Goal: Task Accomplishment & Management: Manage account settings

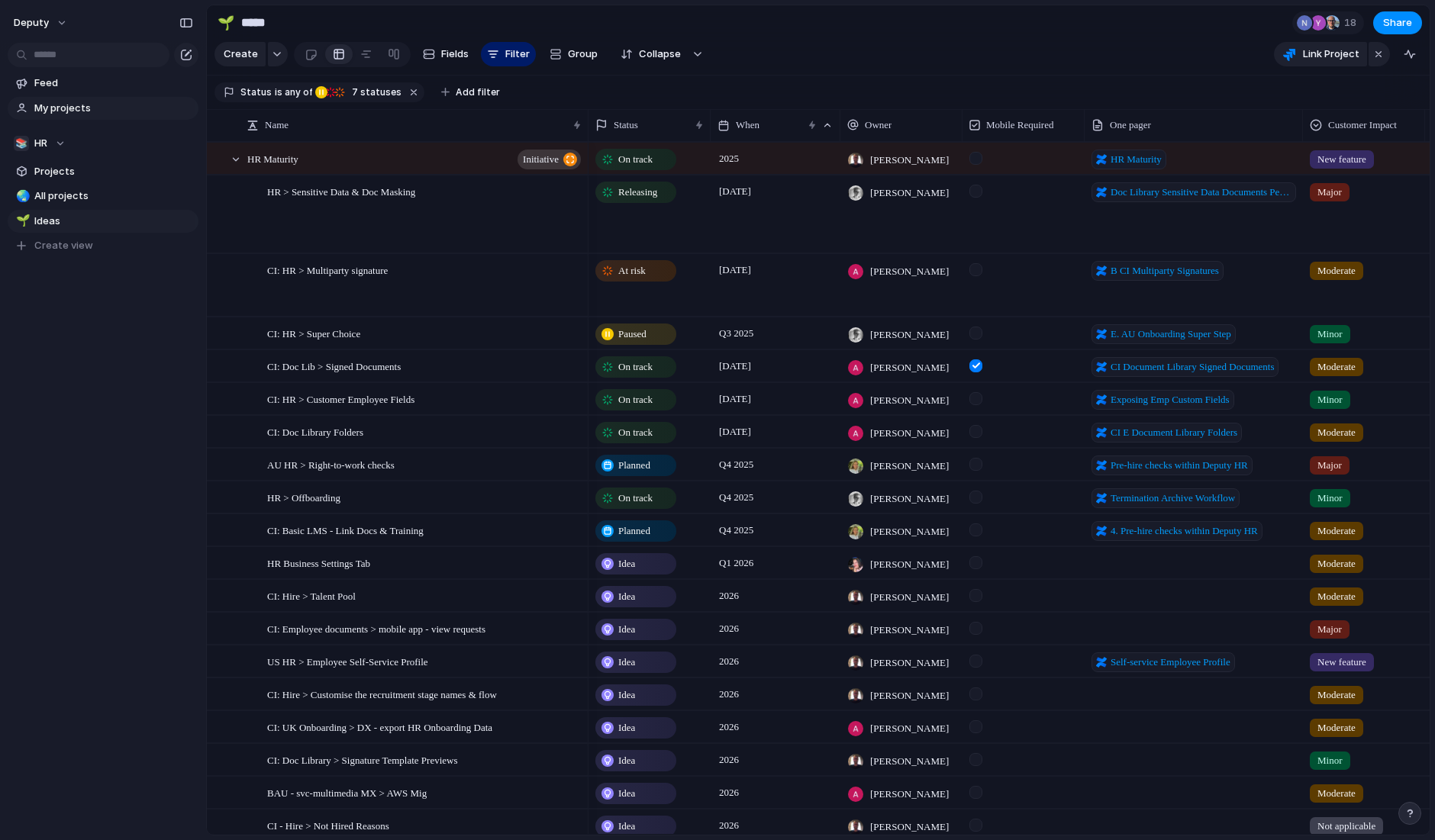
click at [101, 108] on span "My projects" at bounding box center [114, 109] width 159 height 15
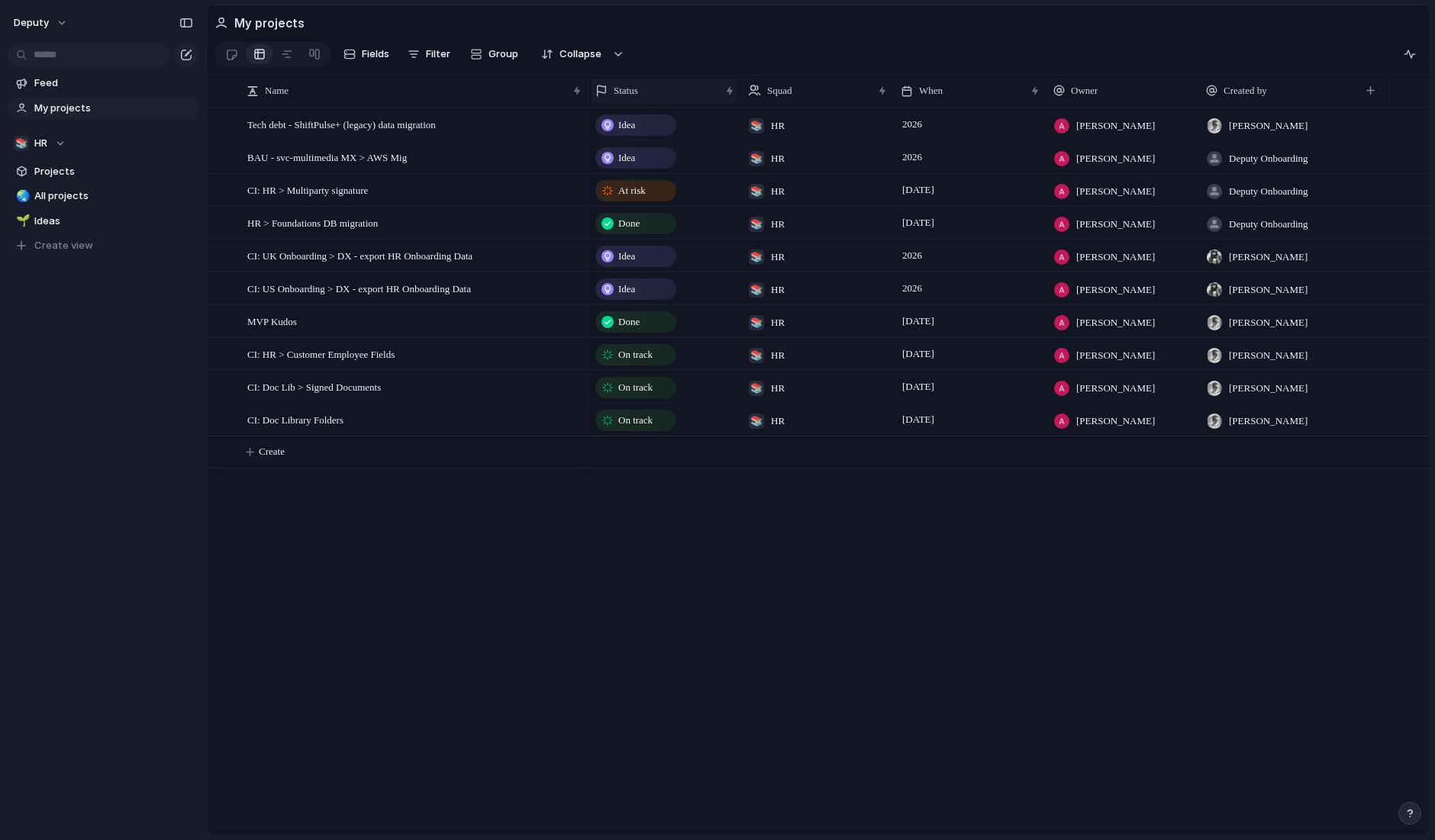
click at [675, 89] on div "Status" at bounding box center [657, 91] width 124 height 15
click at [715, 87] on div "Modify Hide Sort ascending Sort descending" at bounding box center [718, 420] width 1435 height 840
click at [686, 93] on div "Status" at bounding box center [657, 91] width 124 height 15
click at [685, 93] on div "Modify Hide Sort ascending Sort descending" at bounding box center [718, 420] width 1435 height 840
click at [685, 93] on div "Status" at bounding box center [657, 91] width 124 height 15
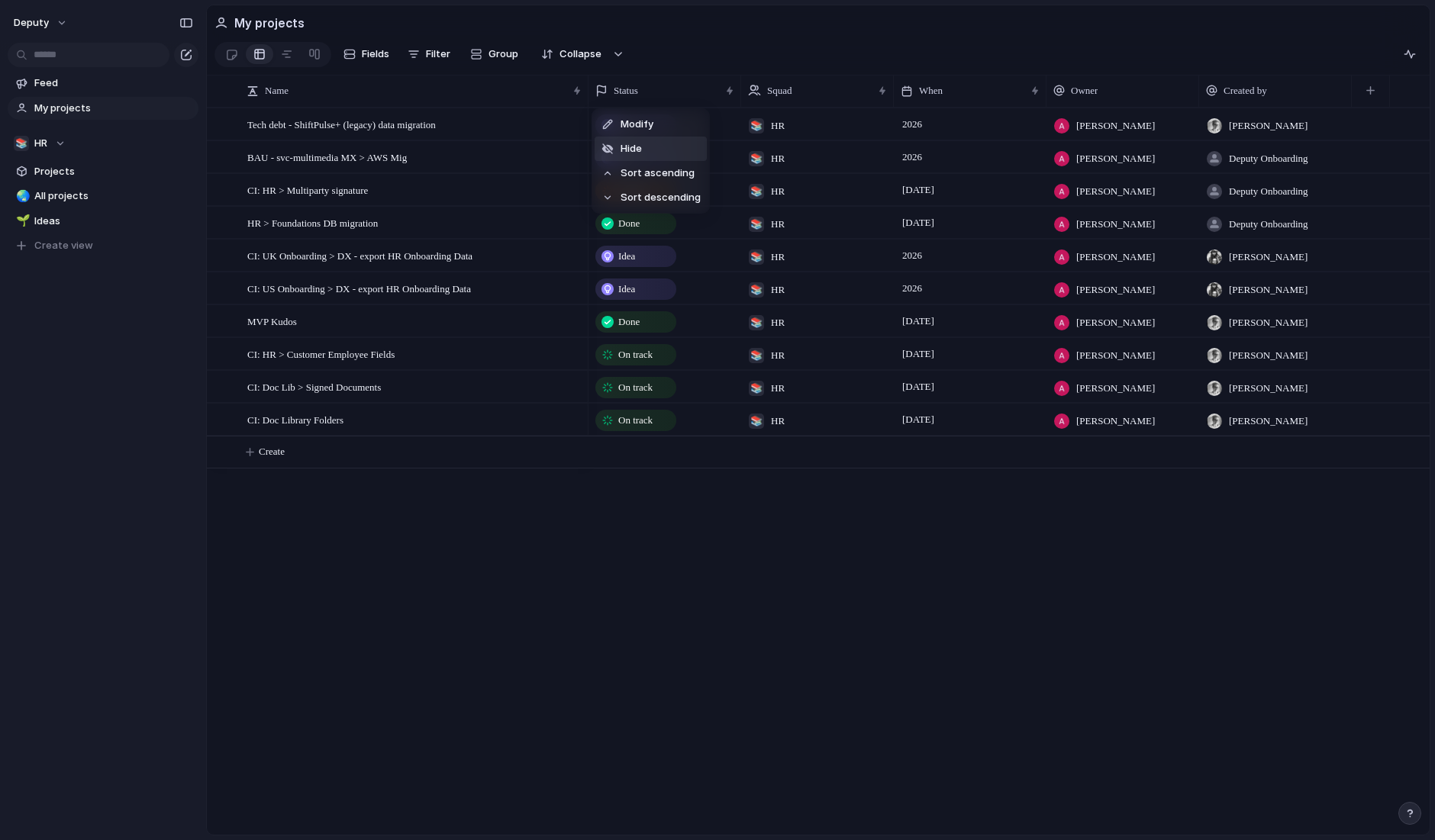
click at [667, 174] on span "Sort ascending" at bounding box center [657, 174] width 74 height 15
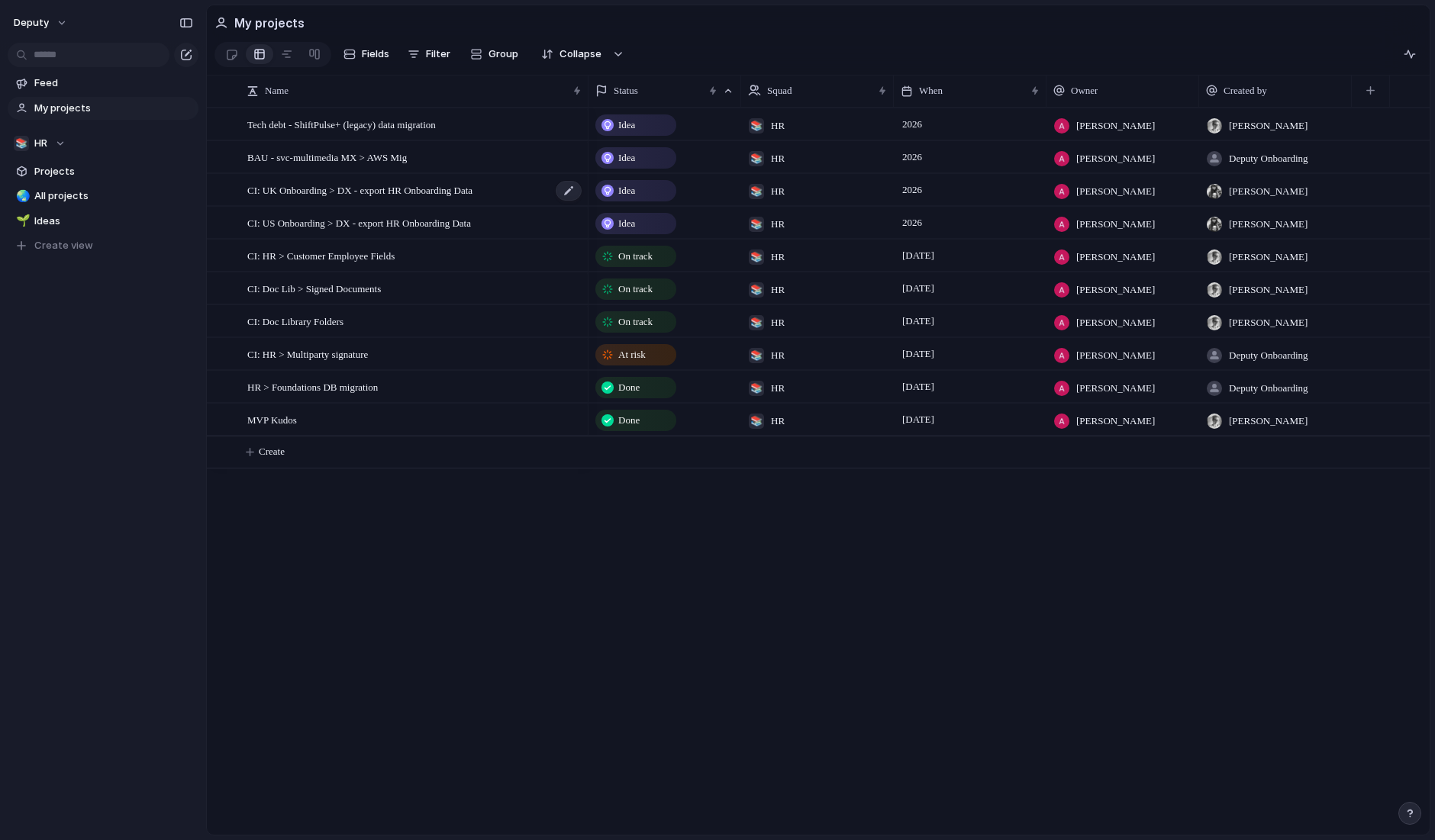
click at [526, 192] on div "CI: UK Onboarding > DX - export HR Onboarding Data" at bounding box center [415, 191] width 336 height 32
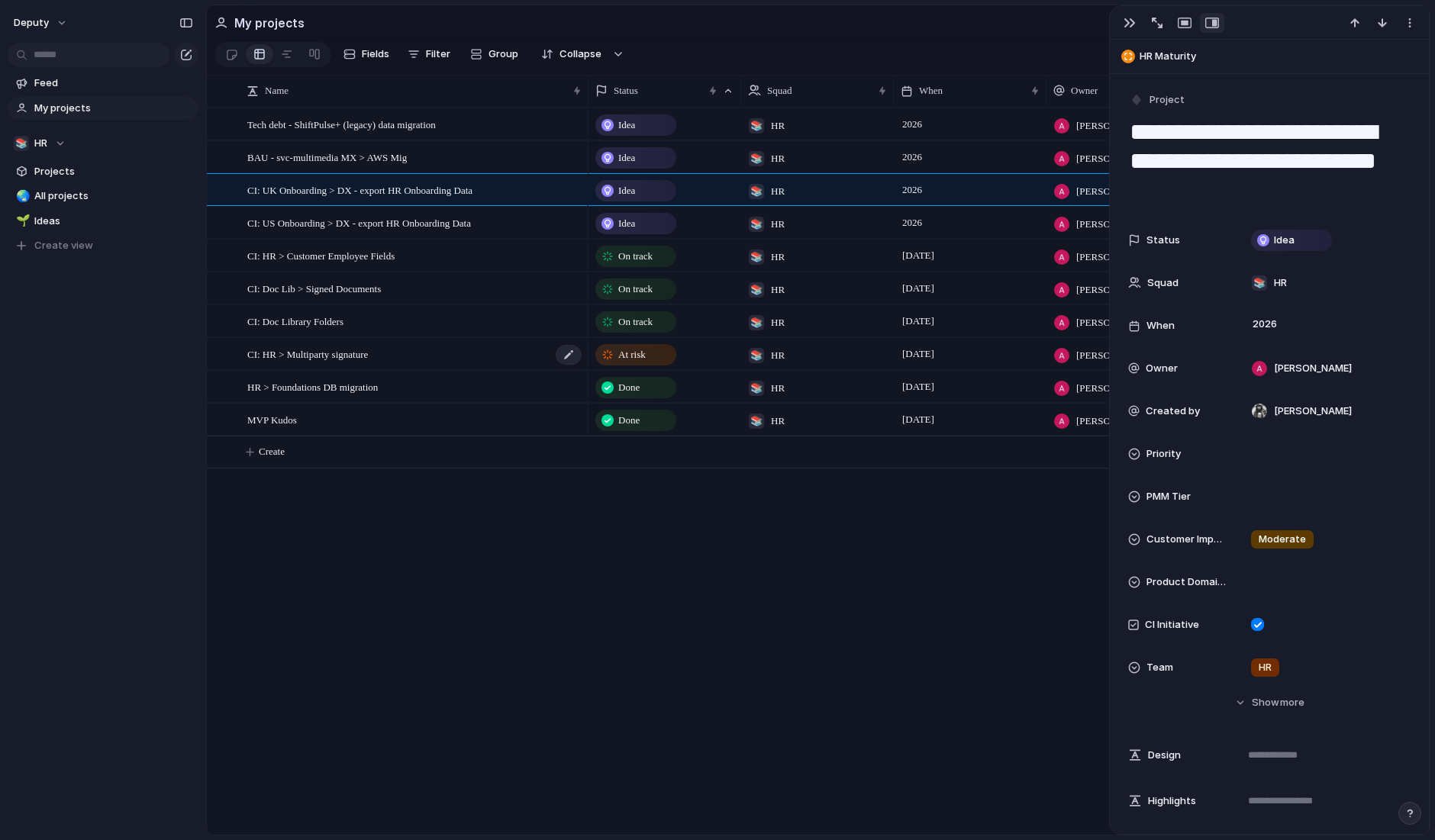
click at [461, 356] on div "CI: HR > Multiparty signature" at bounding box center [415, 354] width 336 height 32
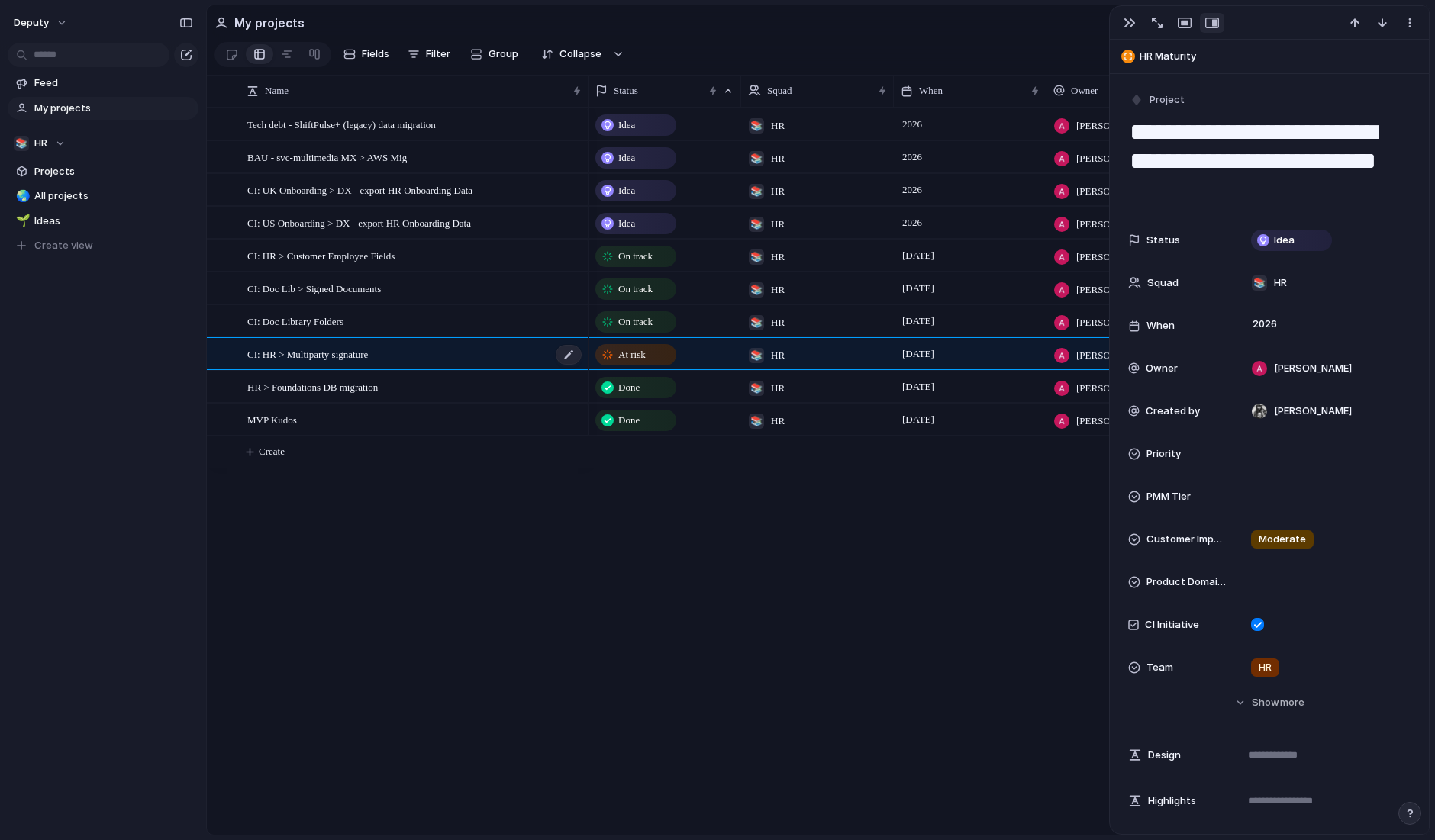
type textarea "**********"
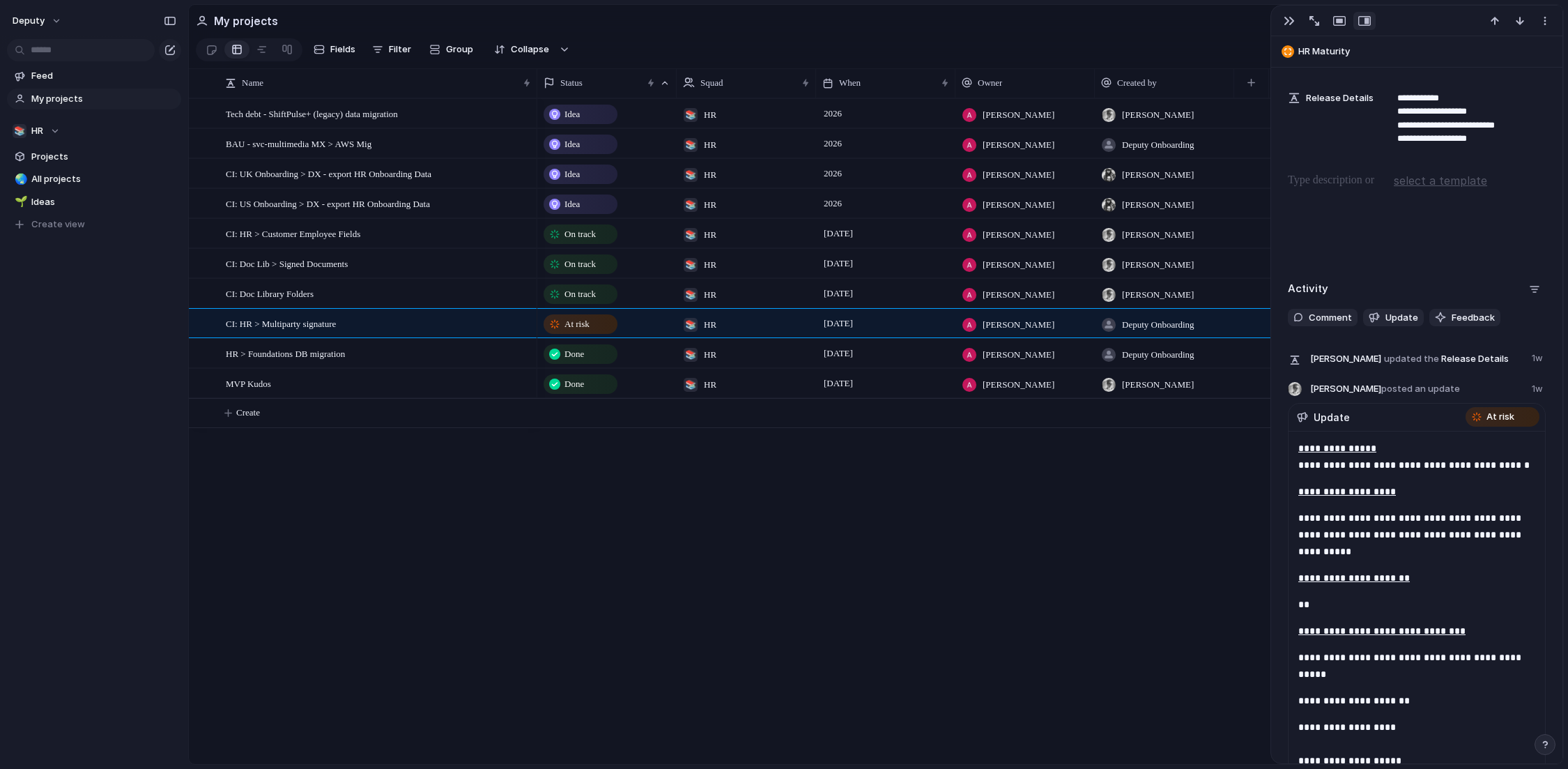
scroll to position [692, 0]
click at [1309, 315] on button "Update" at bounding box center [1393, 317] width 61 height 18
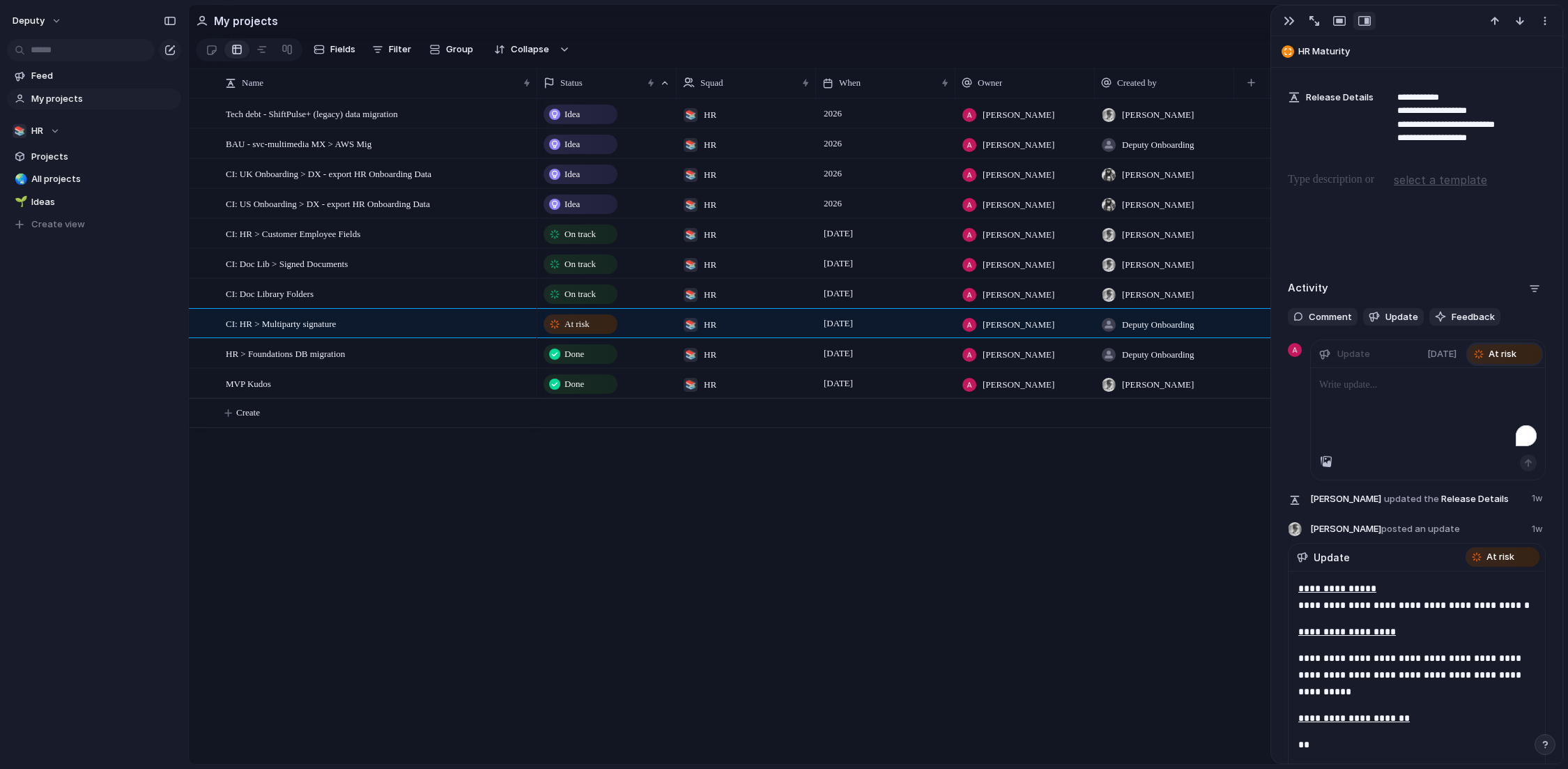
click at [1309, 362] on div "At risk" at bounding box center [1505, 355] width 74 height 20
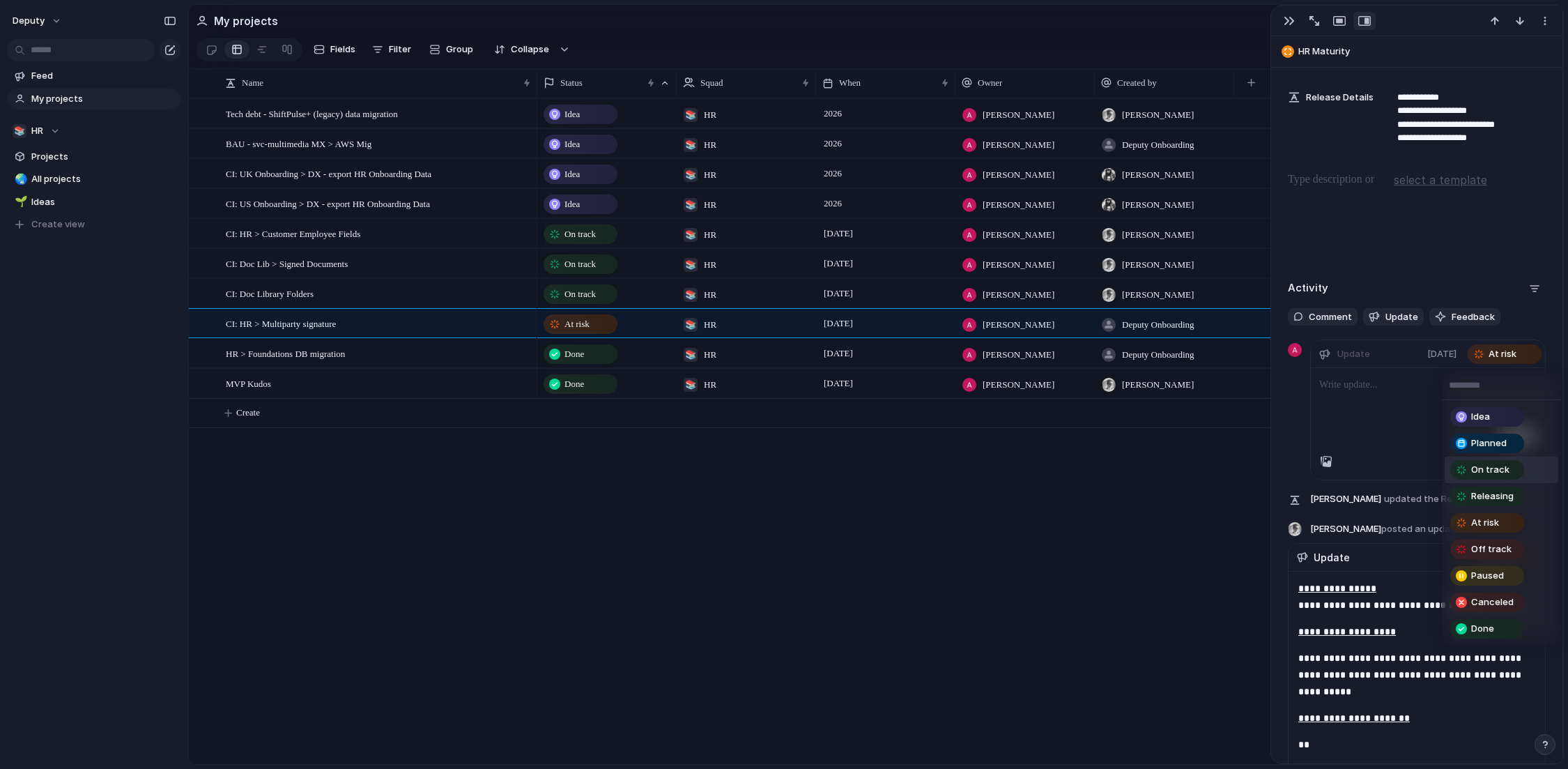
click at [1309, 463] on div "On track" at bounding box center [1487, 470] width 71 height 17
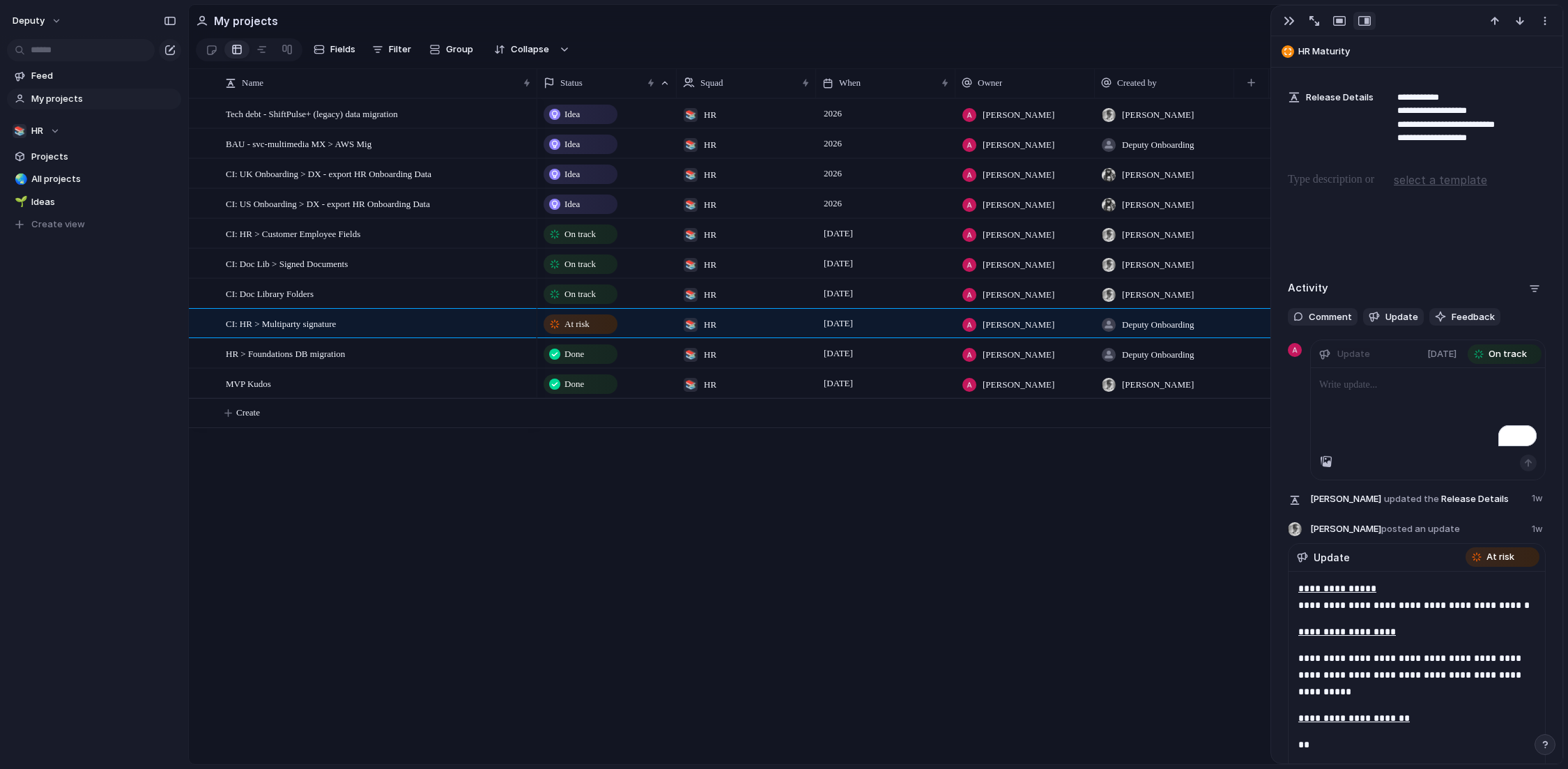
click at [1309, 410] on div "To enrich screen reader interactions, please activate Accessibility in Grammarl…" at bounding box center [1428, 411] width 234 height 87
drag, startPoint x: 1399, startPoint y: 387, endPoint x: 1330, endPoint y: 386, distance: 69.0
click at [1309, 386] on ul "**********" at bounding box center [1428, 401] width 218 height 50
click at [1309, 421] on p "**" at bounding box center [1441, 419] width 192 height 17
click at [1309, 352] on span "[DATE]" at bounding box center [1442, 355] width 30 height 14
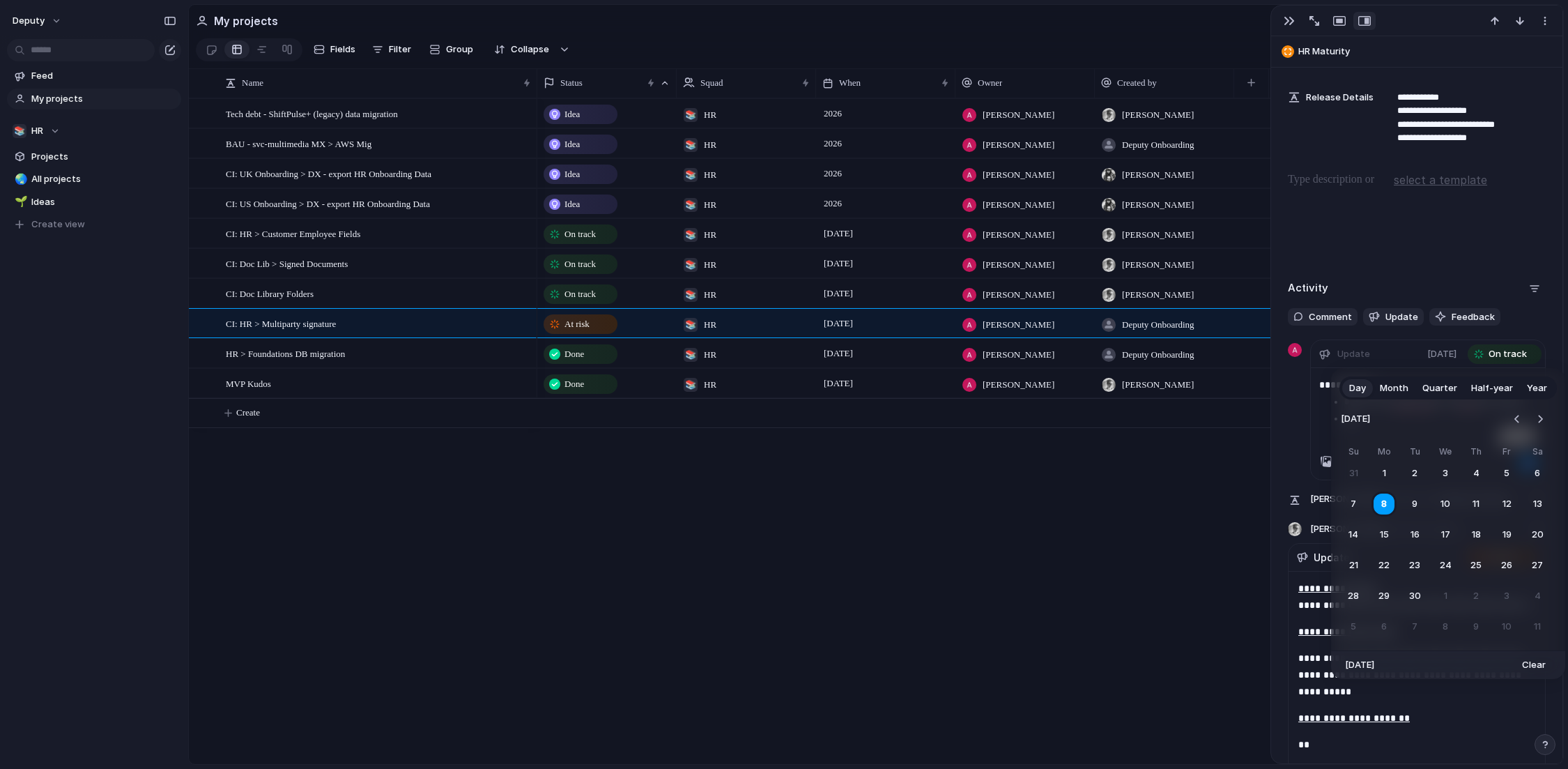
click at [1309, 353] on div "Day Month Quarter Half-year Year [DATE] Su Mo Tu We Th Fr Sa 31 1 2 3 4 5 6 7 8…" at bounding box center [784, 384] width 1568 height 769
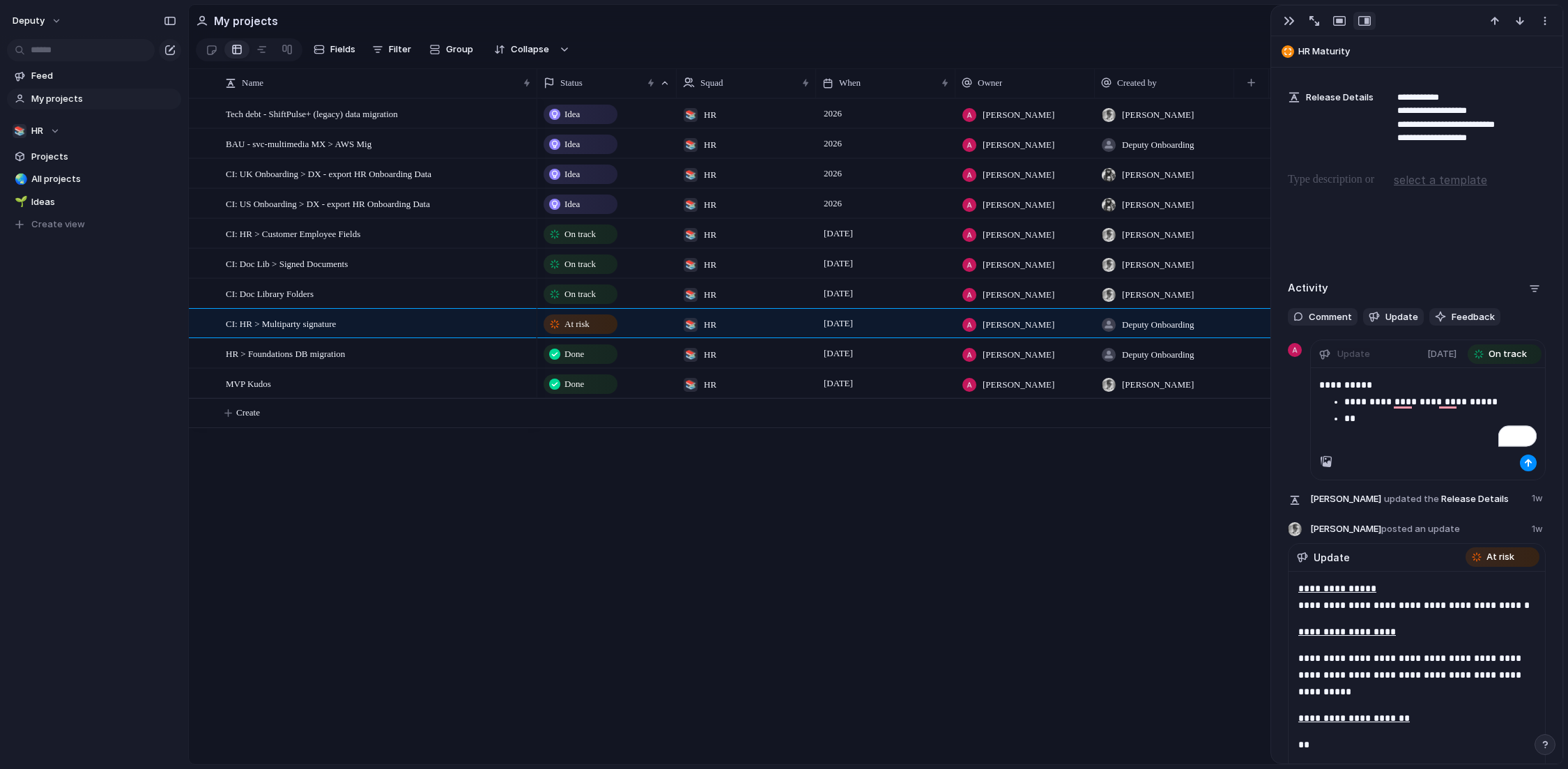
click at [1309, 431] on div "**********" at bounding box center [1428, 411] width 234 height 87
click at [1309, 402] on p "**********" at bounding box center [1441, 402] width 192 height 17
click at [1309, 421] on p "**" at bounding box center [1441, 419] width 192 height 17
click at [1309, 361] on span "[DATE]" at bounding box center [1442, 355] width 30 height 14
click at [1309, 425] on div "Day Month Quarter Half-year Year [DATE] Su Mo Tu We Th Fr Sa 31 1 2 3 4 5 6 7 8…" at bounding box center [784, 384] width 1568 height 769
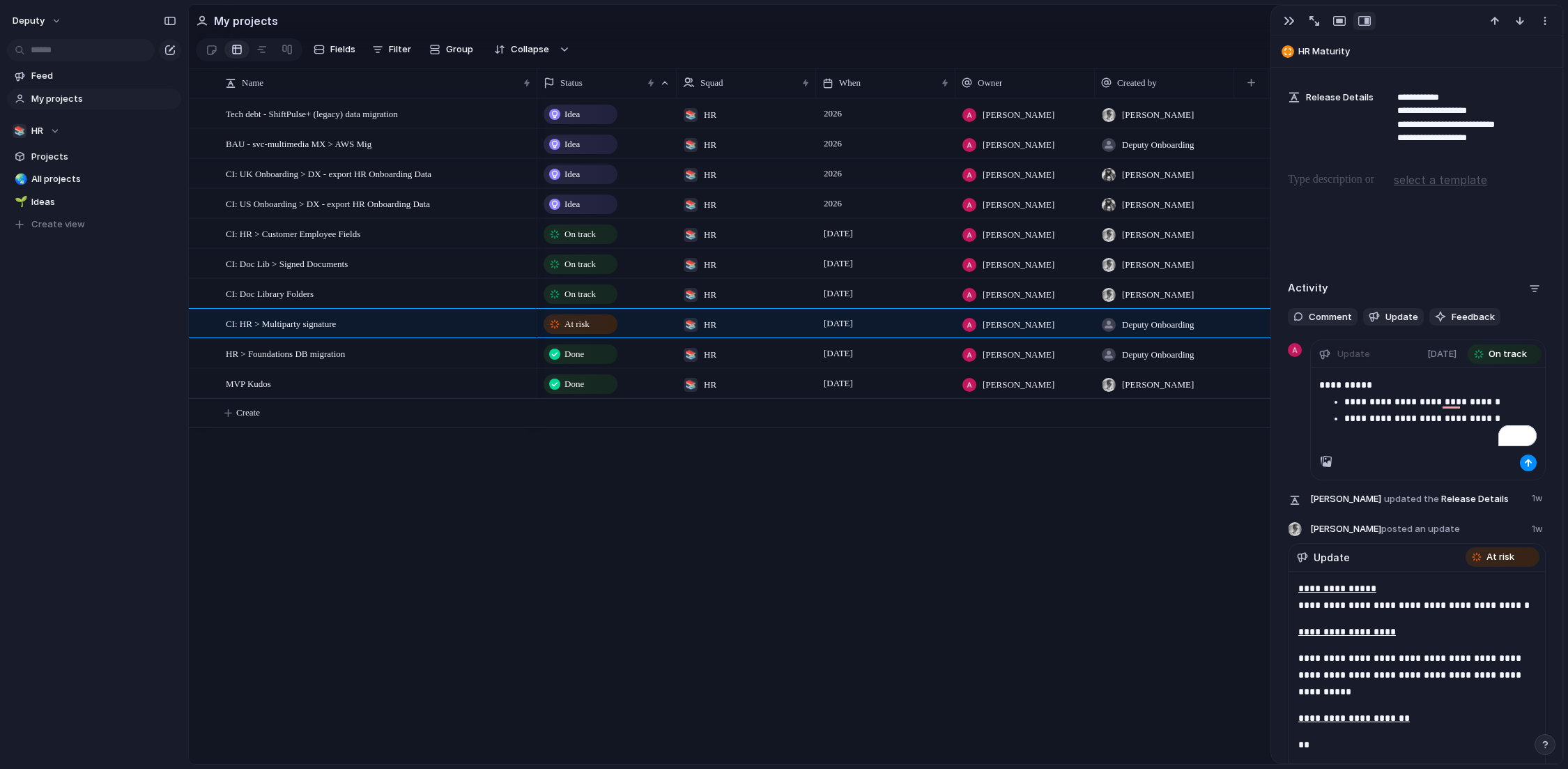
click at [1309, 433] on div "**********" at bounding box center [1428, 411] width 234 height 87
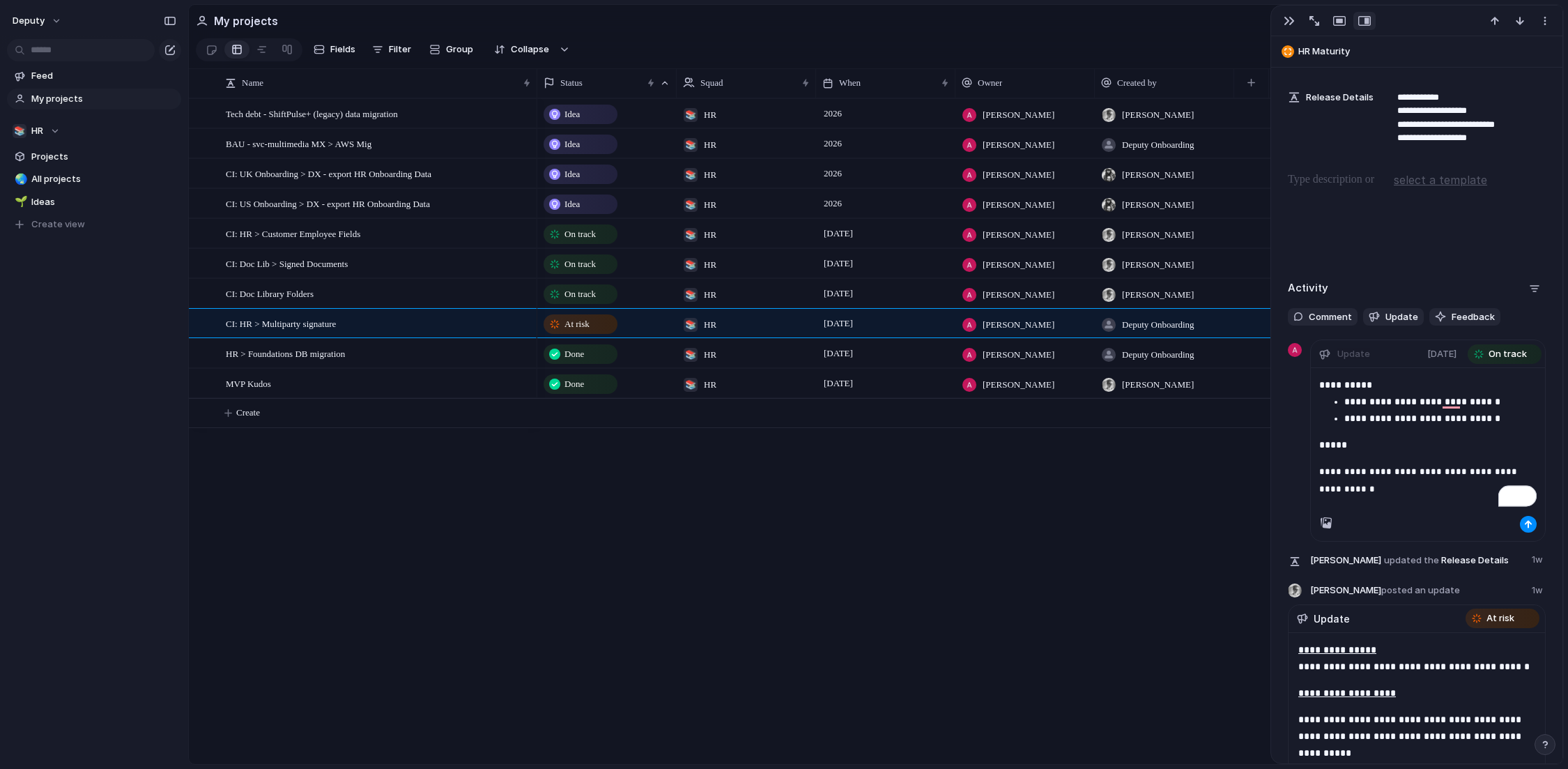
click at [1309, 469] on span "**********" at bounding box center [1419, 481] width 201 height 27
click at [1309, 446] on p "*****" at bounding box center [1428, 445] width 218 height 17
click at [1309, 472] on span "**********" at bounding box center [1419, 481] width 201 height 27
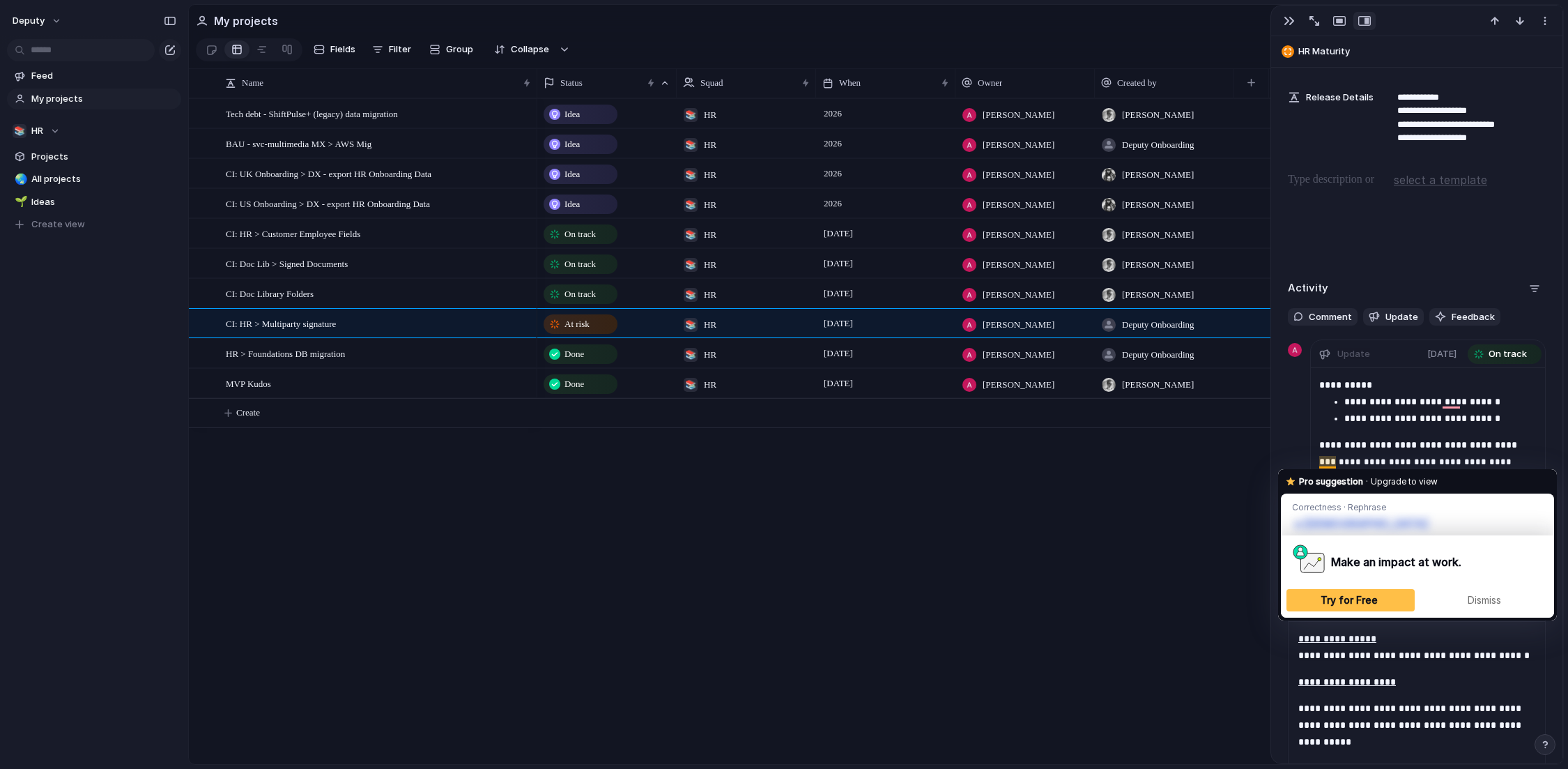
click at [1309, 455] on p "**********" at bounding box center [1428, 461] width 218 height 50
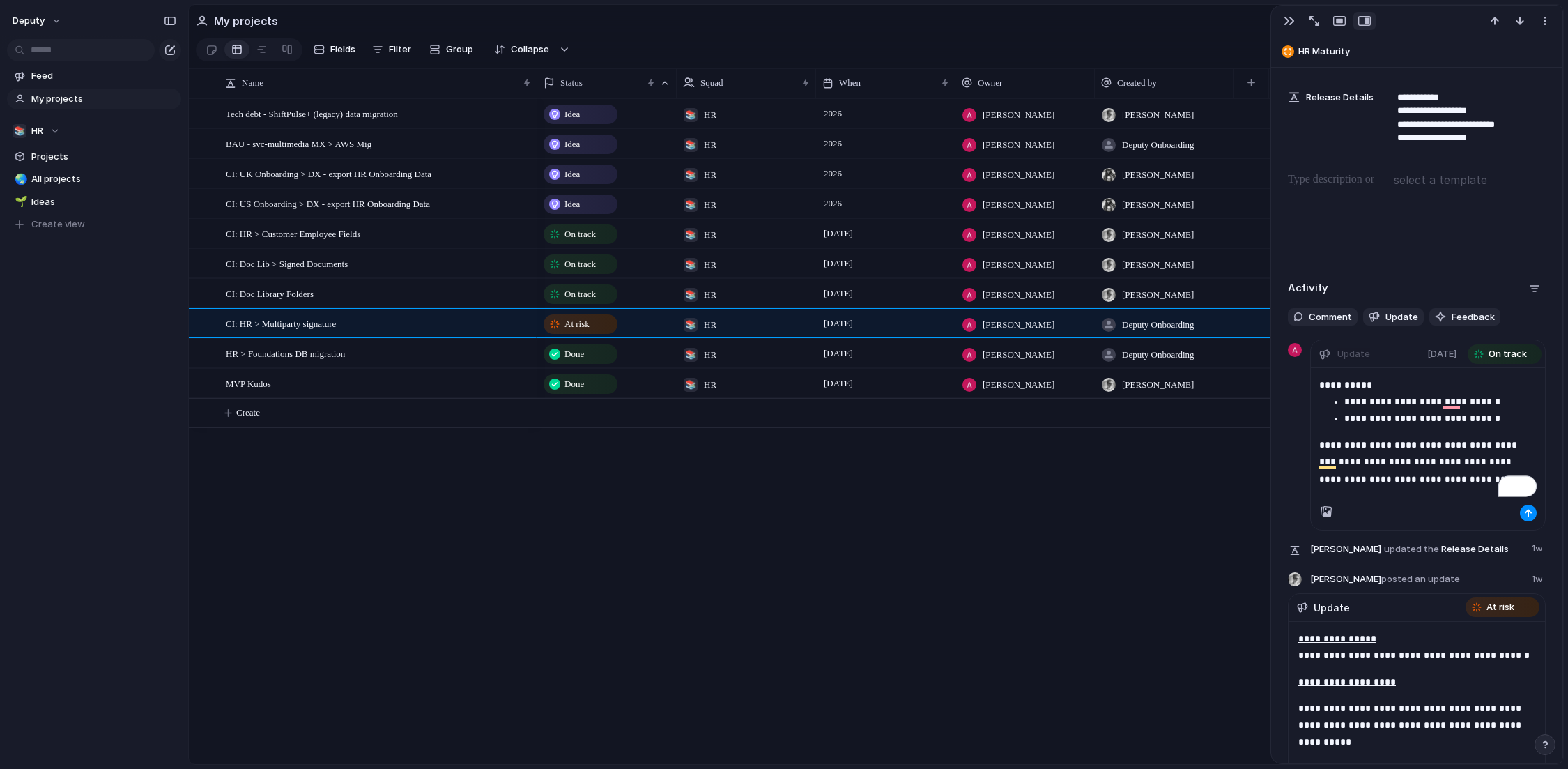
click at [1309, 465] on span "**********" at bounding box center [1417, 471] width 195 height 27
click at [1309, 358] on span "[DATE]" at bounding box center [1442, 355] width 30 height 14
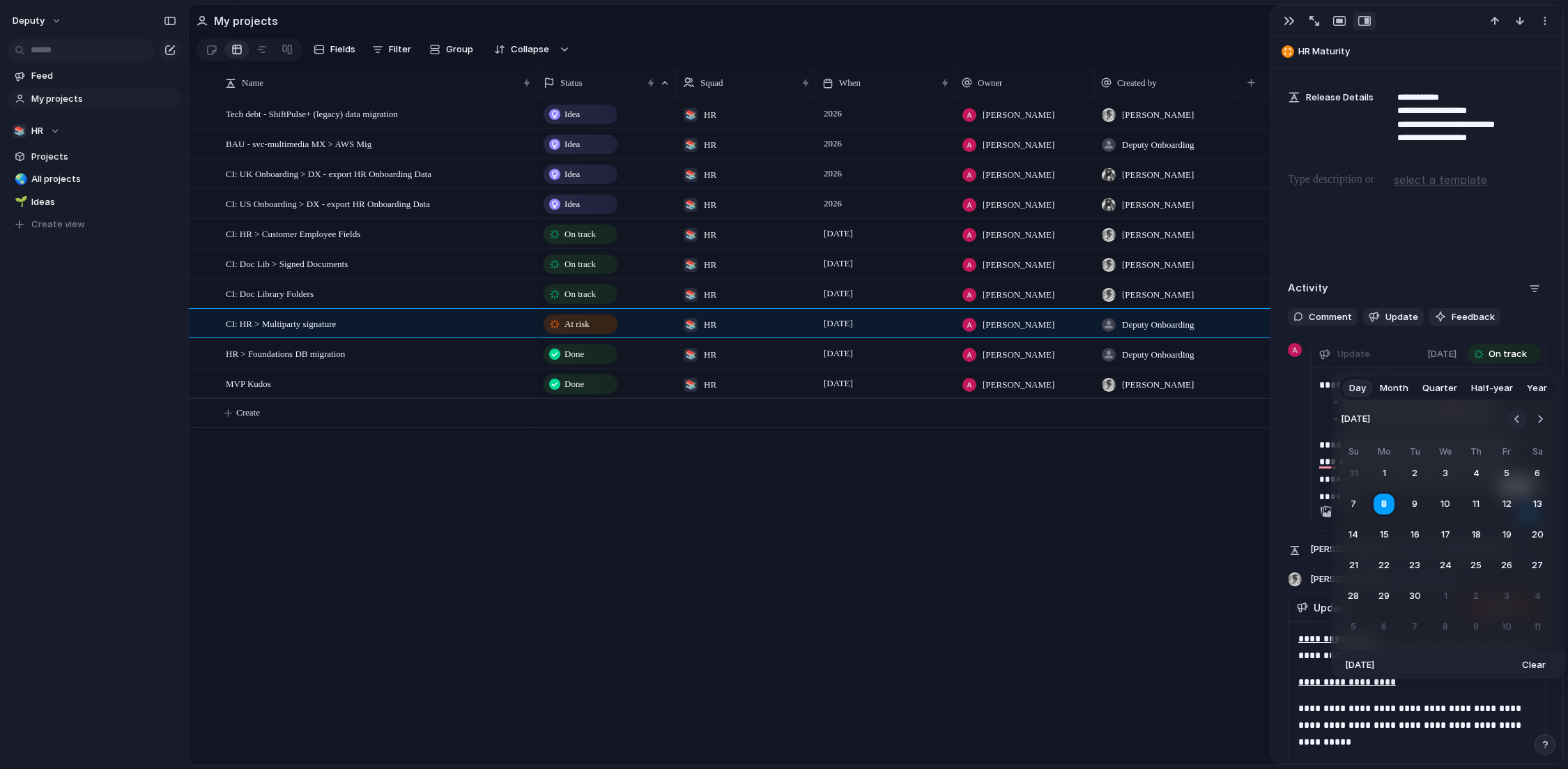
click at [1309, 425] on button "Go to the Previous Month" at bounding box center [1517, 419] width 20 height 20
click at [1309, 422] on button "Go to the Next Month" at bounding box center [1541, 419] width 20 height 20
click at [1309, 424] on button "Go to the Previous Month" at bounding box center [1517, 419] width 20 height 20
click at [1309, 419] on button "Go to the Next Month" at bounding box center [1541, 419] width 20 height 20
click at [1309, 533] on button "15" at bounding box center [1384, 535] width 25 height 25
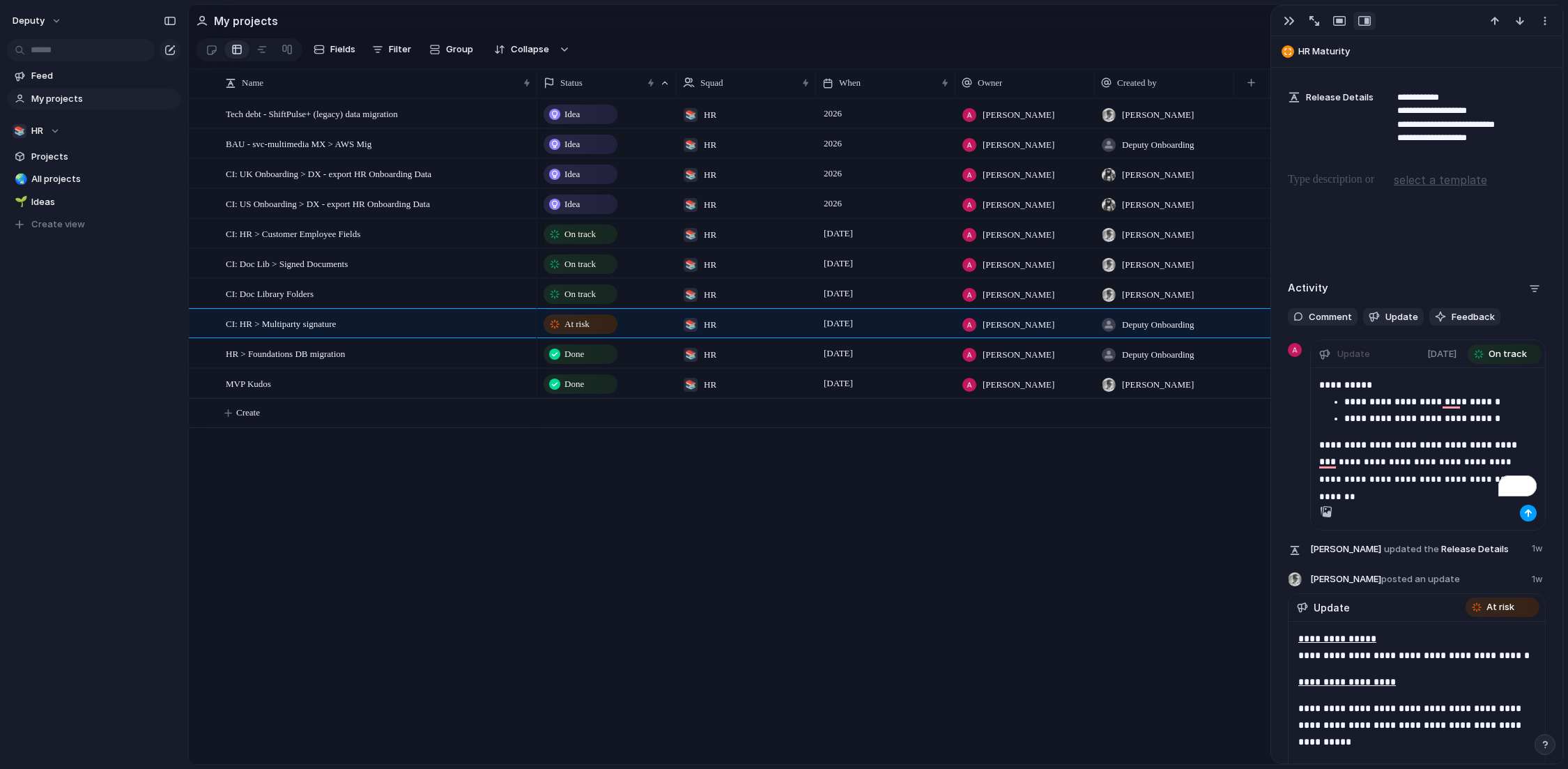
click at [1309, 509] on button "button" at bounding box center [1529, 513] width 17 height 17
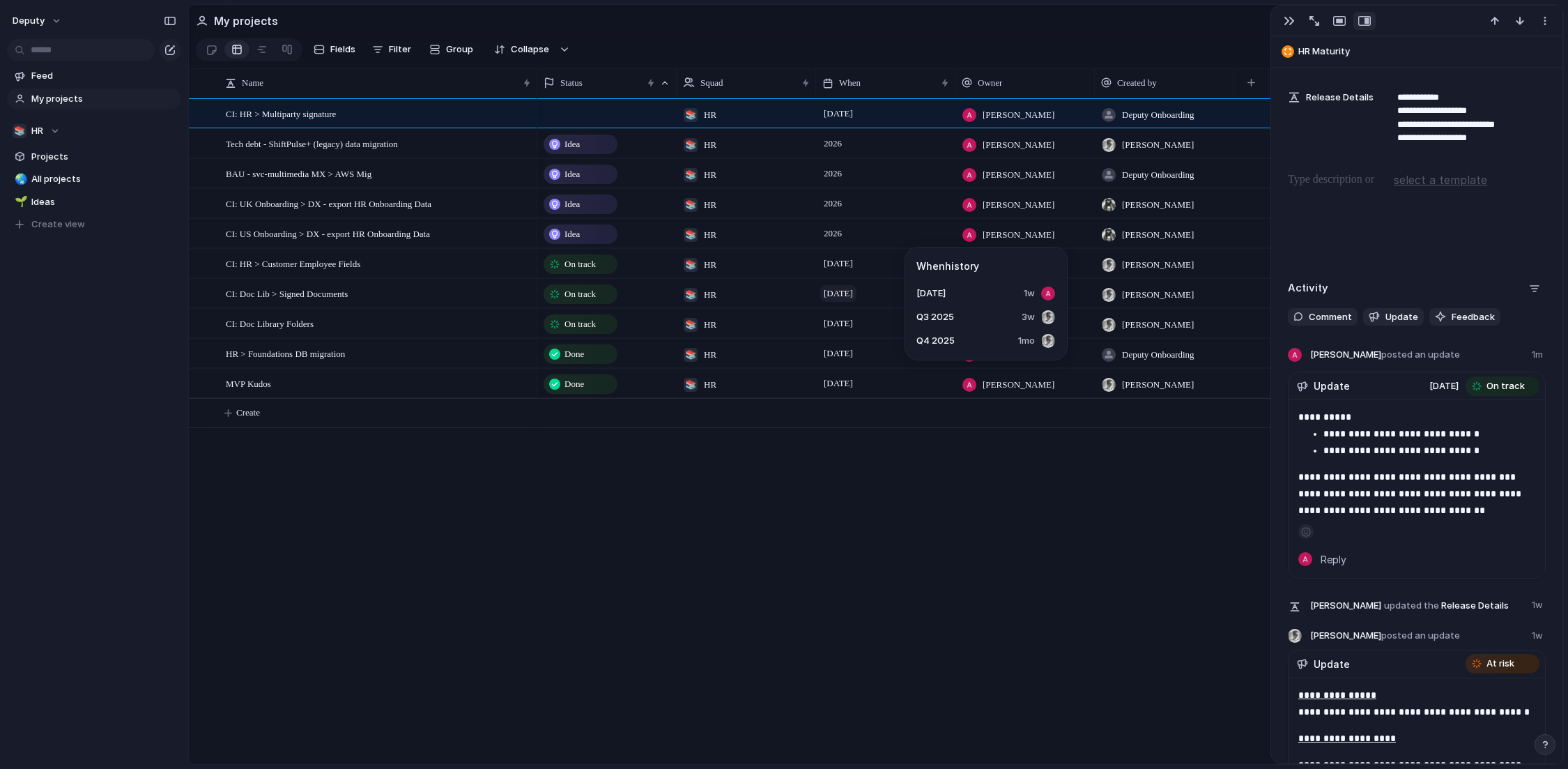
click at [842, 296] on span "[DATE]" at bounding box center [838, 294] width 36 height 17
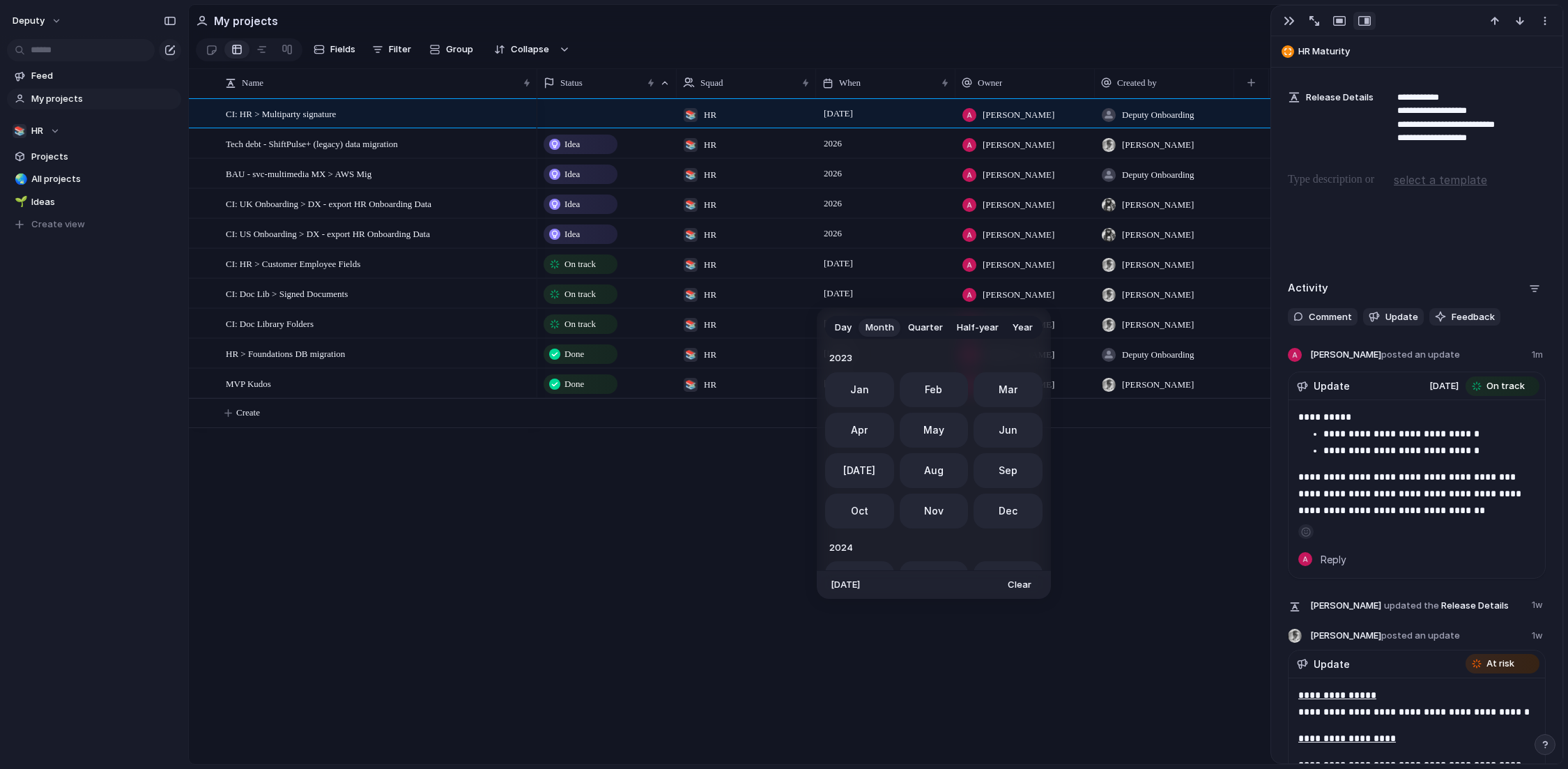
scroll to position [383, 0]
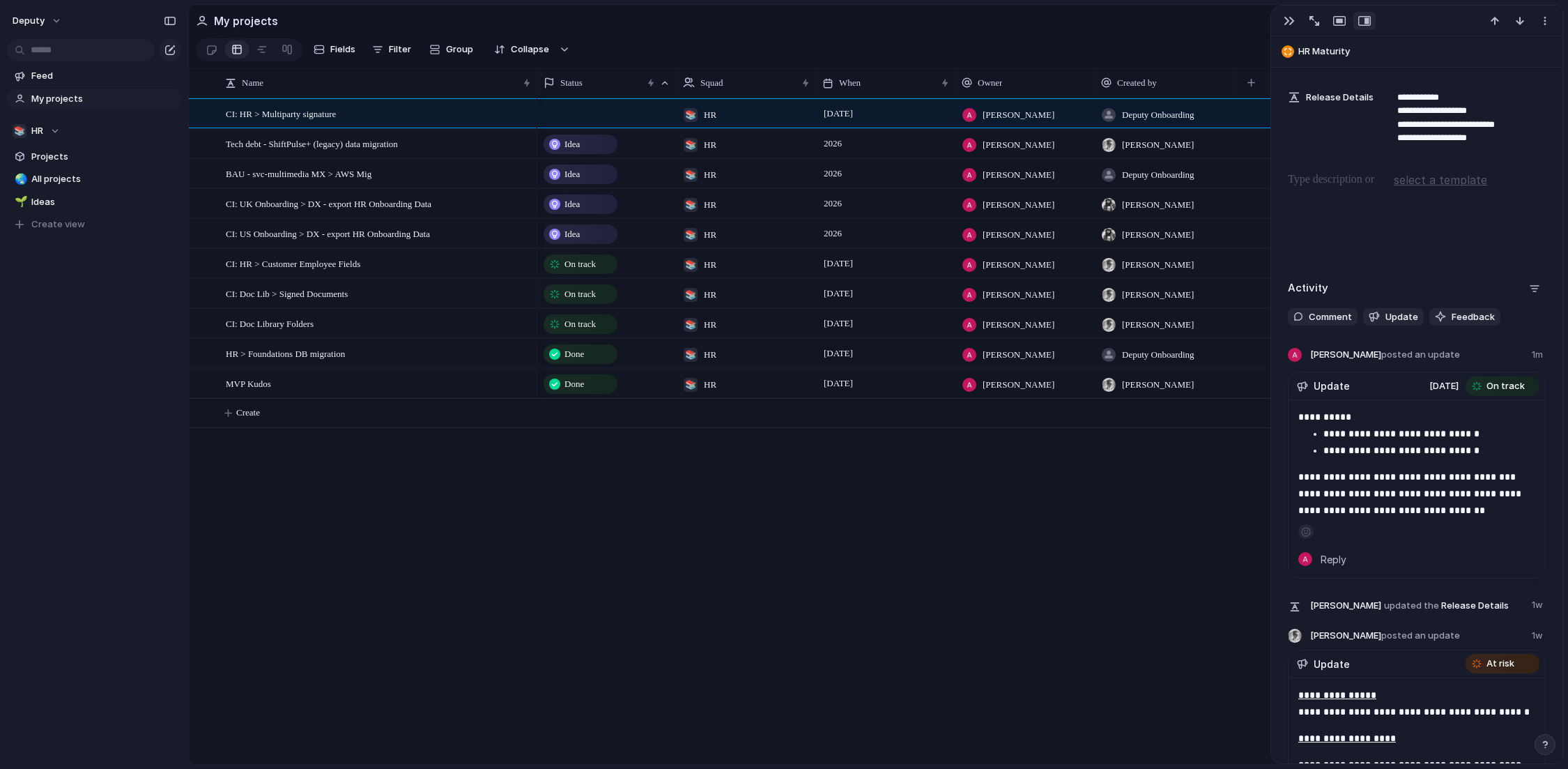
click at [757, 577] on div "Day Month Quarter Half-year Year [DATE] Feb Mar Apr May Jun [DATE] Aug Sep Oct …" at bounding box center [784, 384] width 1568 height 769
click at [853, 295] on span "[DATE]" at bounding box center [838, 294] width 36 height 17
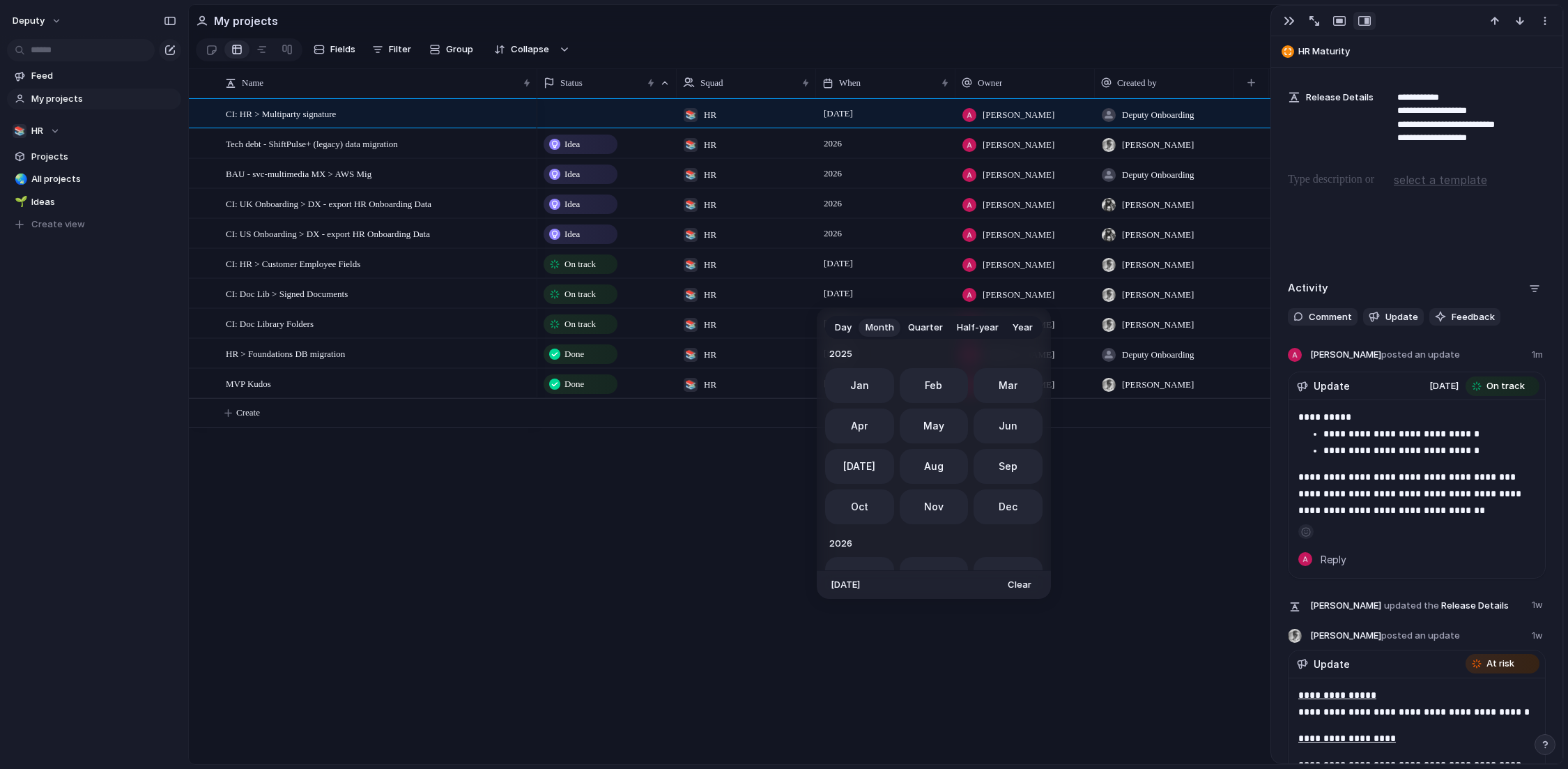
click at [847, 326] on span "Day" at bounding box center [843, 328] width 17 height 14
click at [897, 532] on button "30" at bounding box center [901, 536] width 25 height 25
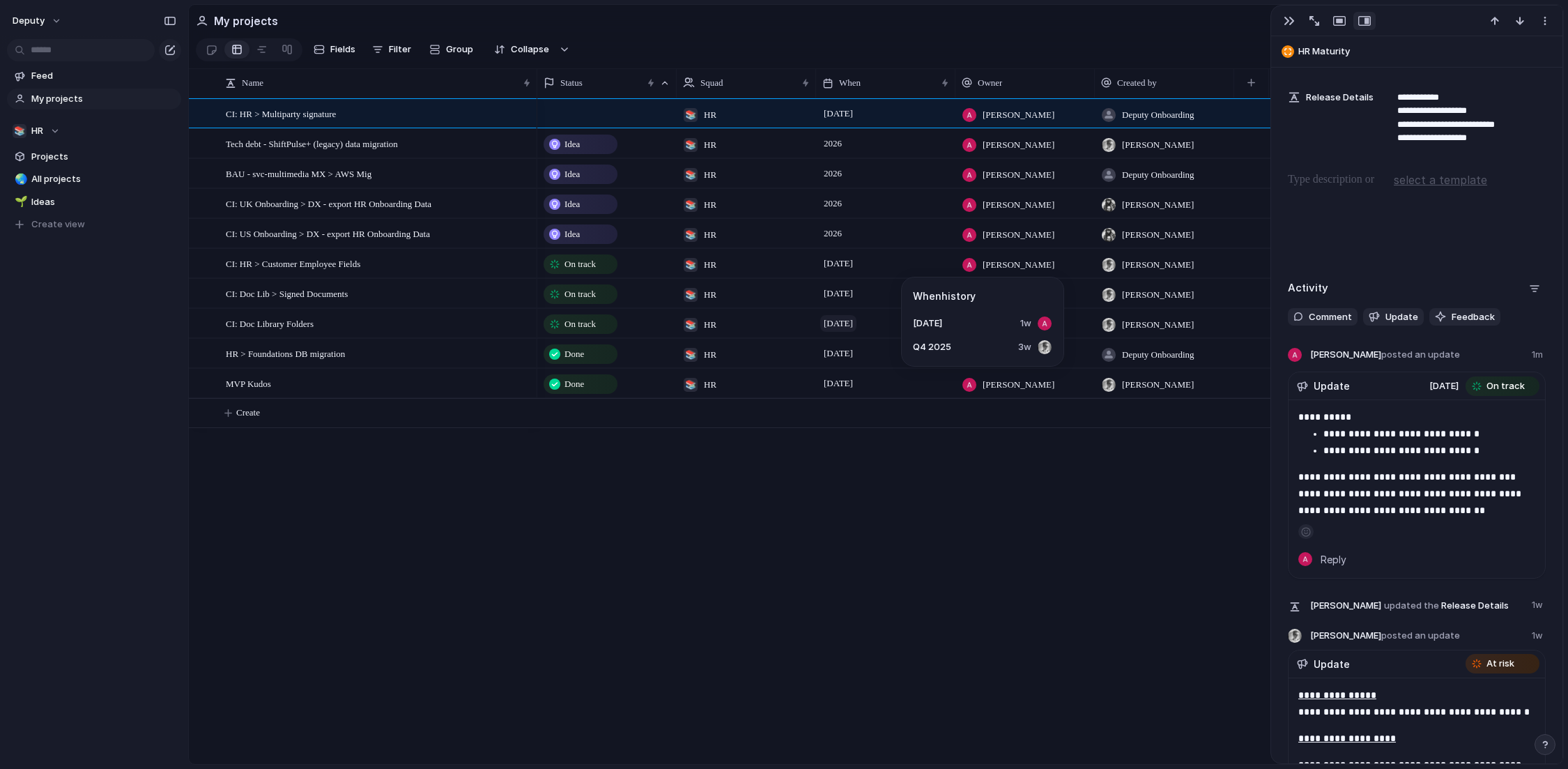
click at [854, 327] on span "[DATE]" at bounding box center [838, 324] width 36 height 17
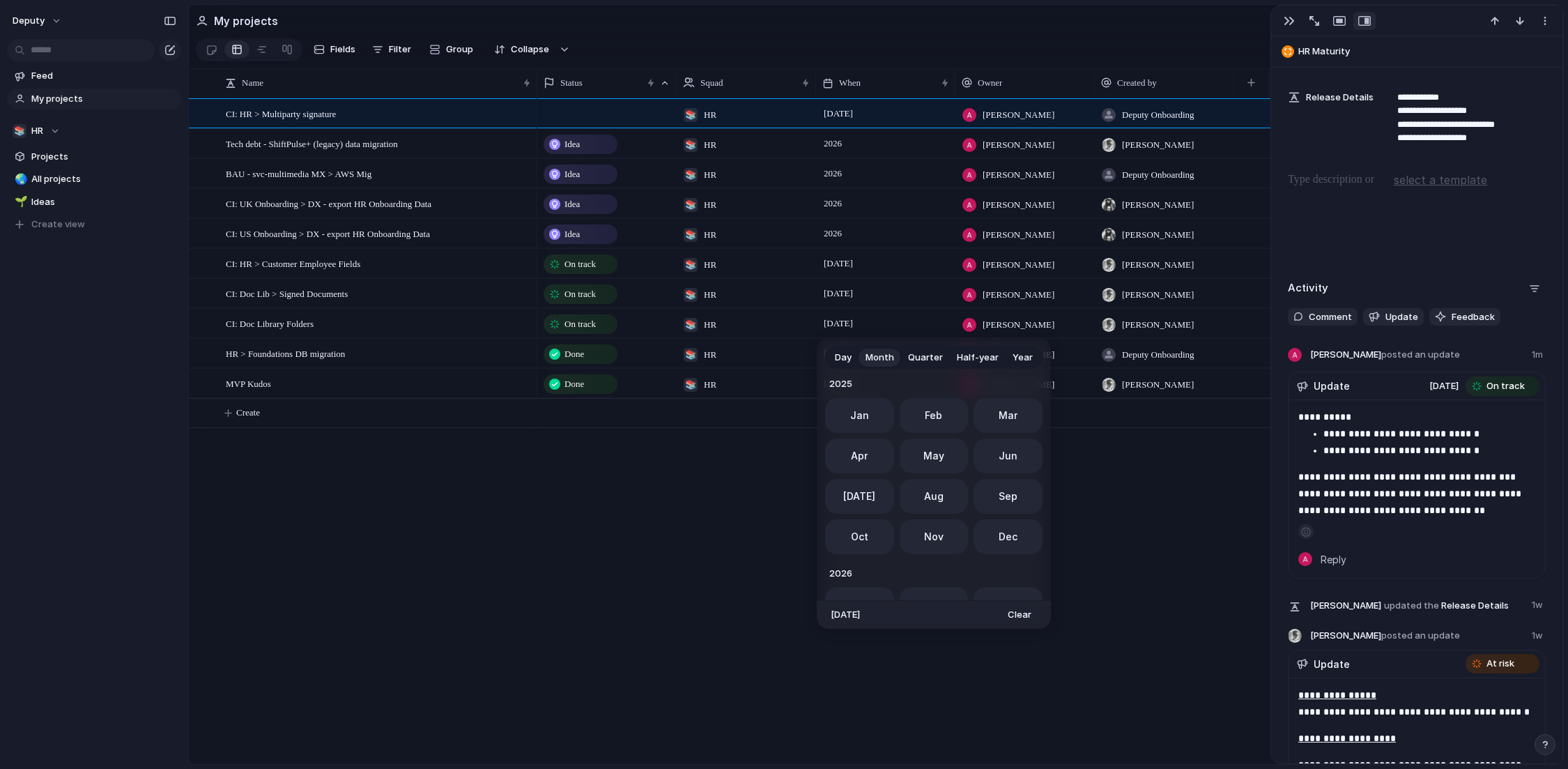
click at [834, 357] on button "Day" at bounding box center [843, 358] width 31 height 23
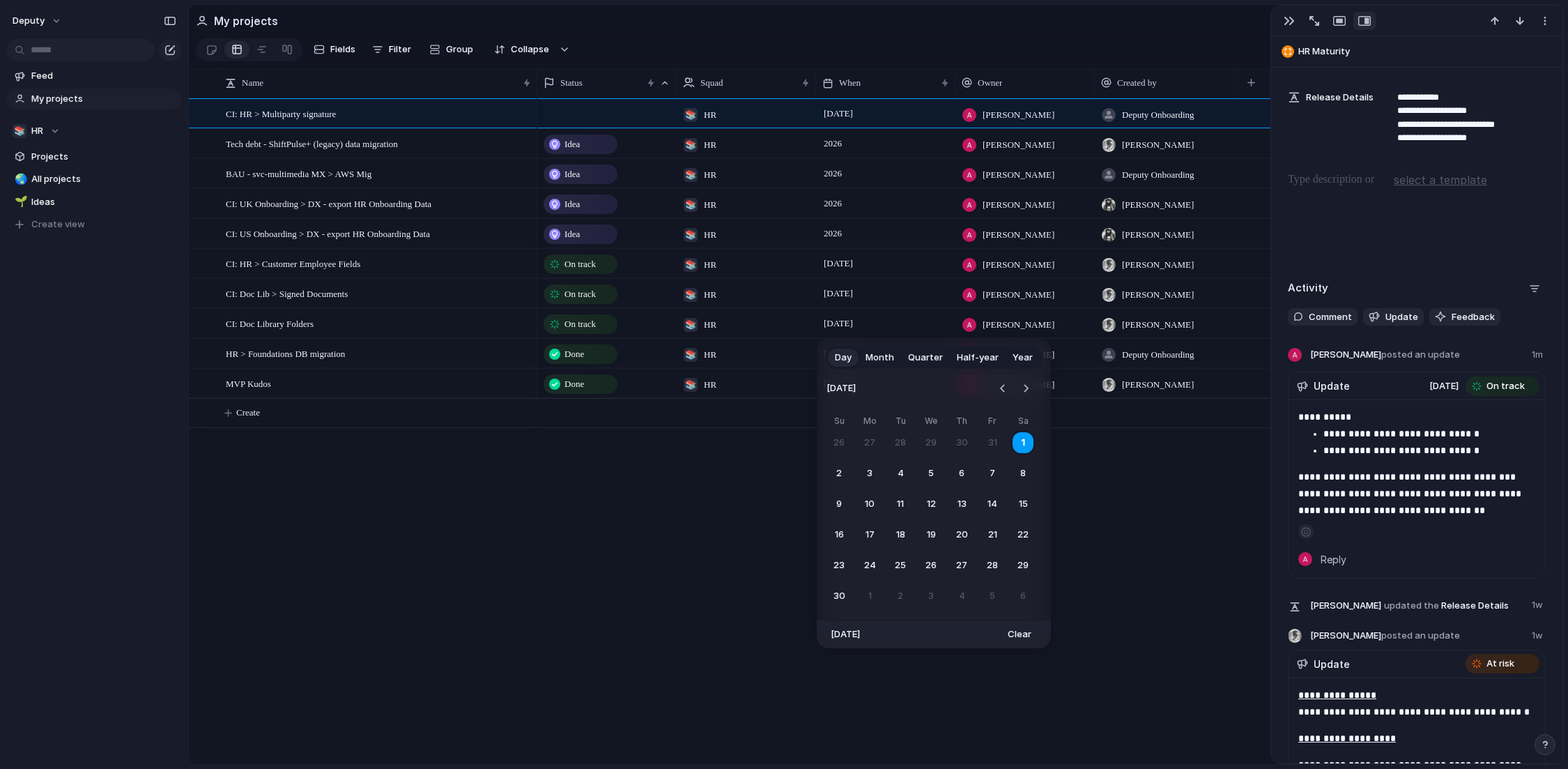
click at [872, 362] on span "Month" at bounding box center [880, 358] width 29 height 14
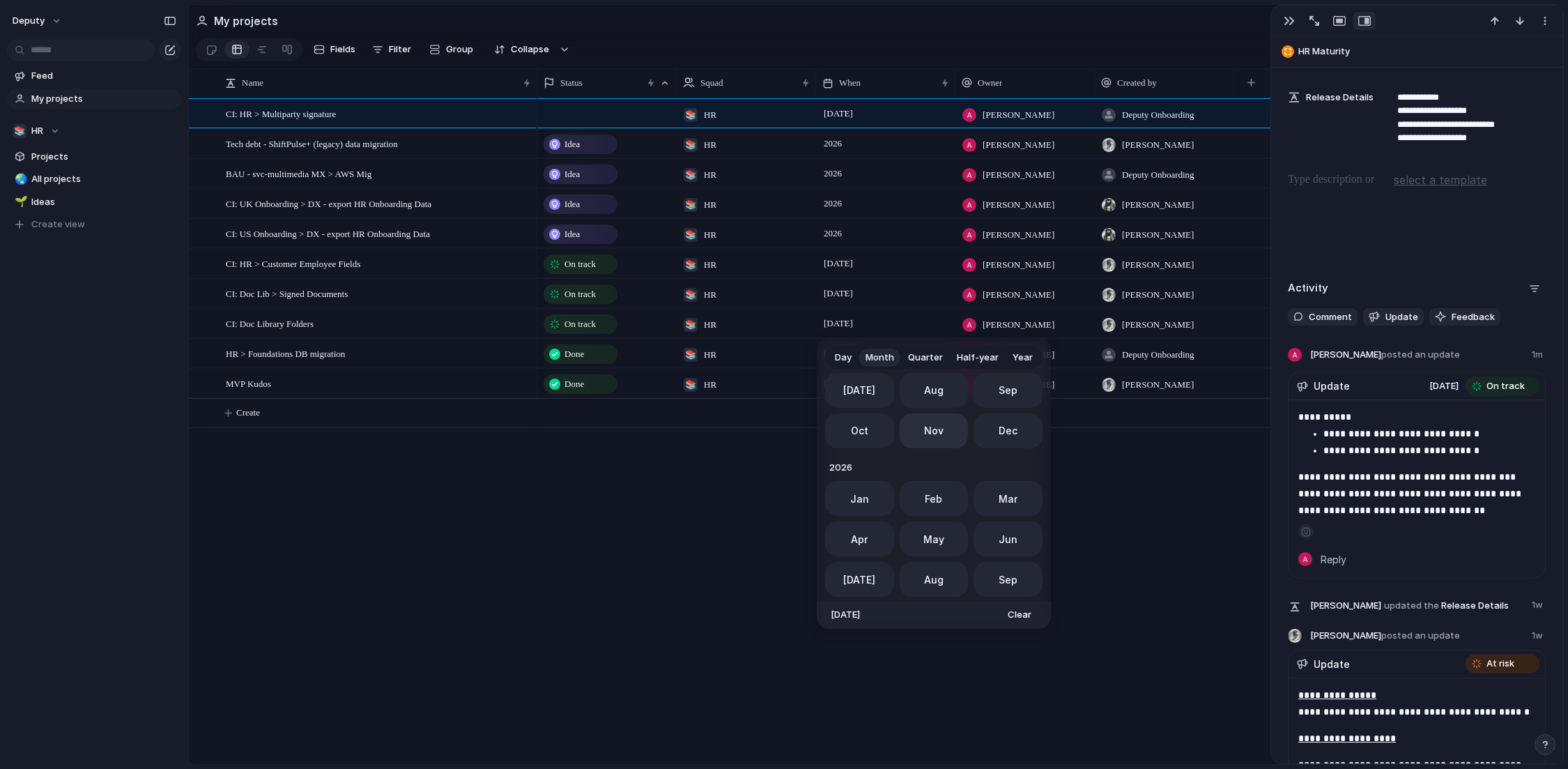
scroll to position [349, 0]
click at [844, 357] on span "Day" at bounding box center [843, 358] width 17 height 14
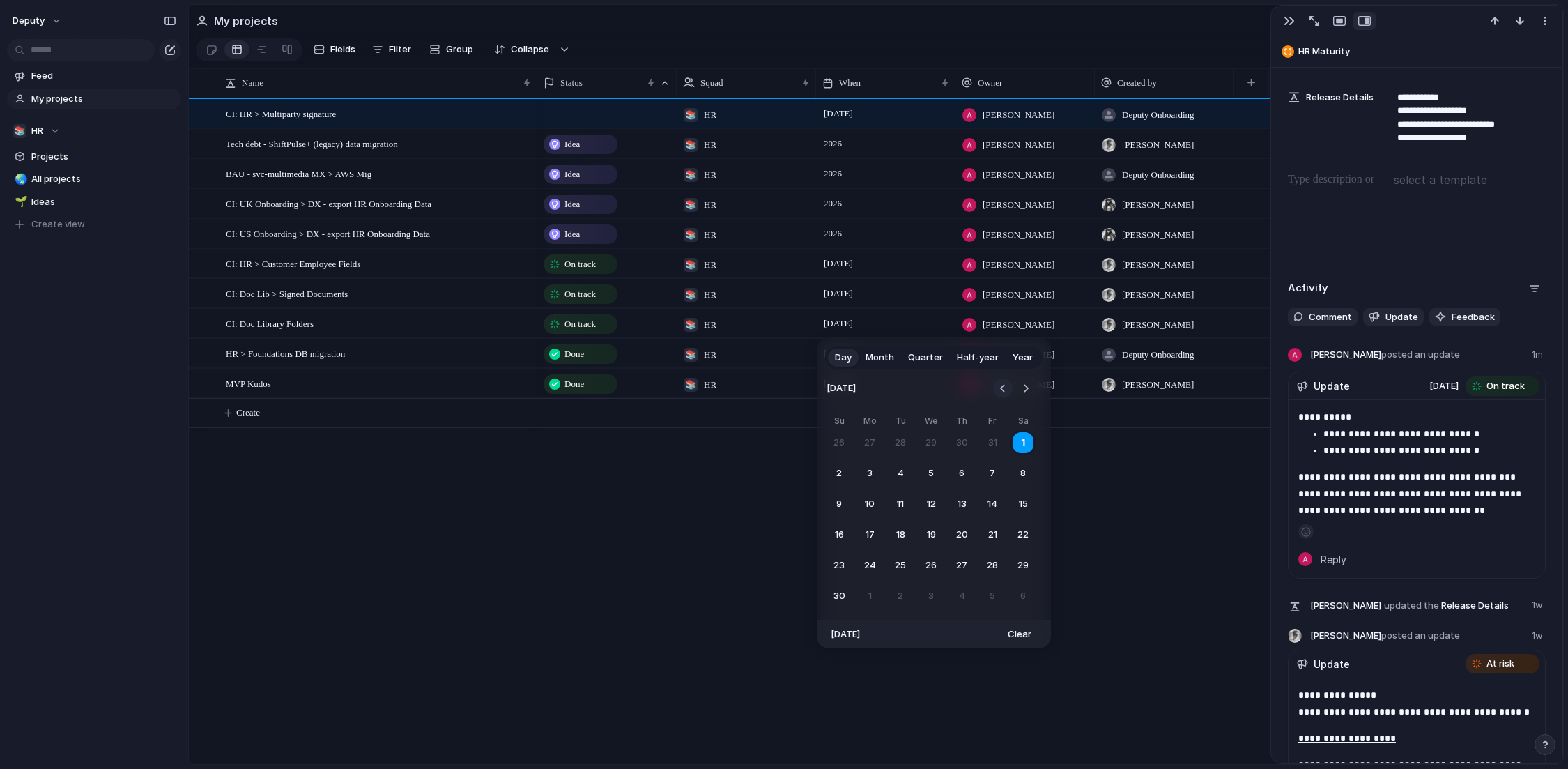
click at [999, 383] on button "Go to the Previous Month" at bounding box center [1003, 388] width 20 height 20
click at [1019, 392] on button "Go to the Next Month" at bounding box center [1026, 388] width 20 height 20
click at [1004, 392] on button "Go to the Previous Month" at bounding box center [1003, 388] width 20 height 20
click at [1028, 390] on button "Go to the Next Month" at bounding box center [1026, 388] width 20 height 20
click at [869, 476] on button "3" at bounding box center [870, 474] width 25 height 25
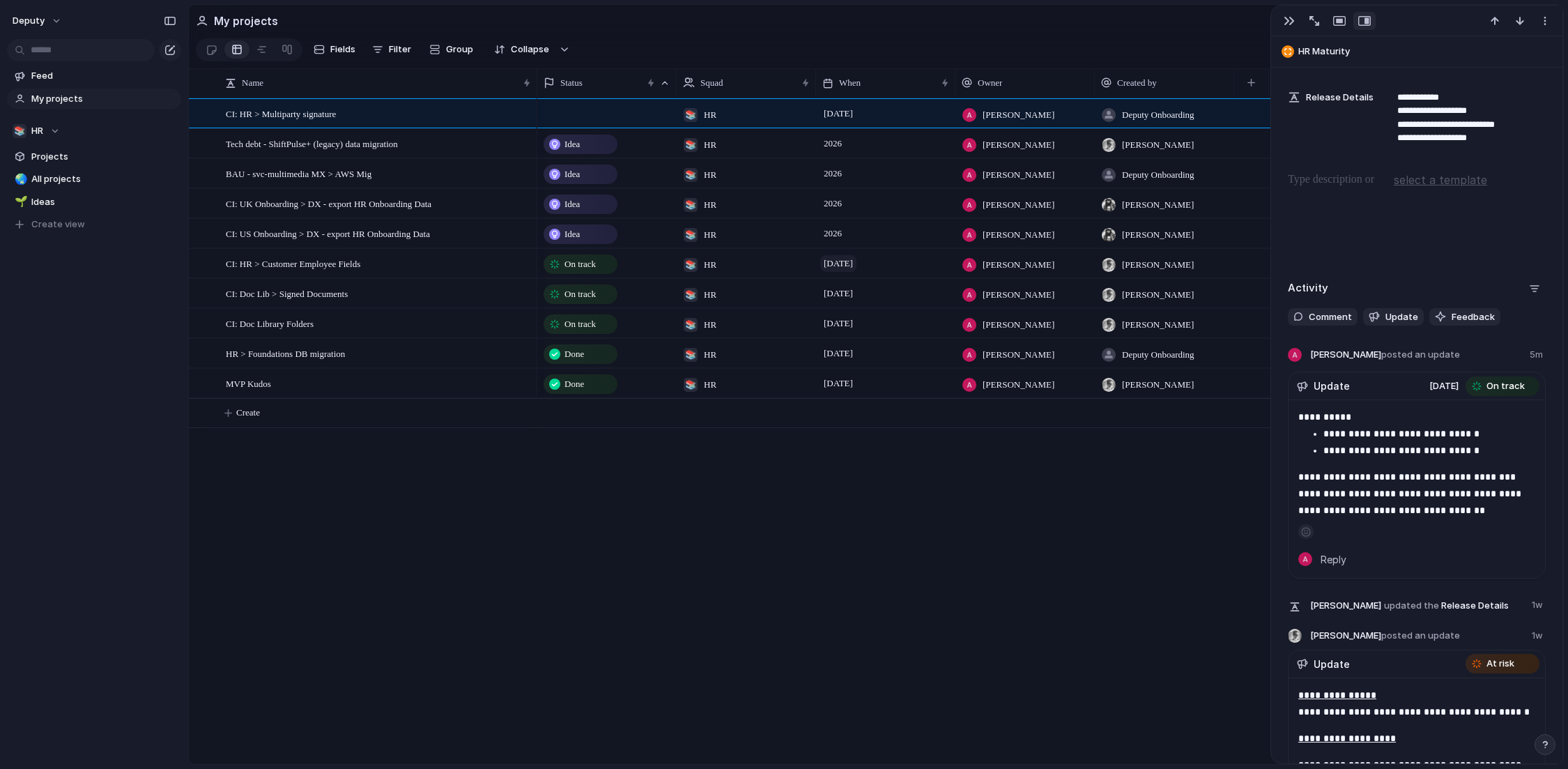
click at [857, 268] on span "[DATE]" at bounding box center [838, 264] width 36 height 17
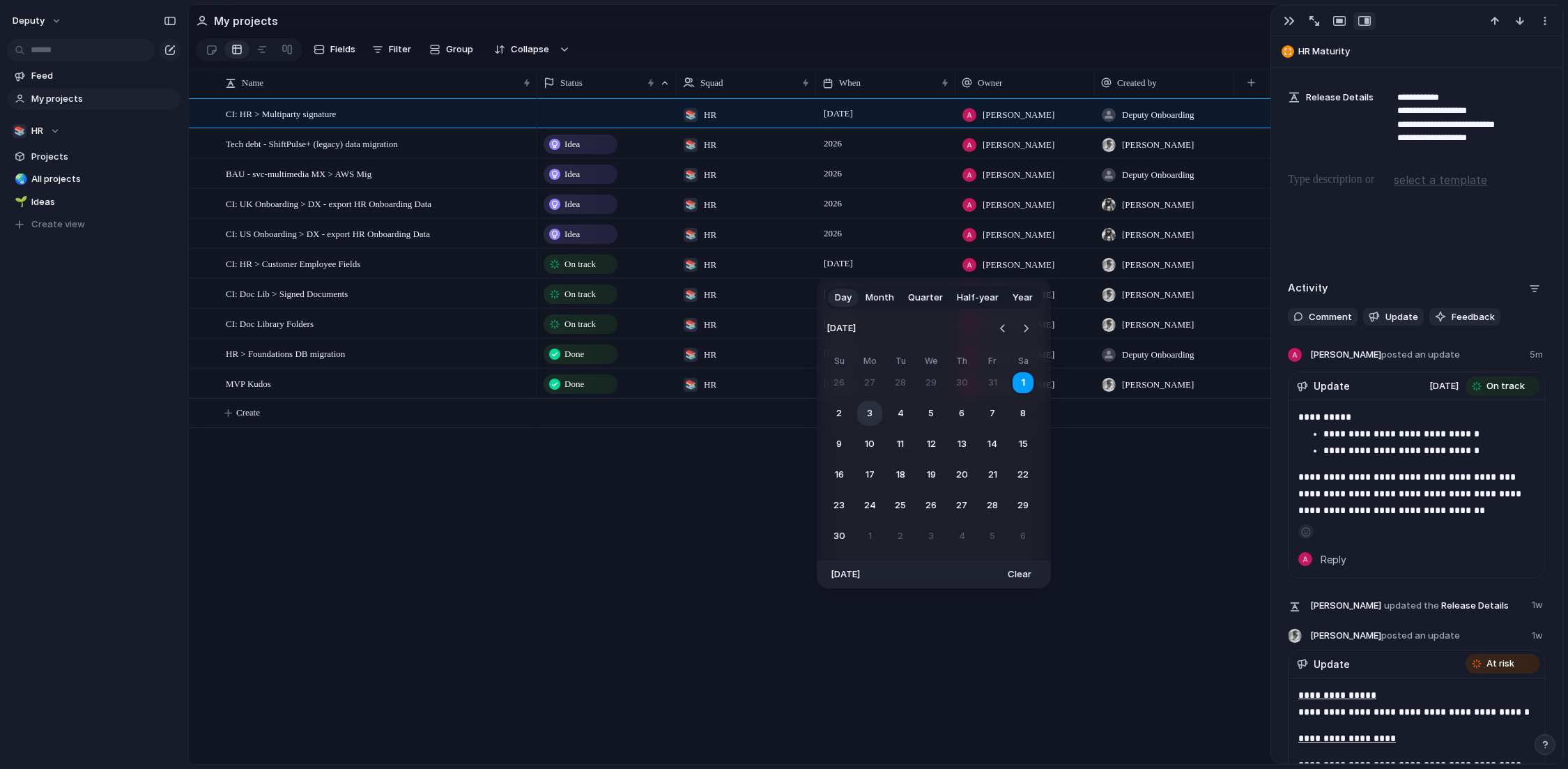
click at [864, 414] on button "3" at bounding box center [870, 414] width 25 height 25
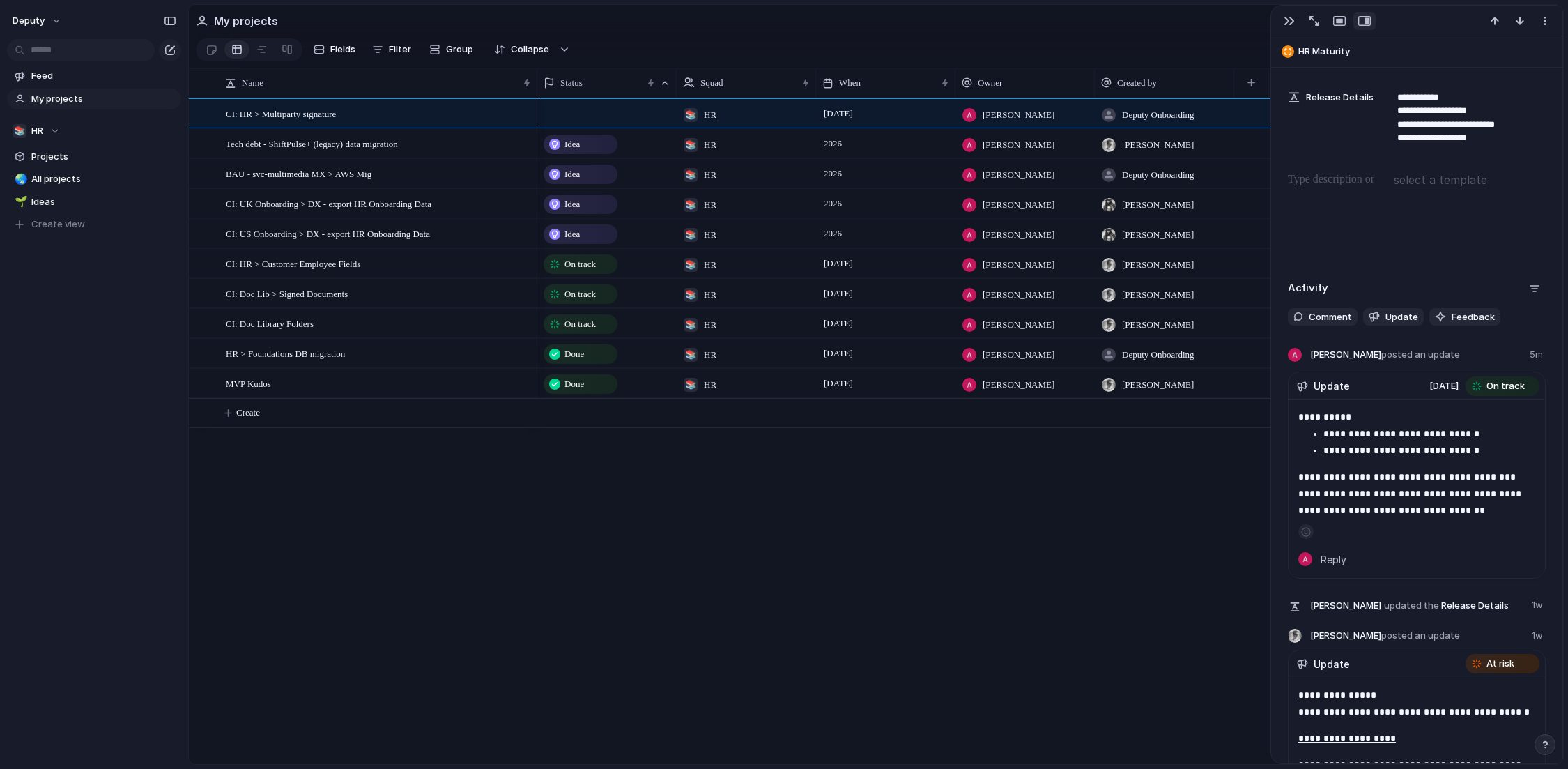
click at [700, 523] on div "Idea 📚 HR 2026 [PERSON_NAME] [PERSON_NAME] Idea 📚 HR 2026 [PERSON_NAME] Deputy …" at bounding box center [1050, 431] width 1026 height 666
click at [853, 327] on span "[DATE]" at bounding box center [838, 324] width 36 height 17
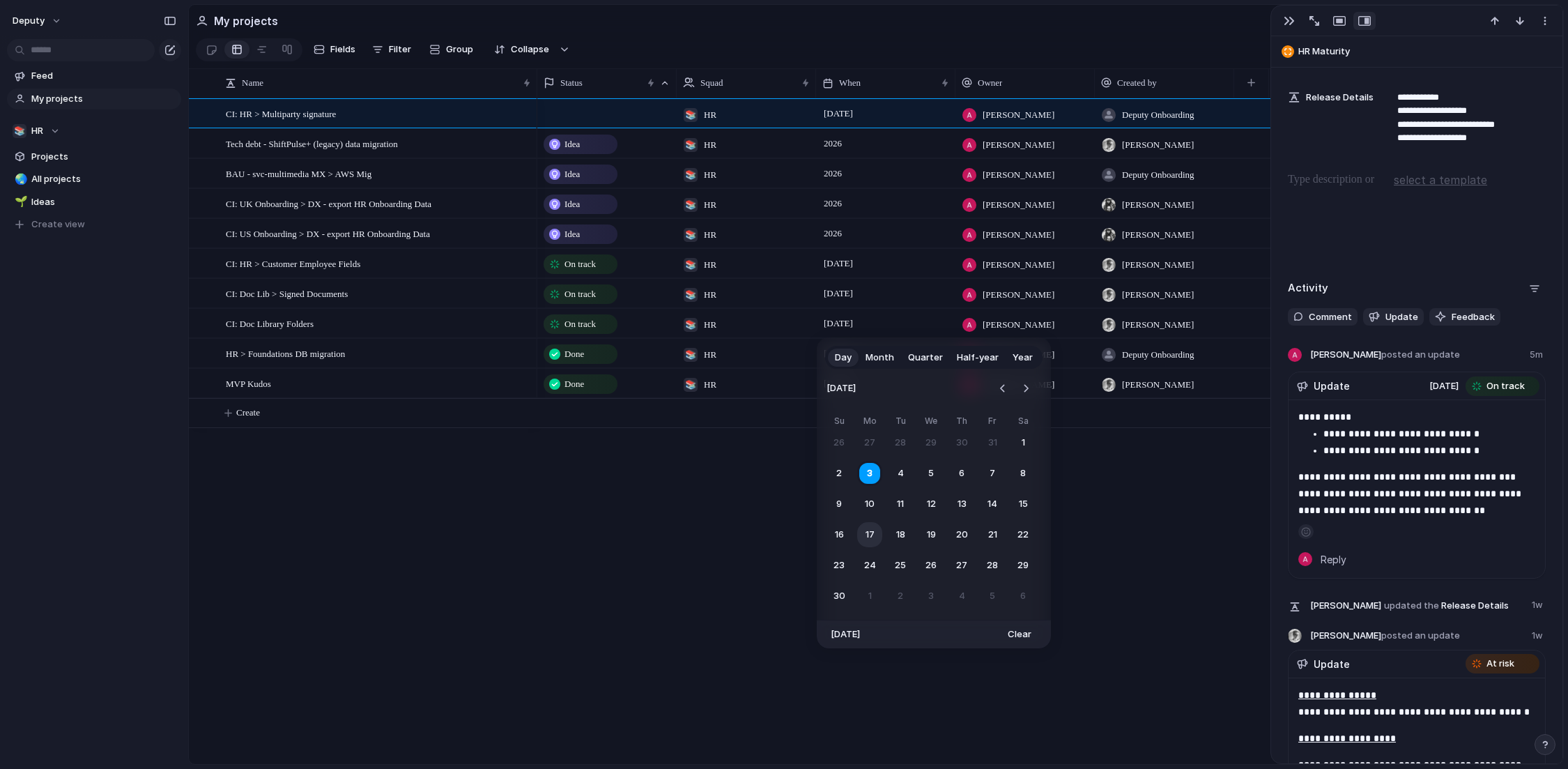
click at [864, 531] on button "17" at bounding box center [870, 535] width 25 height 25
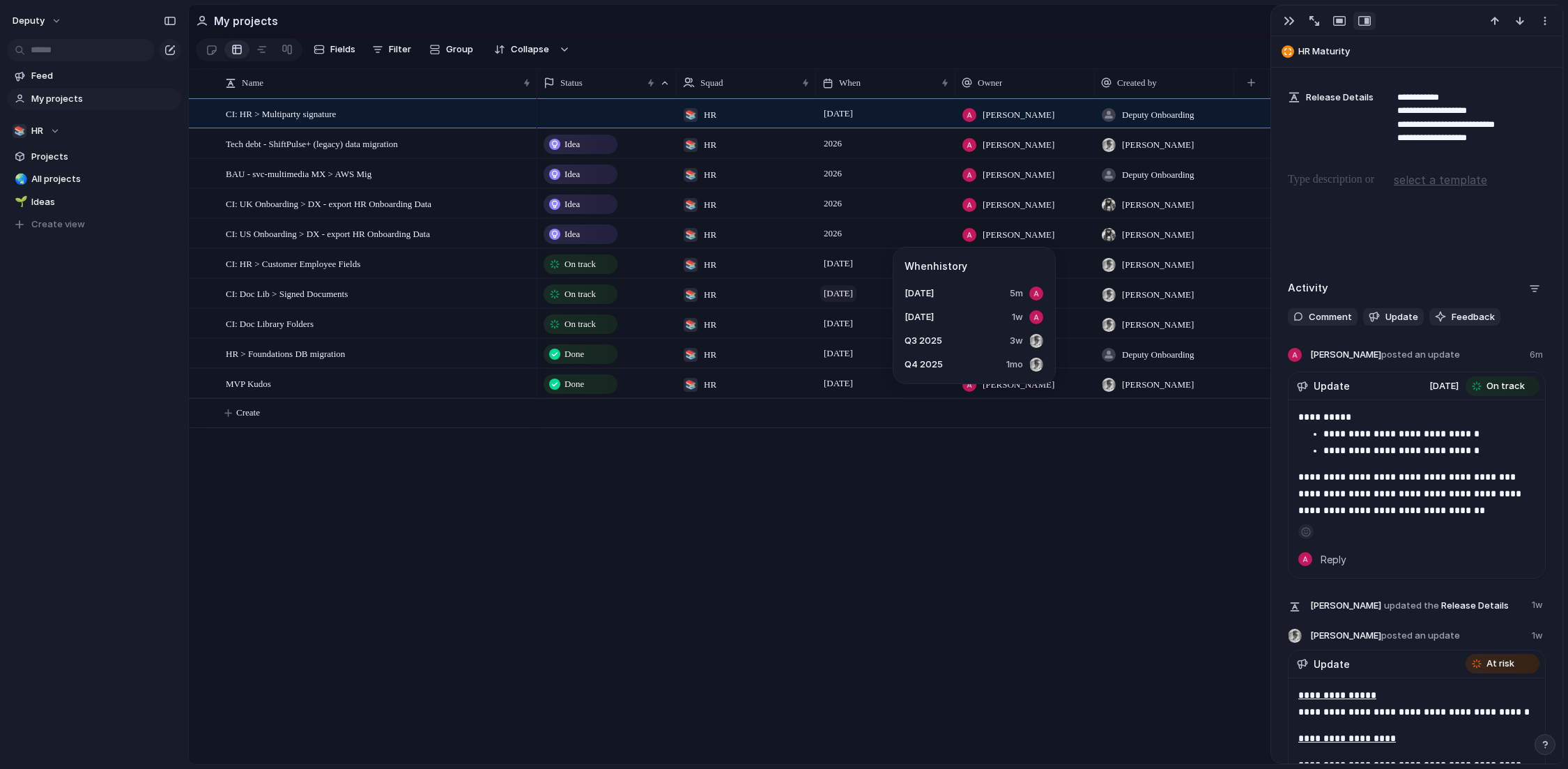
click at [838, 297] on span "[DATE]" at bounding box center [838, 294] width 36 height 17
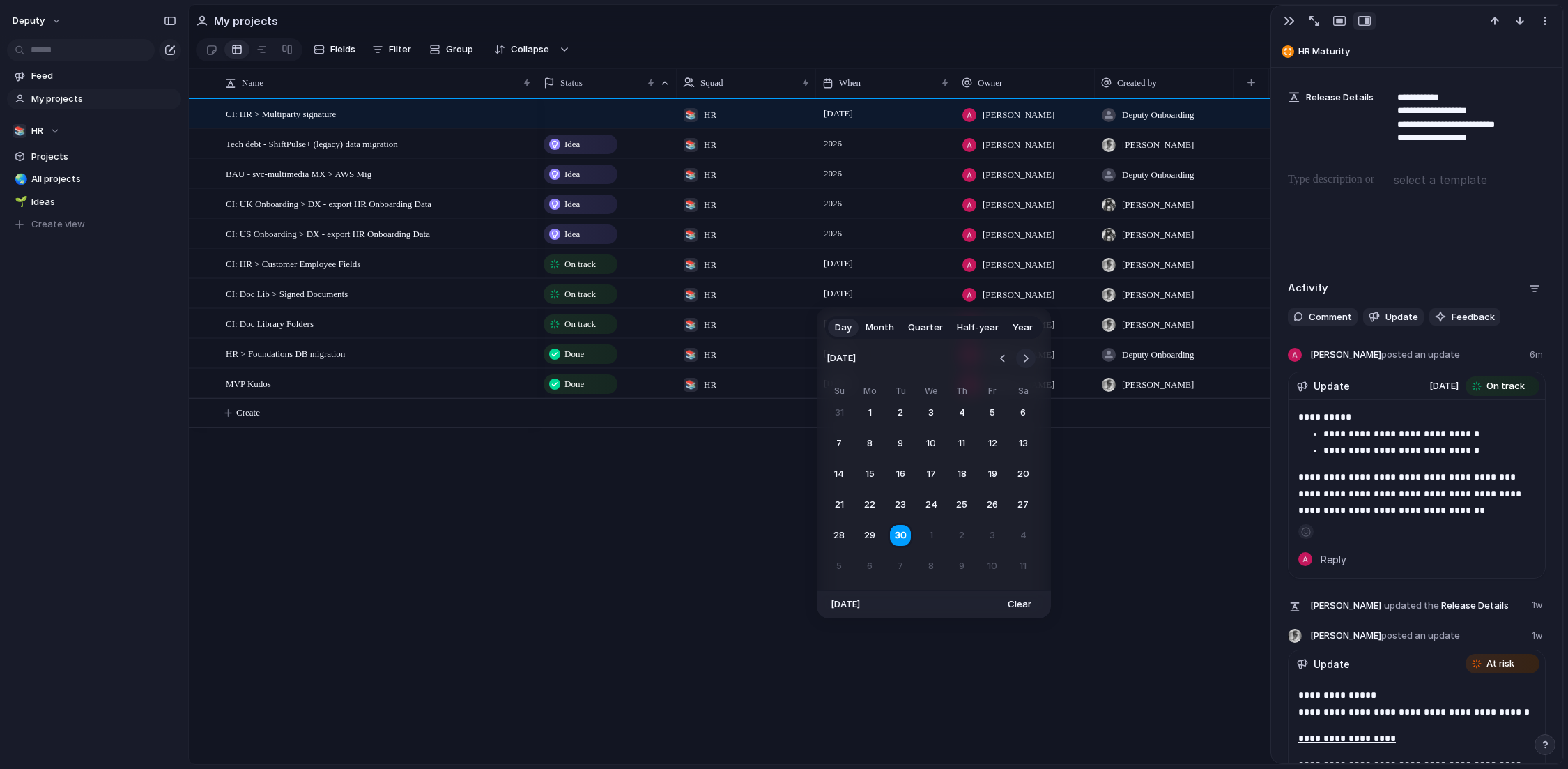
click at [1026, 357] on button "Go to the Next Month" at bounding box center [1026, 359] width 20 height 20
click at [935, 415] on button "1" at bounding box center [931, 413] width 25 height 25
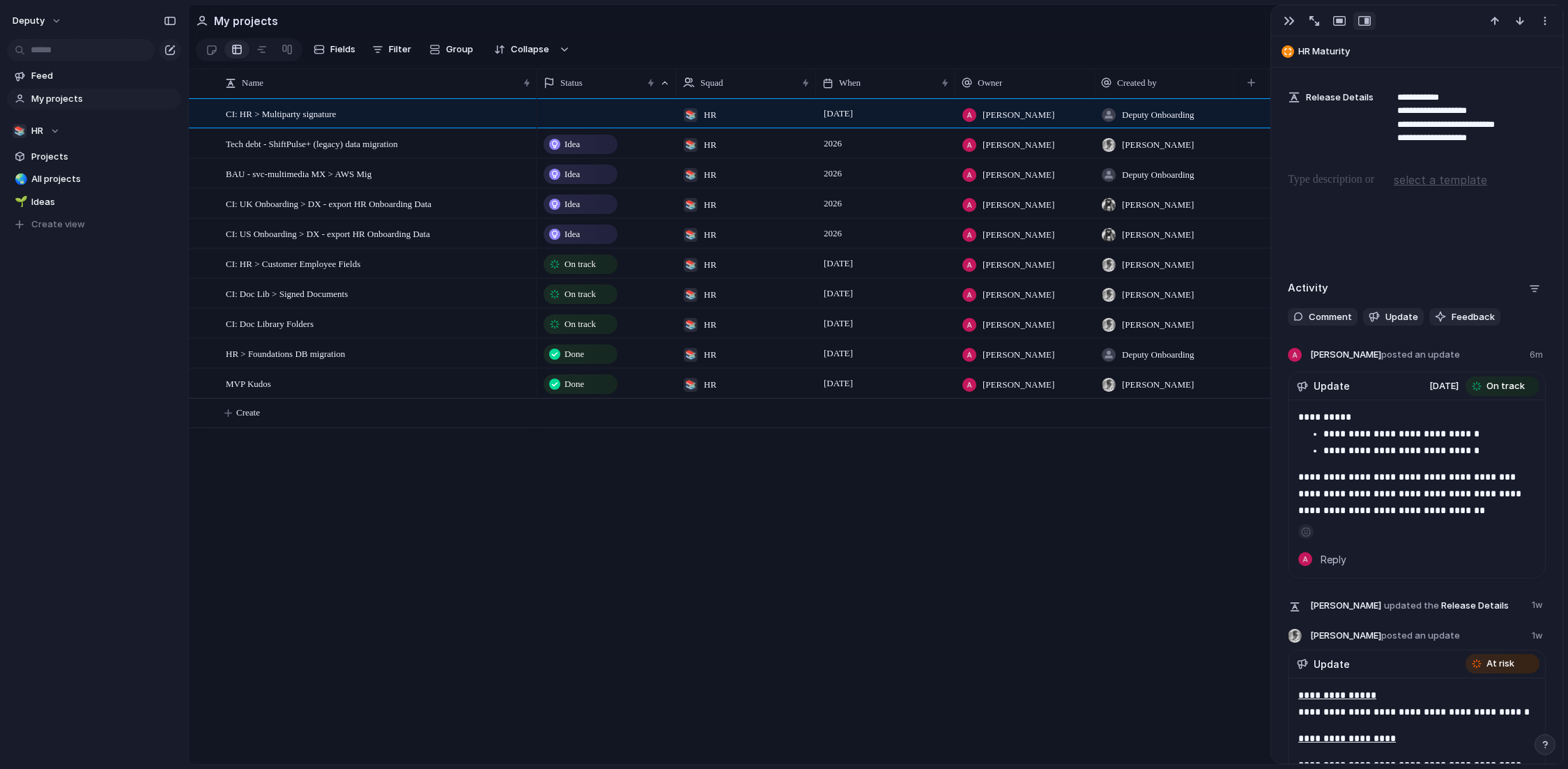
click at [776, 508] on div "Idea 📚 HR 2026 [PERSON_NAME] [PERSON_NAME] Idea 📚 HR 2026 [PERSON_NAME] Deputy …" at bounding box center [1050, 431] width 1026 height 666
drag, startPoint x: 385, startPoint y: 293, endPoint x: 231, endPoint y: 293, distance: 154.0
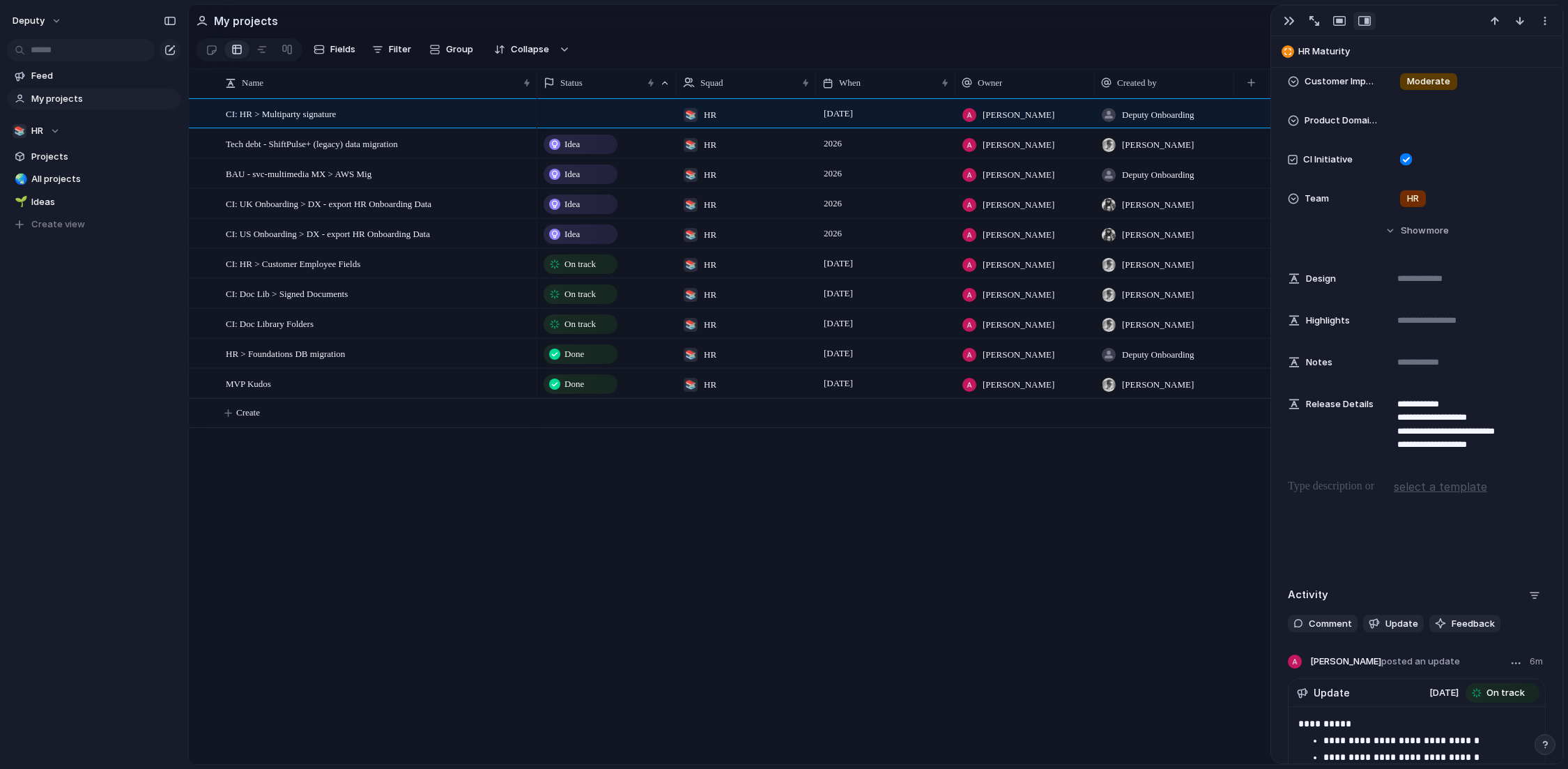
scroll to position [0, 0]
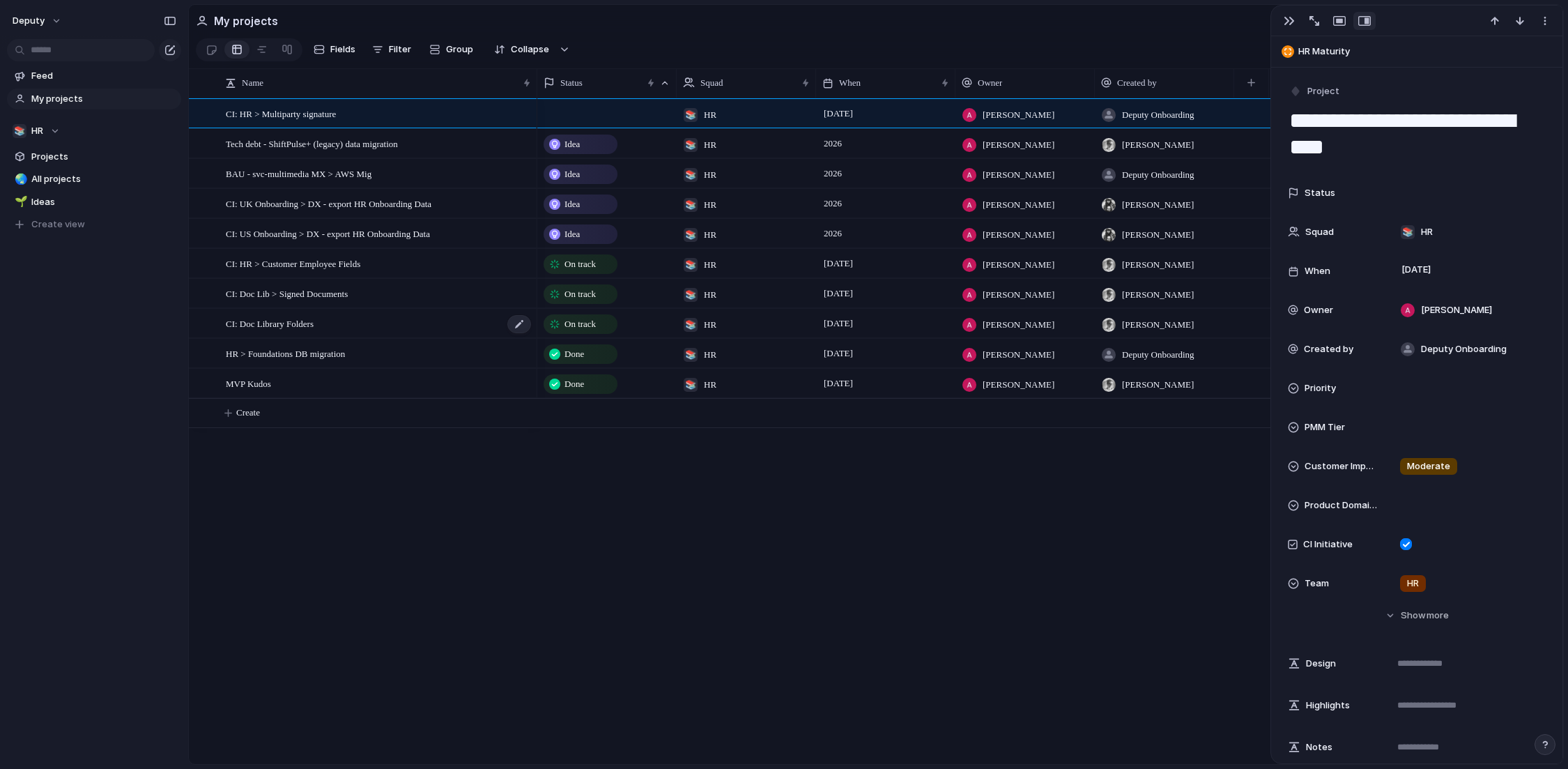
click at [370, 328] on div "CI: Doc Library Folders" at bounding box center [379, 324] width 306 height 29
type textarea "**********"
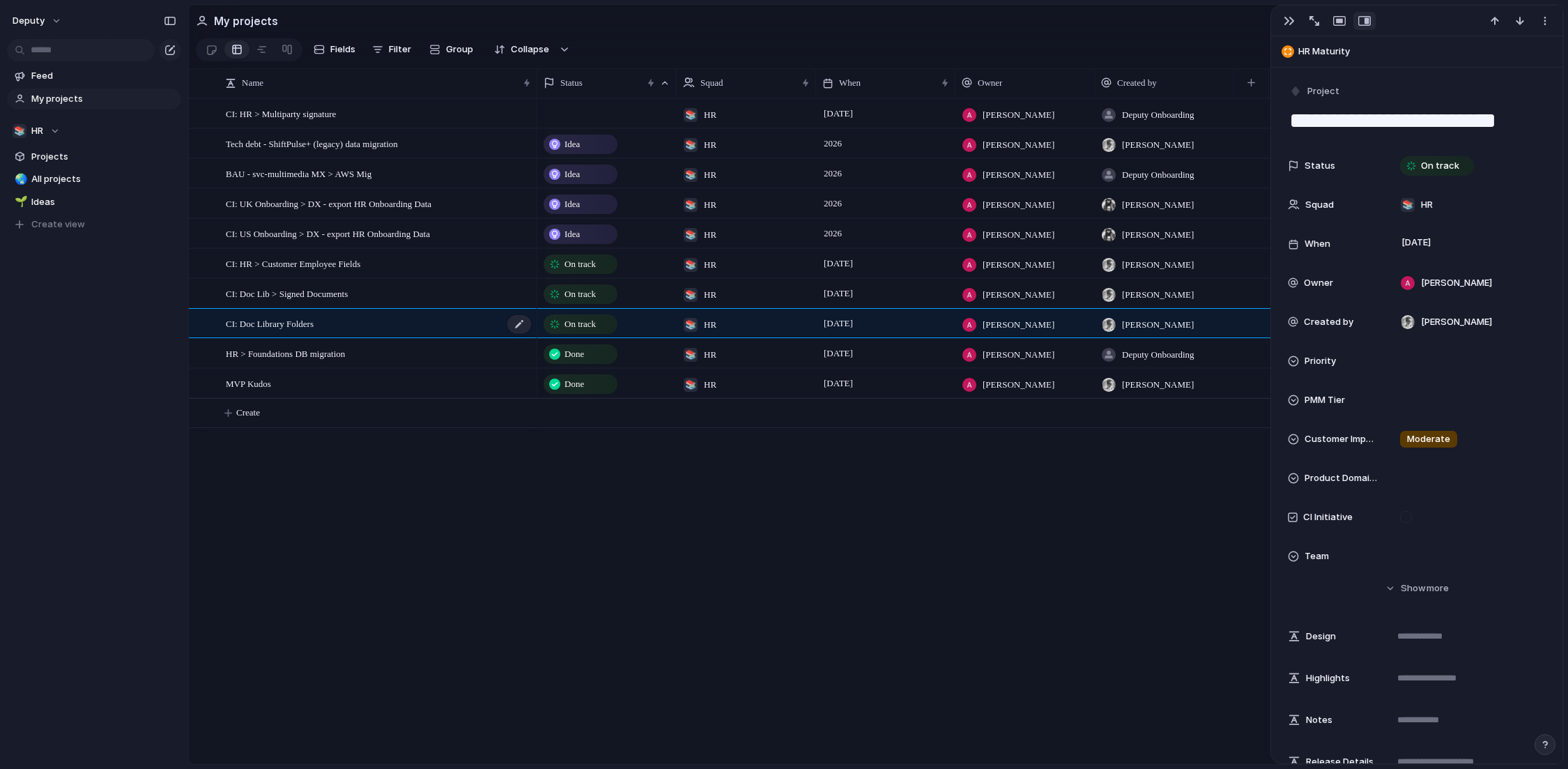
click at [338, 322] on div "CI: Doc Library Folders" at bounding box center [379, 324] width 306 height 29
click at [1309, 20] on div "button" at bounding box center [1545, 21] width 11 height 11
click at [431, 324] on div "Mark as duplicate Delete" at bounding box center [784, 384] width 1568 height 769
drag, startPoint x: 1420, startPoint y: 118, endPoint x: 1293, endPoint y: 118, distance: 127.0
click at [1293, 118] on textarea "**********" at bounding box center [1417, 121] width 258 height 30
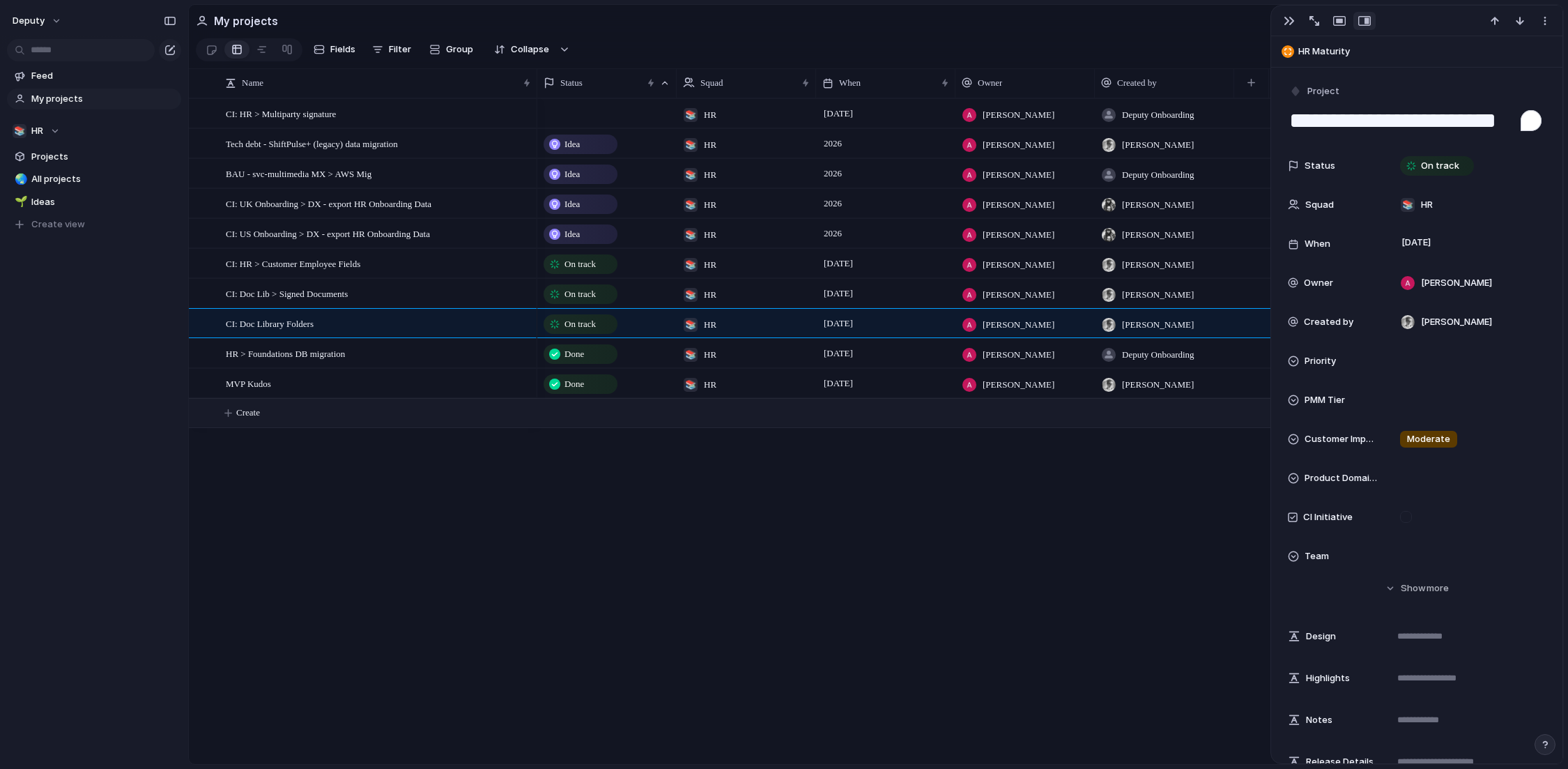
click at [273, 414] on button "Create" at bounding box center [894, 413] width 1382 height 29
click at [247, 417] on span "Create" at bounding box center [248, 413] width 24 height 14
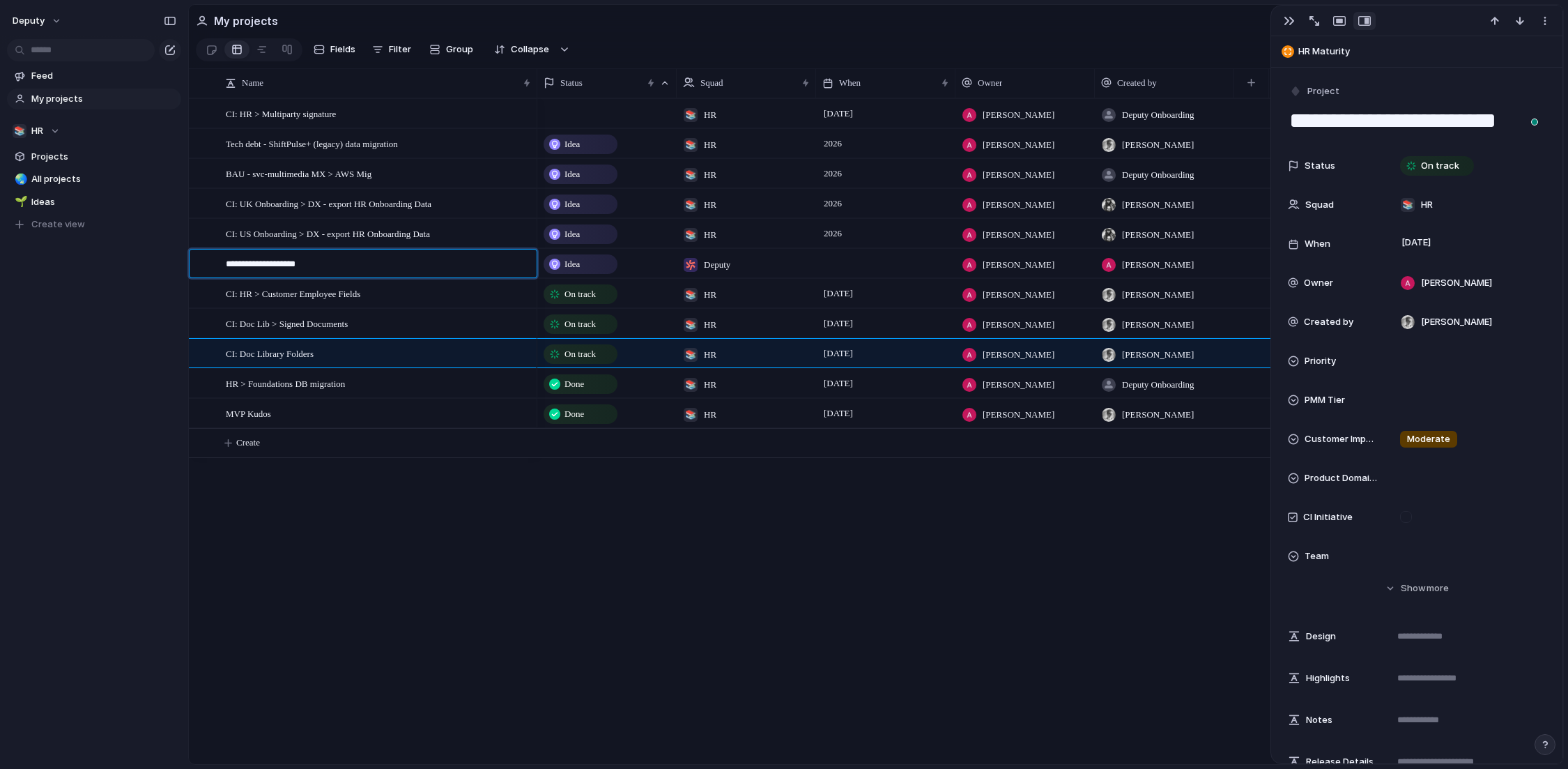
type textarea "**********"
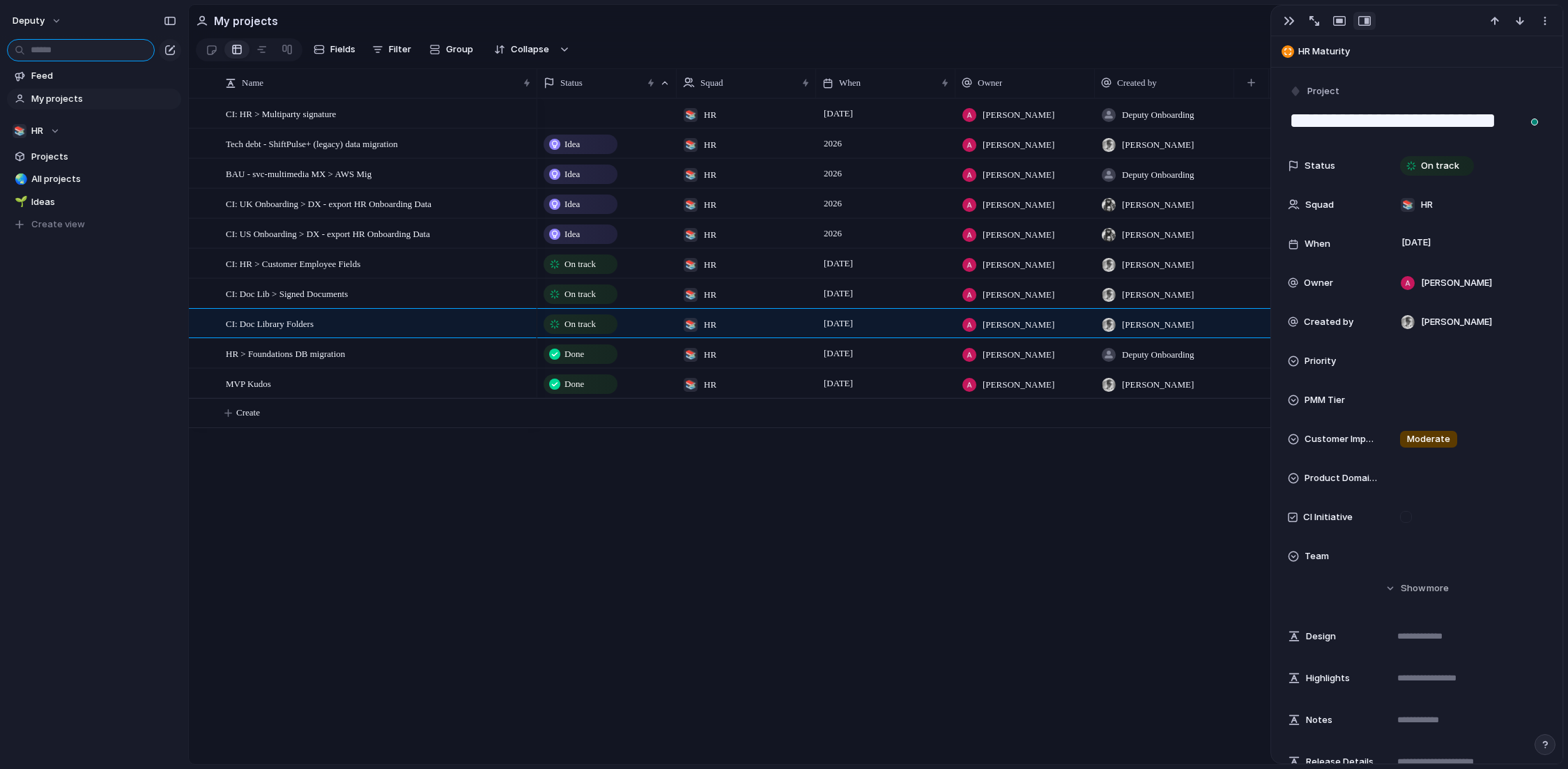
click at [89, 47] on input "text" at bounding box center [81, 50] width 148 height 23
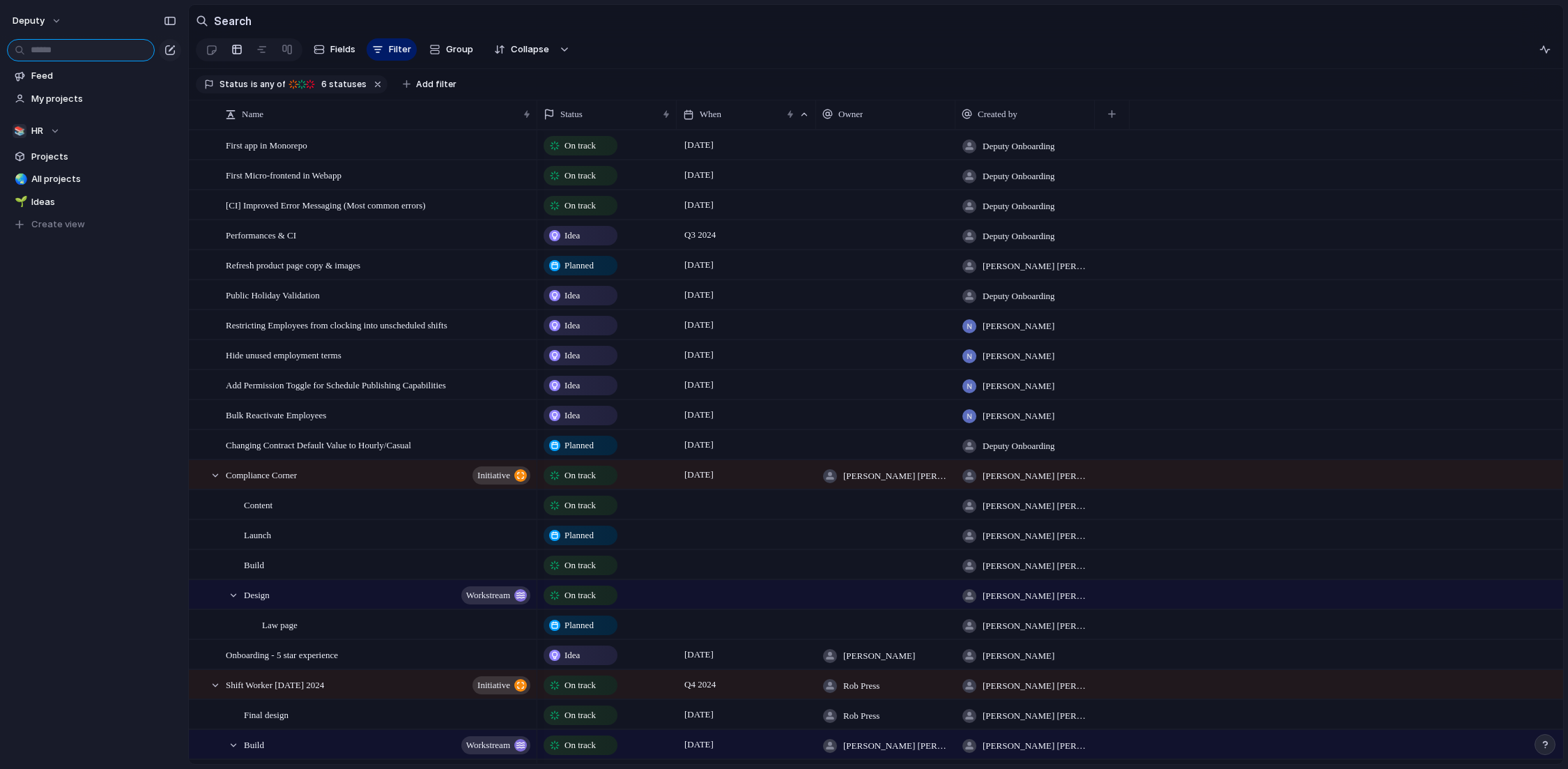
click at [89, 47] on input "text" at bounding box center [81, 50] width 148 height 23
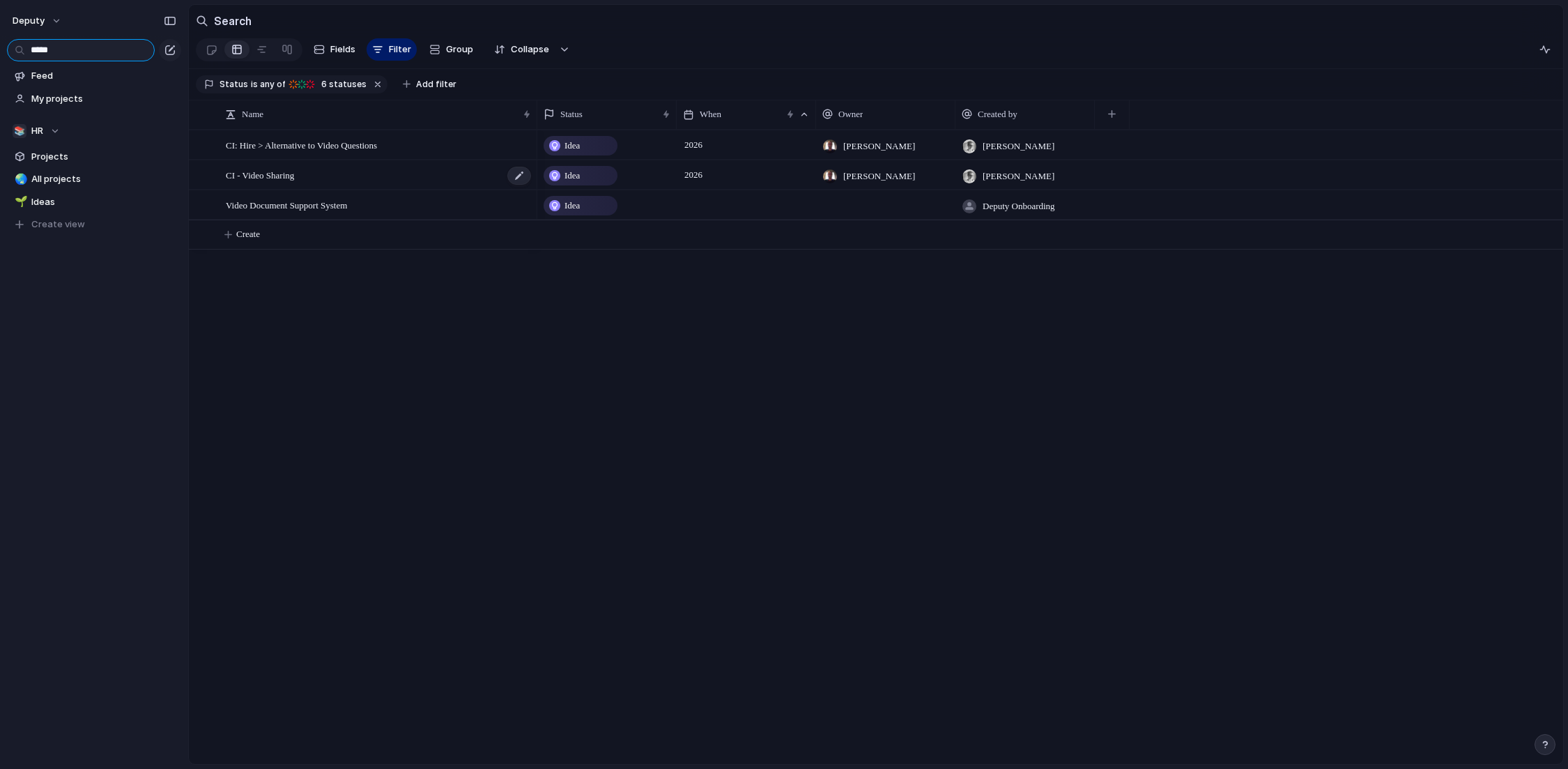
type input "*****"
click at [306, 169] on div "CI - Video Sharing" at bounding box center [379, 176] width 306 height 29
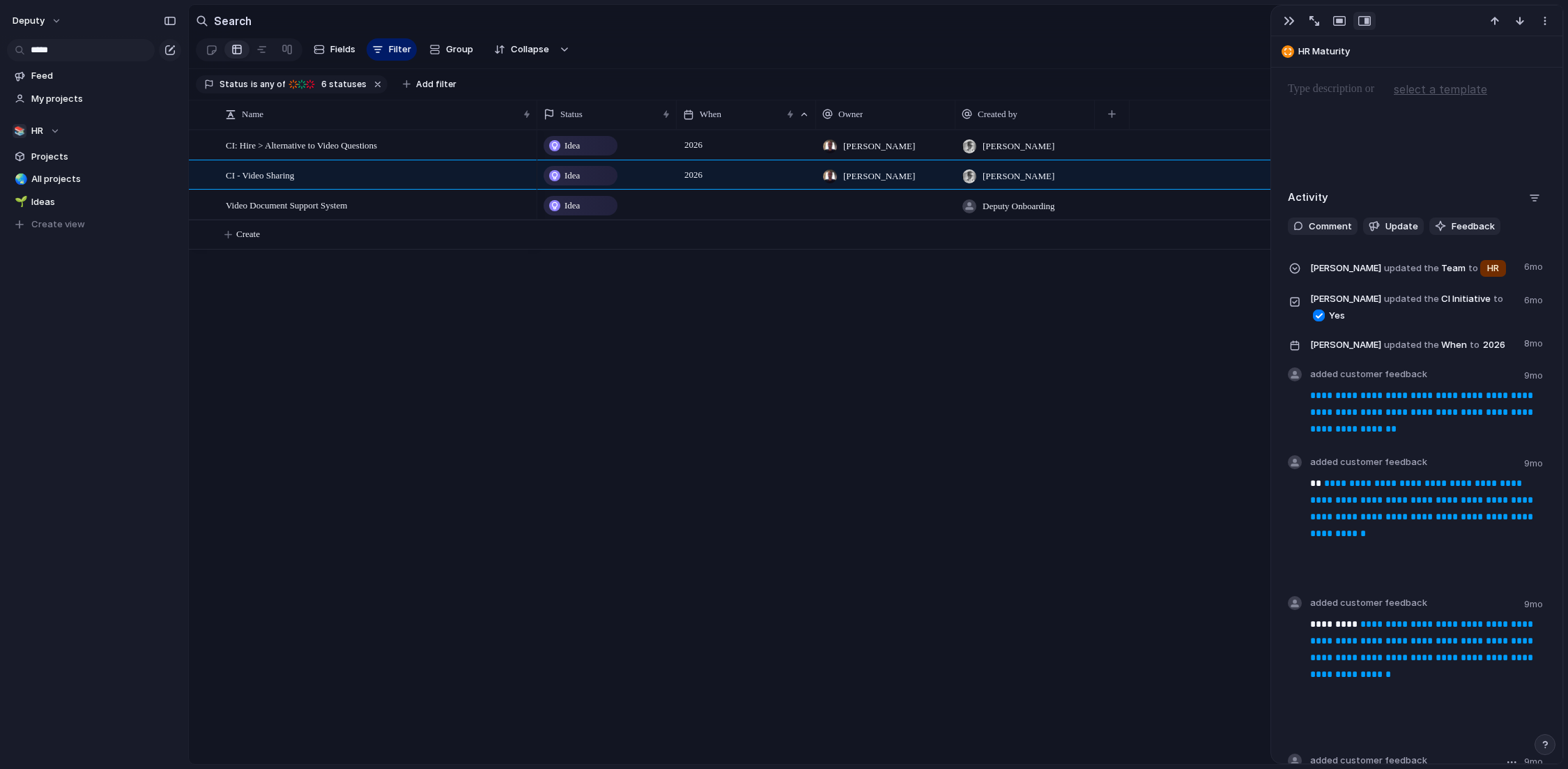
scroll to position [714, 0]
click at [1309, 415] on link "**********" at bounding box center [1423, 412] width 226 height 43
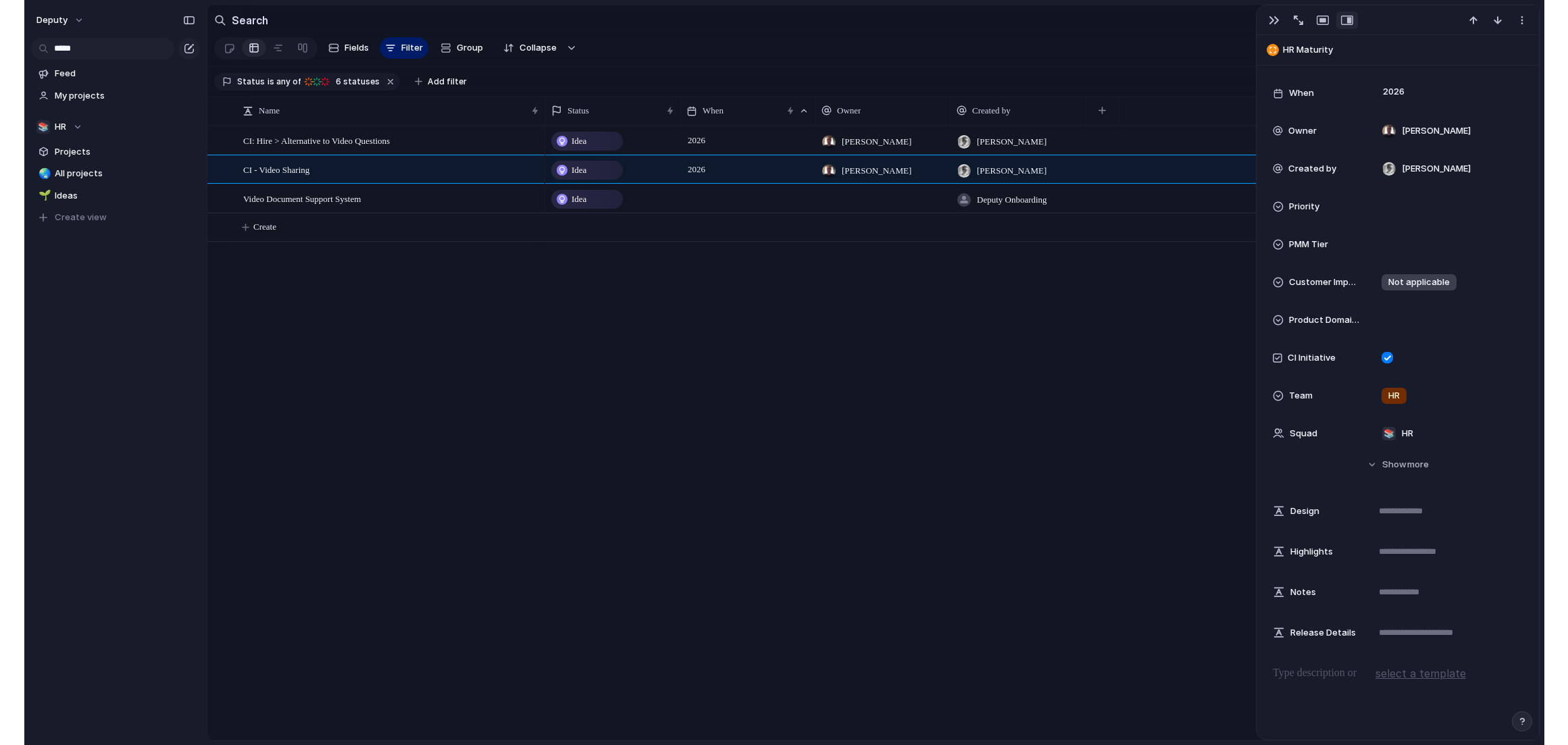
scroll to position [0, 0]
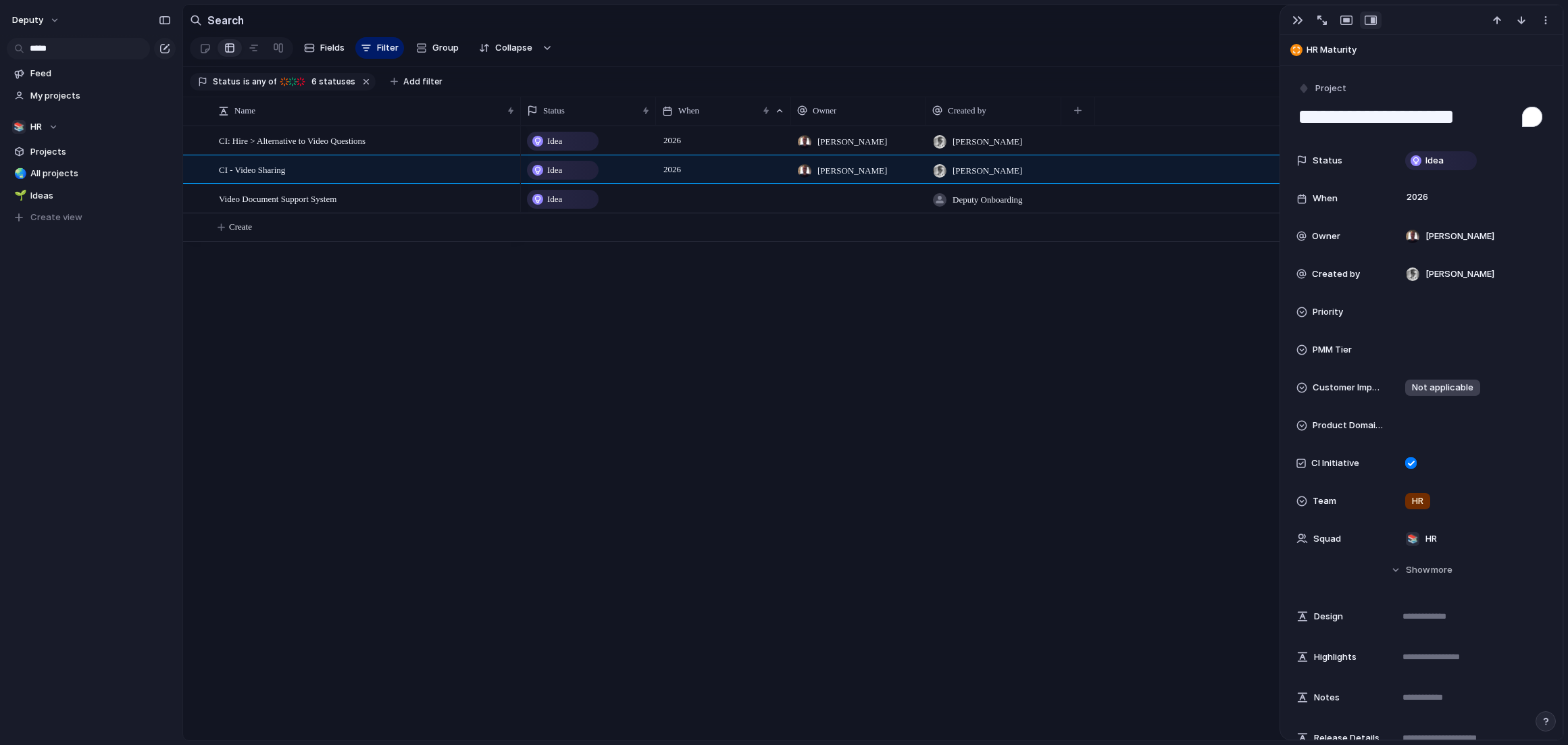
click at [1269, 115] on textarea "**********" at bounding box center [1421, 117] width 250 height 29
click at [1269, 115] on textarea "**********" at bounding box center [1421, 117] width 250 height 29
paste textarea "***"
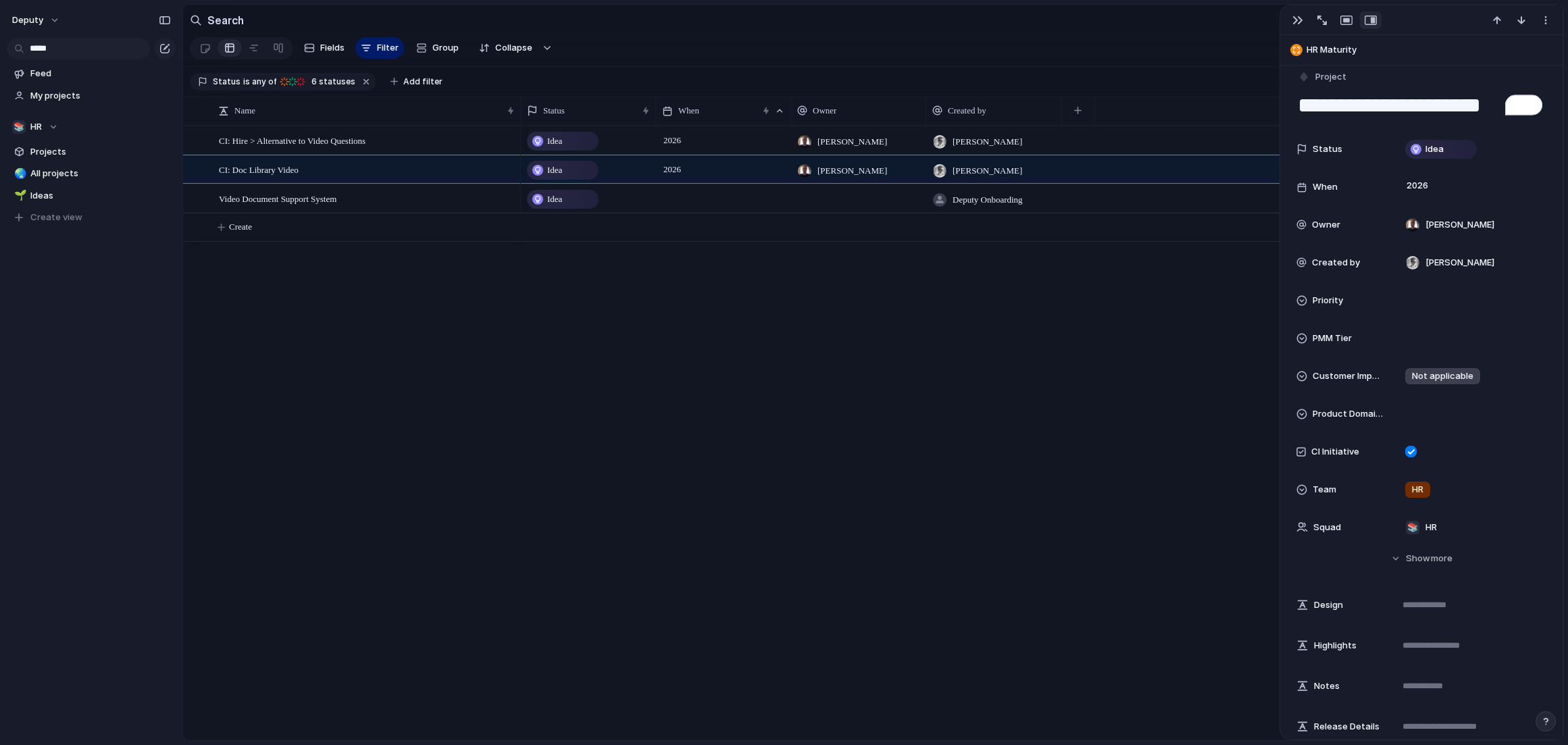
scroll to position [14, 0]
click at [1269, 228] on span "[PERSON_NAME]" at bounding box center [1459, 223] width 69 height 14
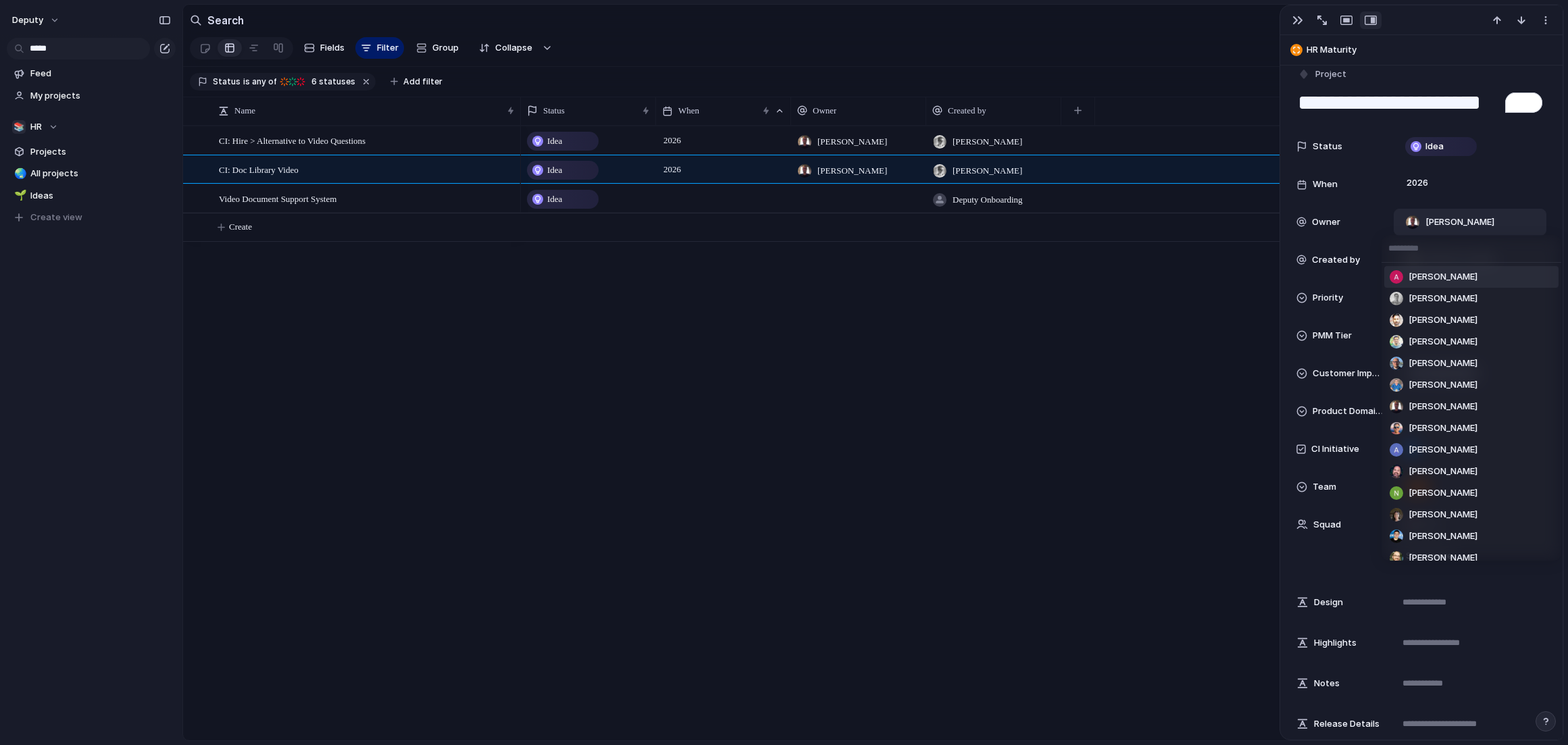
click at [1269, 277] on li "[PERSON_NAME]" at bounding box center [1470, 277] width 174 height 22
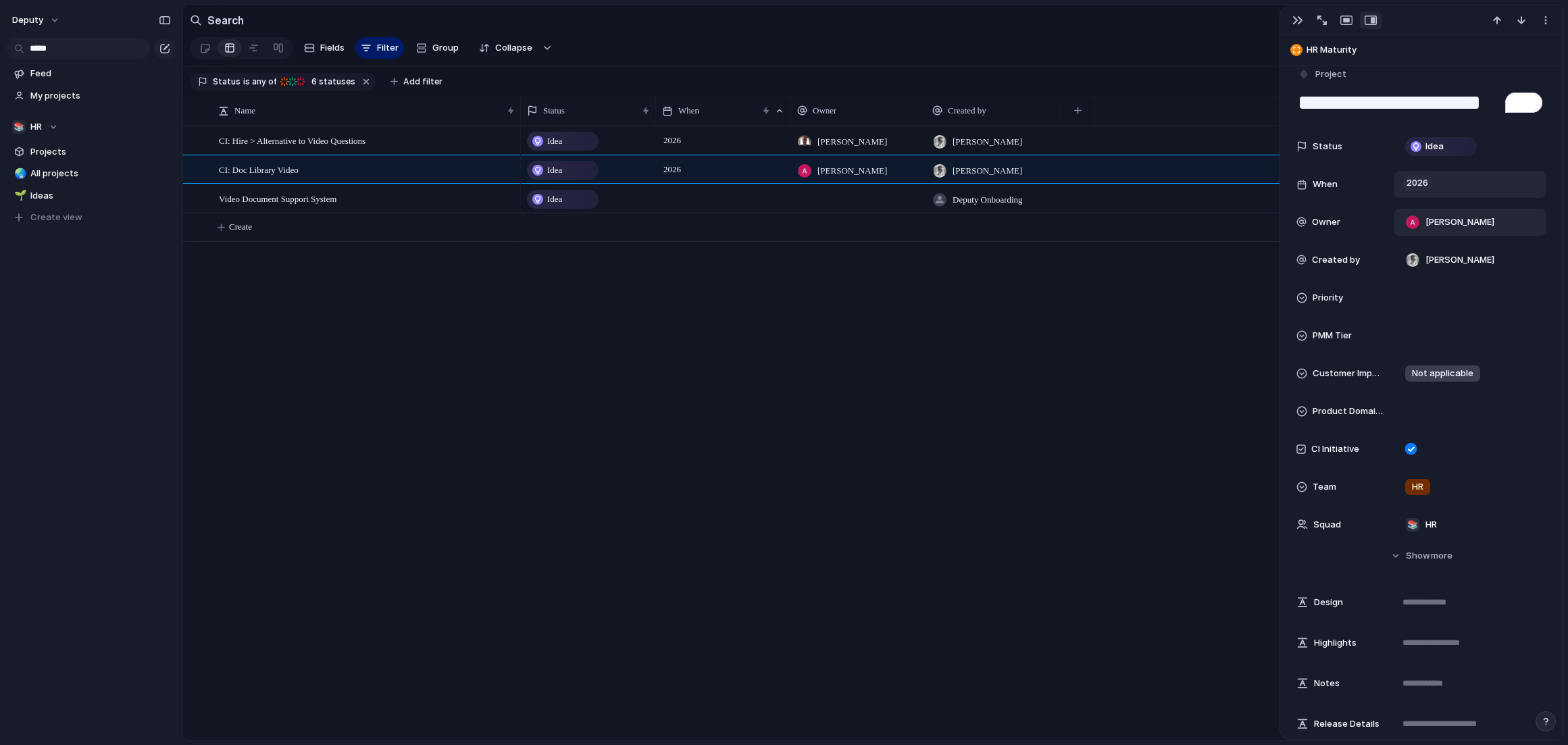
click at [1269, 183] on span "2026" at bounding box center [1417, 183] width 29 height 16
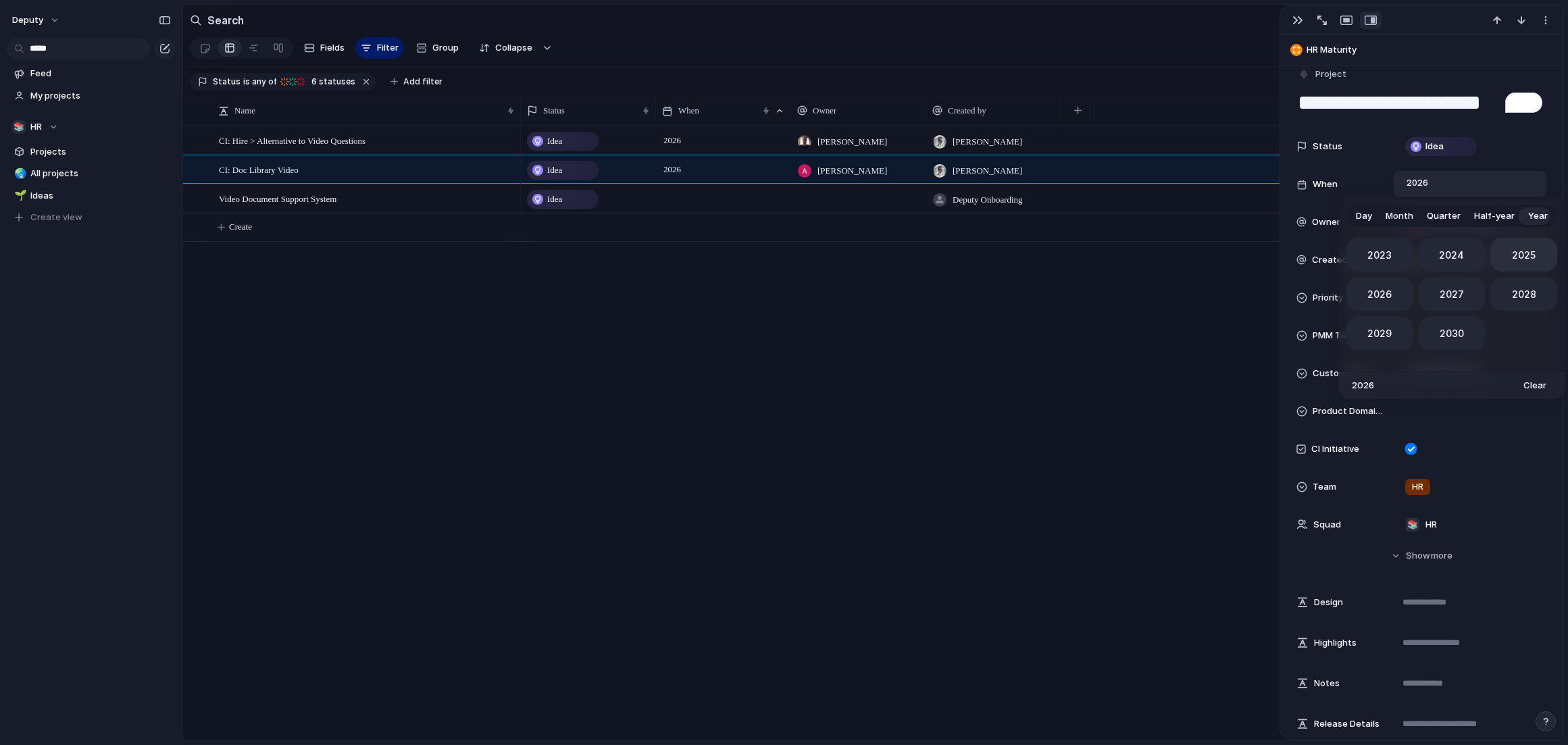
click at [1269, 254] on span "2025" at bounding box center [1523, 255] width 24 height 14
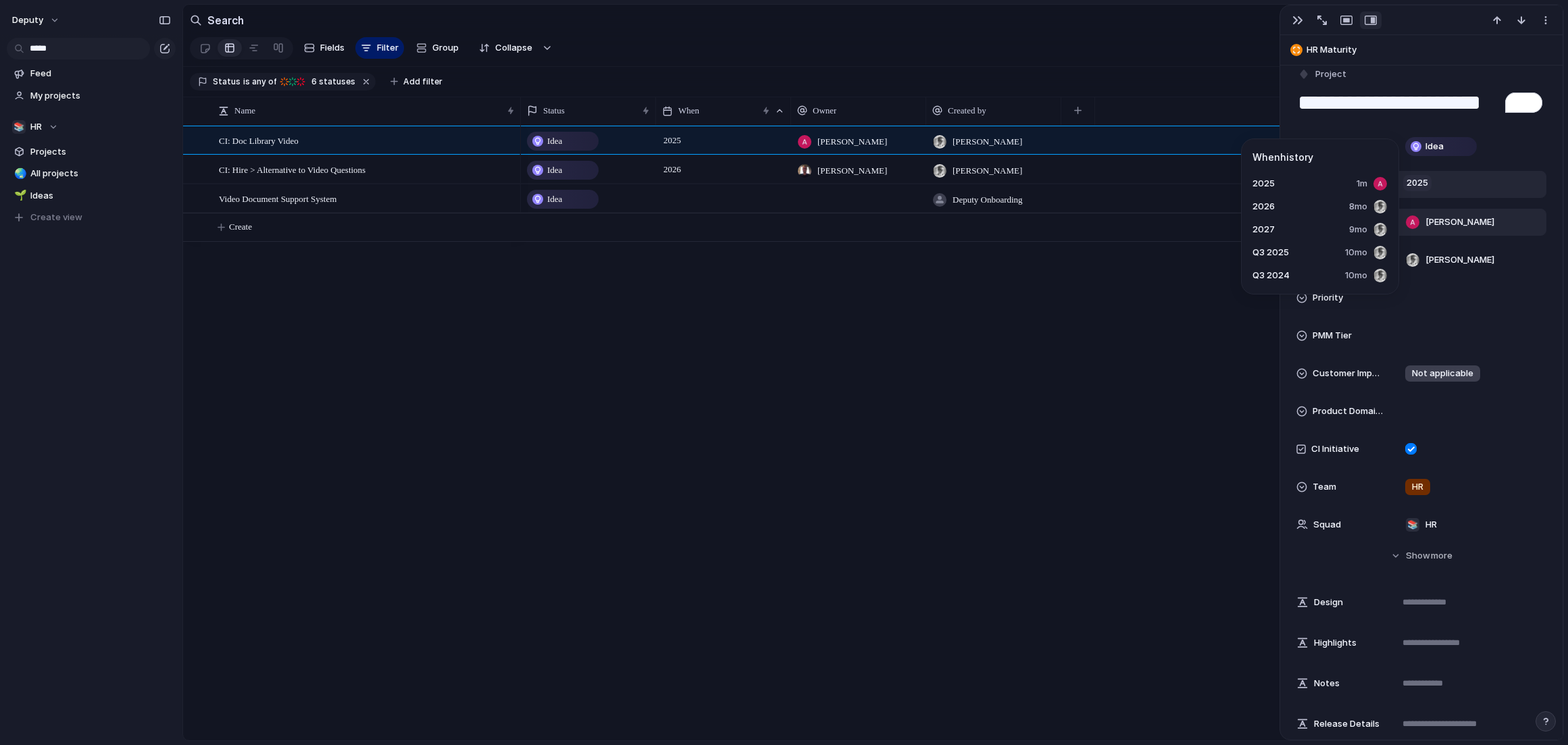
click at [1269, 182] on span "2025" at bounding box center [1417, 183] width 29 height 16
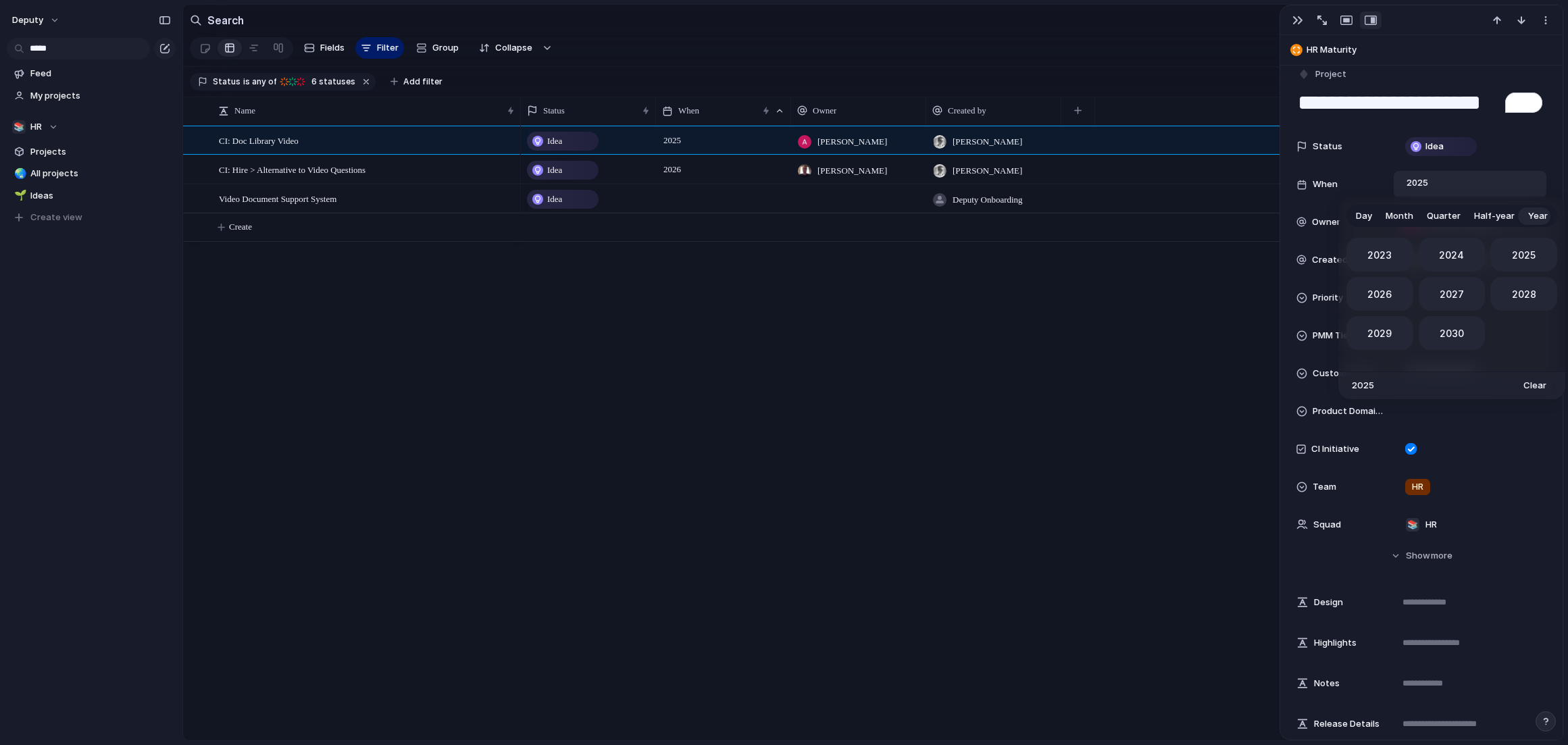
click at [1269, 214] on span "Month" at bounding box center [1399, 216] width 28 height 14
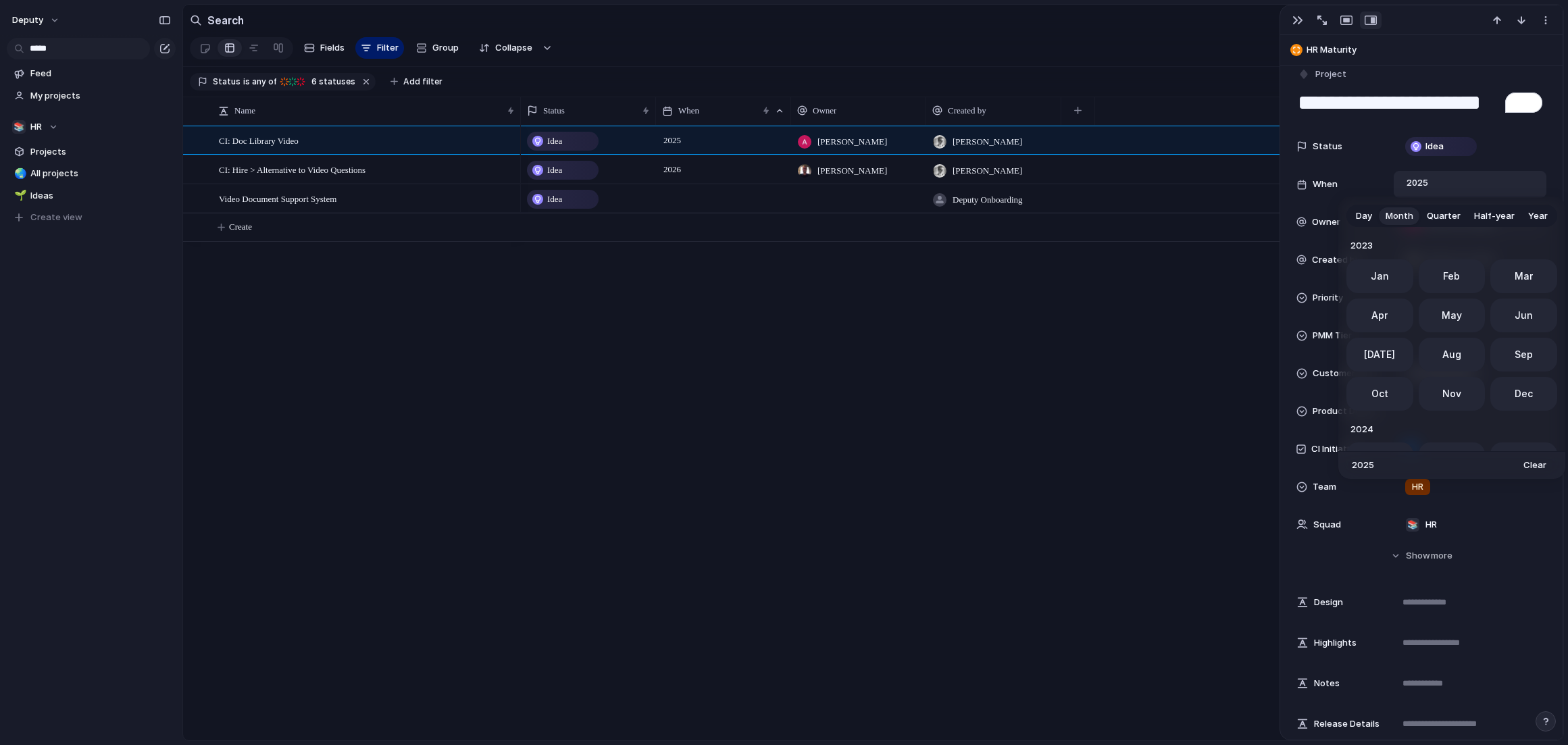
scroll to position [371, 0]
click at [1269, 214] on span "Day" at bounding box center [1364, 216] width 16 height 14
click at [1269, 245] on button "Go to the Next Month" at bounding box center [1541, 246] width 19 height 19
click at [1269, 176] on div "Day Month Quarter Half-year Year [DATE] Su Mo Tu We Th Fr Sa 26 27 28 29 30 31 …" at bounding box center [784, 372] width 1568 height 745
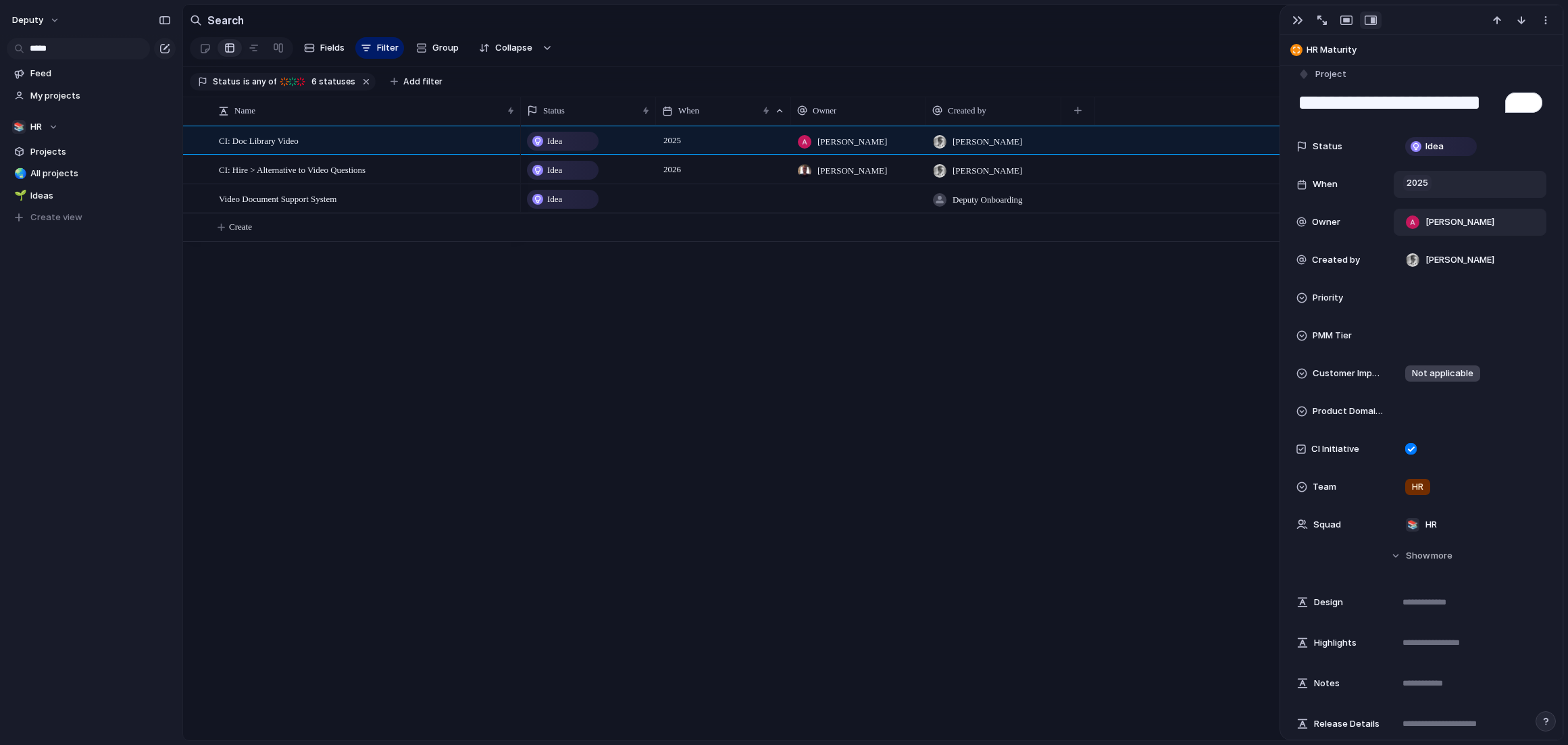
click at [1269, 184] on span "2025" at bounding box center [1417, 183] width 29 height 16
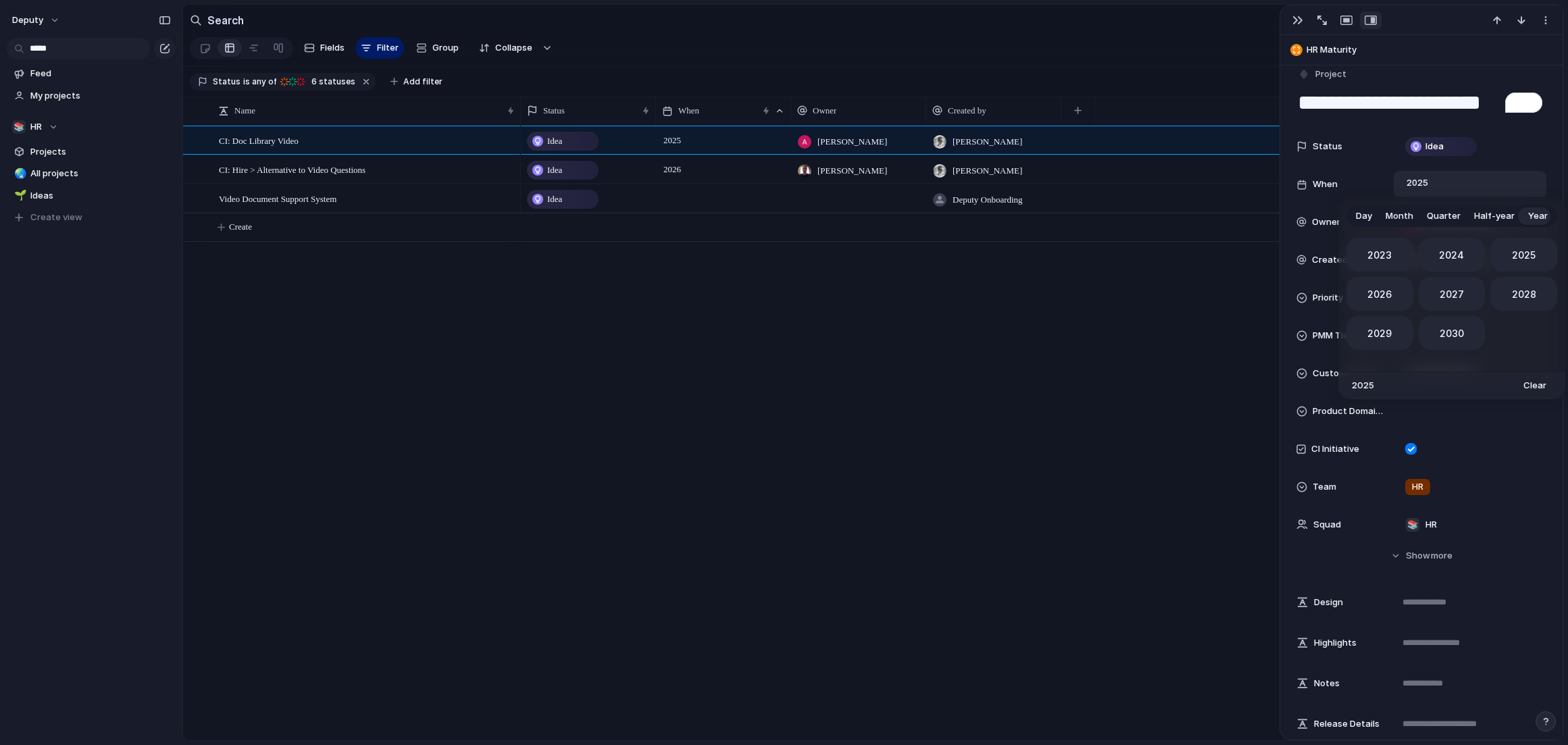
click at [1269, 215] on span "Month" at bounding box center [1399, 216] width 28 height 14
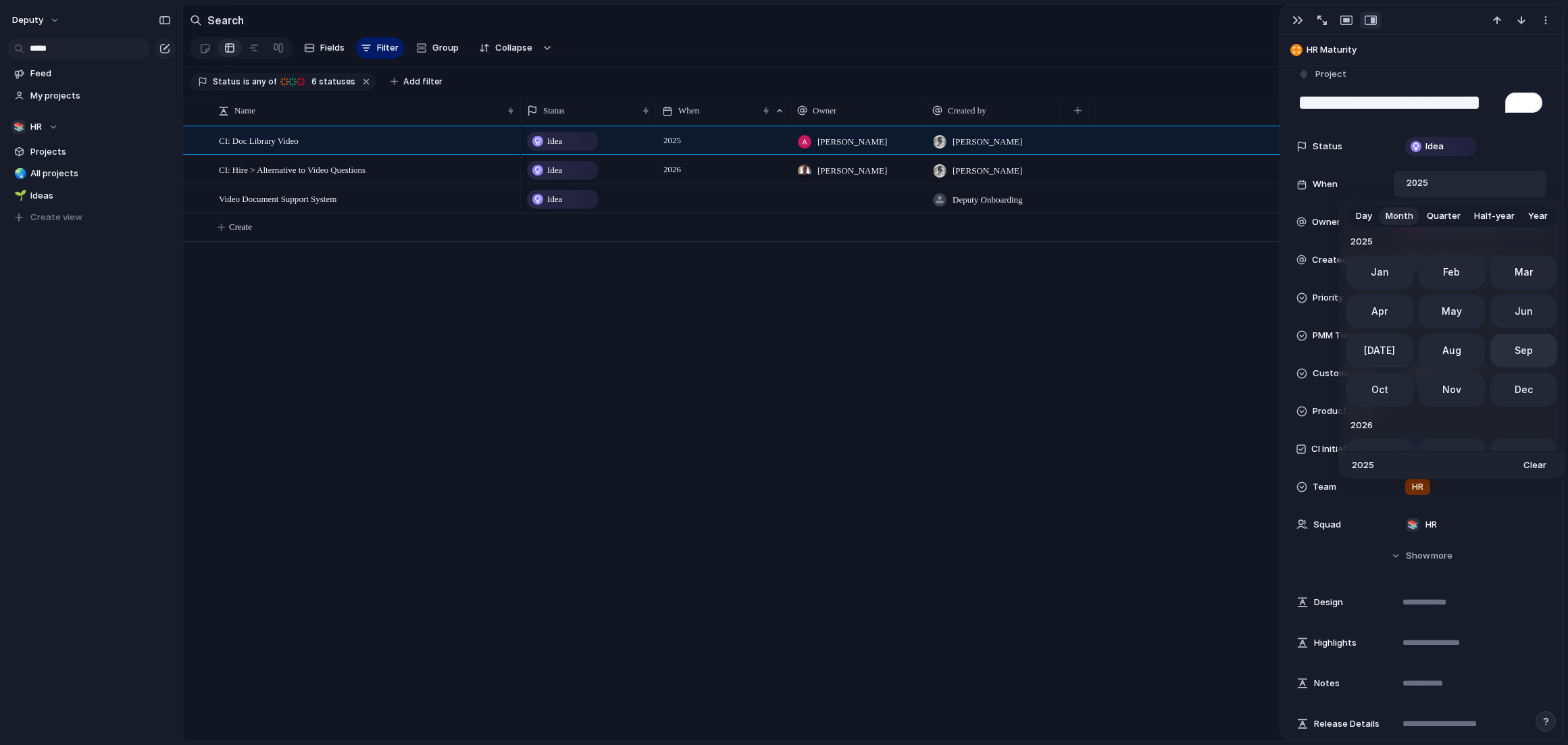
click at [1269, 354] on button "Sep" at bounding box center [1524, 350] width 67 height 33
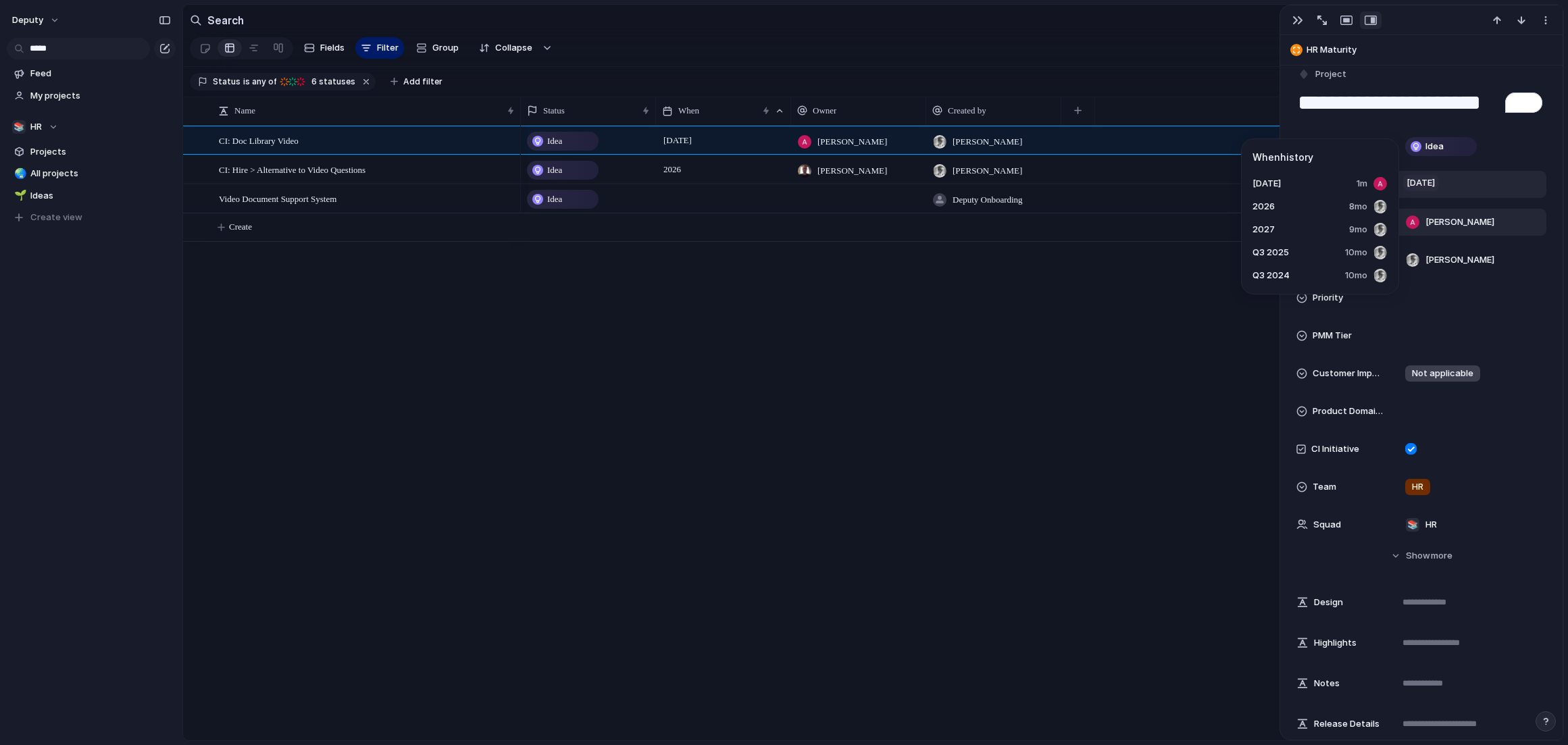
click at [1269, 182] on span "[DATE]" at bounding box center [1421, 183] width 35 height 16
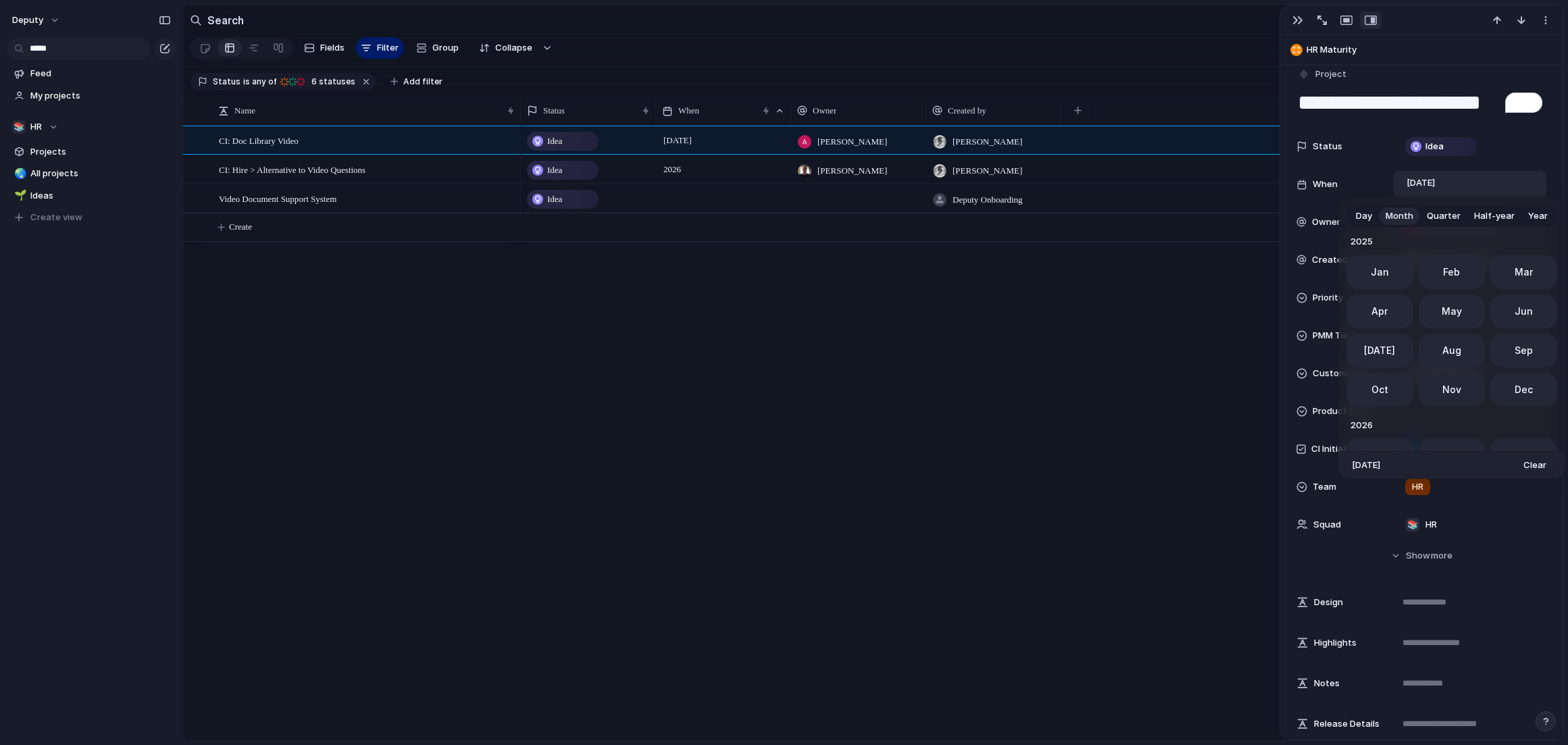
click at [1269, 216] on span "Day" at bounding box center [1364, 216] width 16 height 14
click at [1269, 355] on button "15" at bounding box center [1389, 359] width 25 height 25
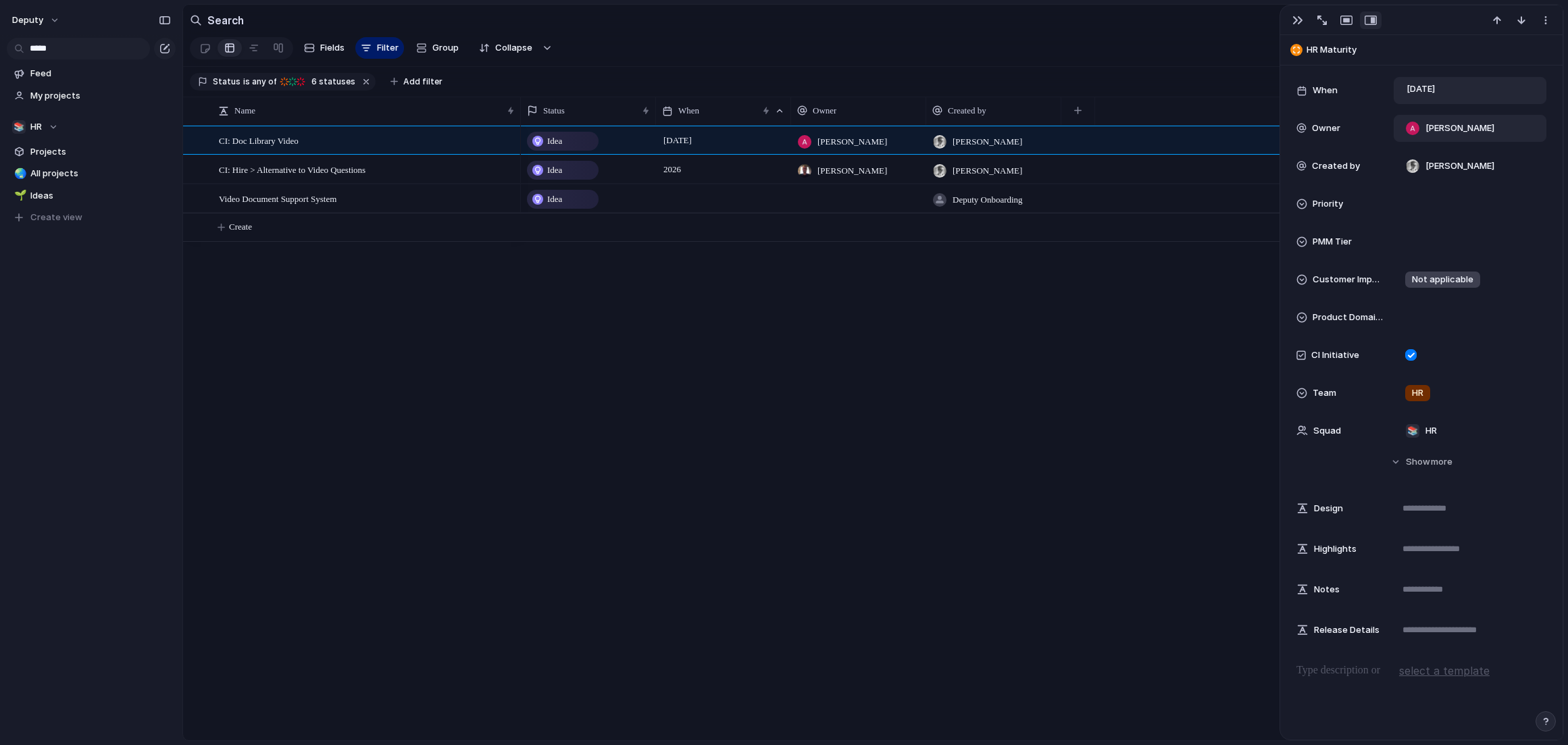
scroll to position [104, 0]
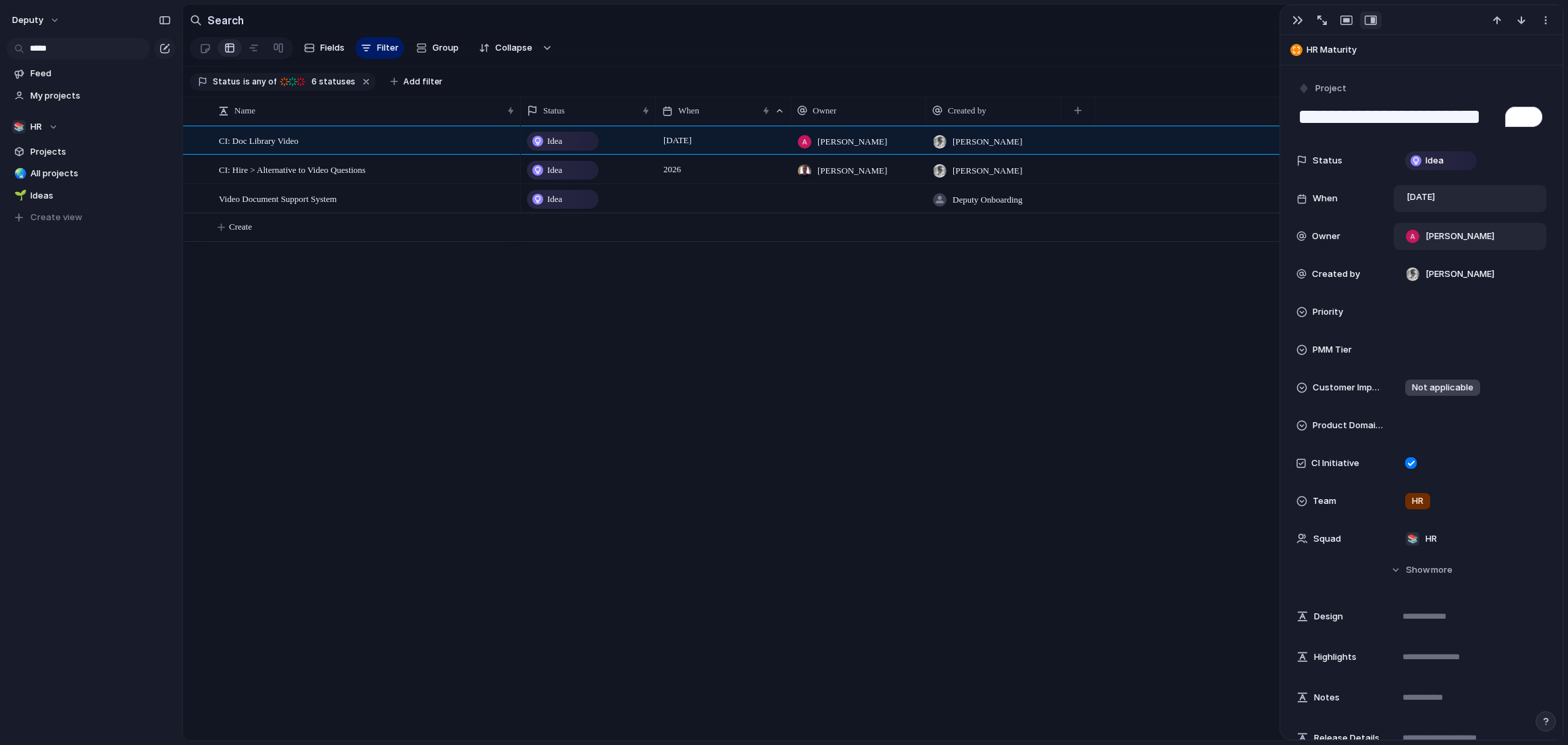
click at [576, 146] on div "Idea" at bounding box center [562, 141] width 69 height 16
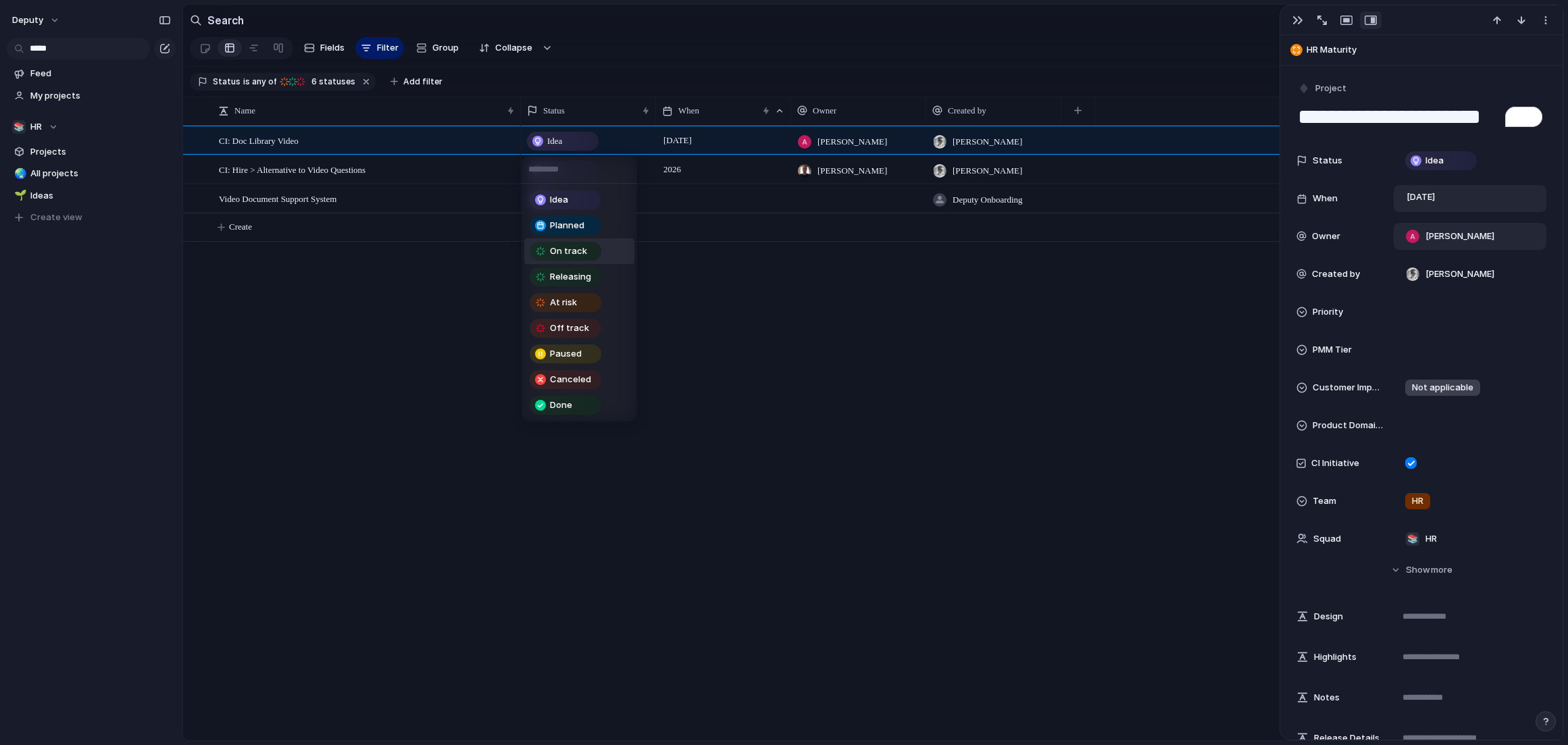
click at [595, 247] on div "On track" at bounding box center [565, 251] width 69 height 16
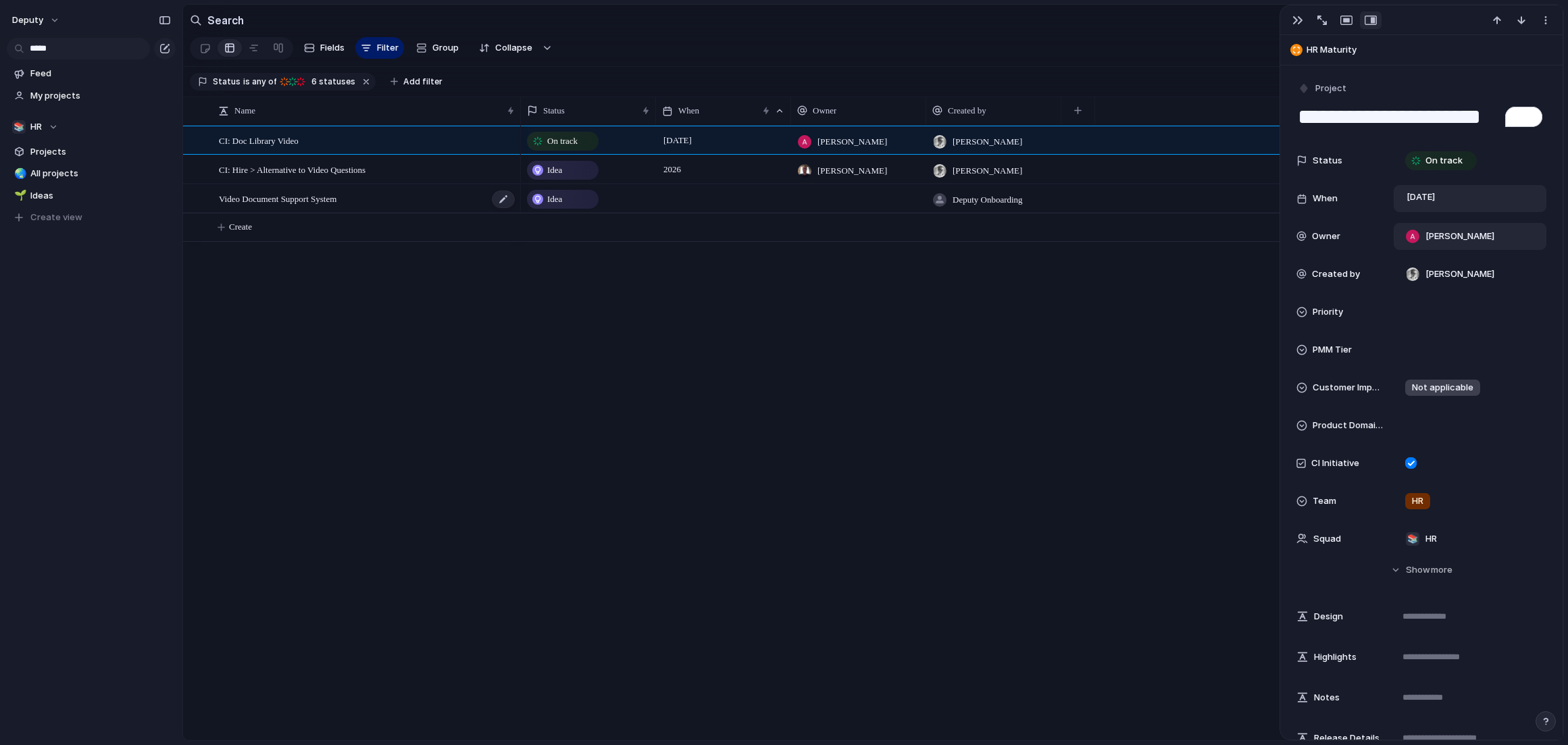
click at [390, 201] on div "Video Document Support System" at bounding box center [367, 199] width 297 height 28
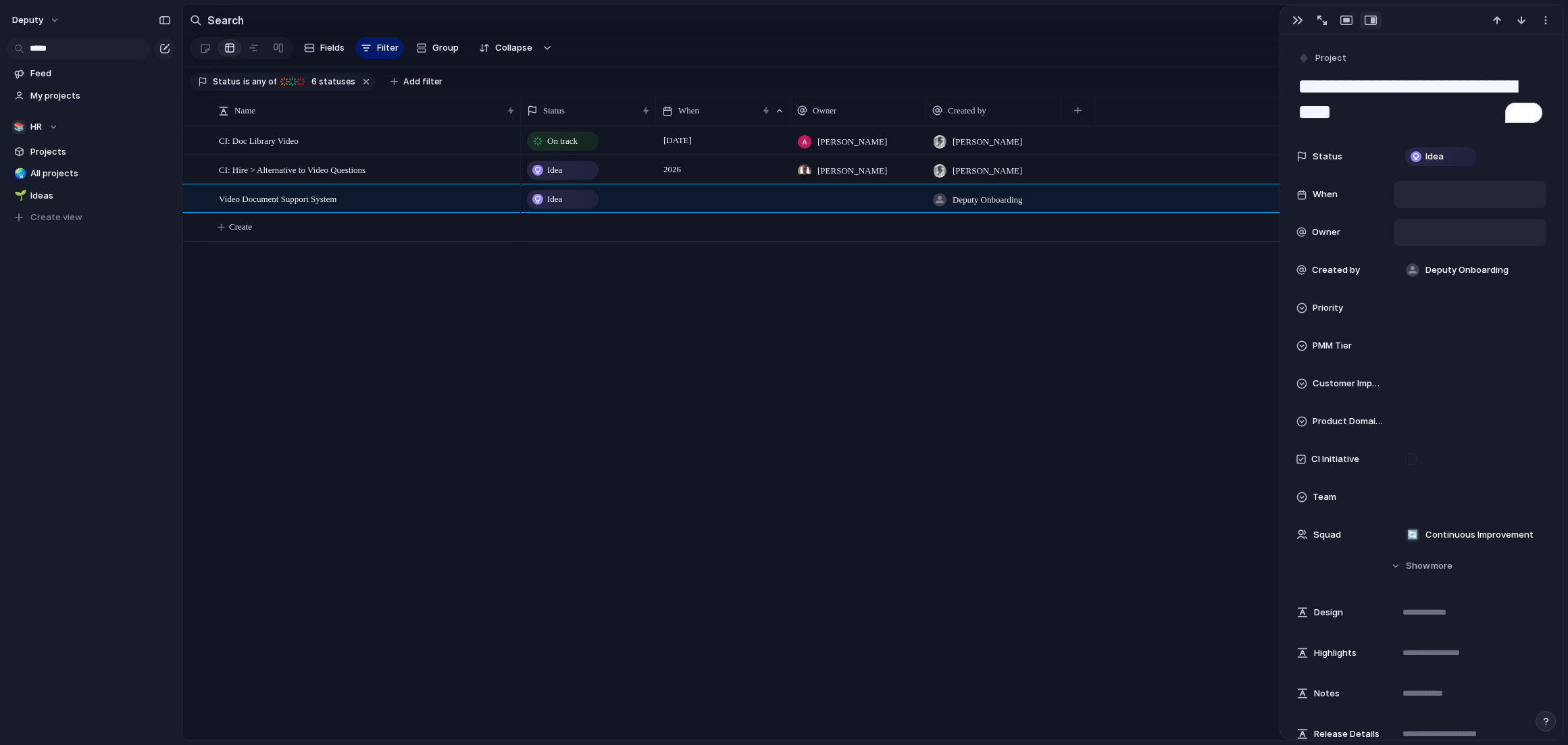
click at [356, 126] on div "CI: Doc Library Video" at bounding box center [352, 141] width 338 height 29
click at [357, 139] on div "CI: Doc Library Video" at bounding box center [367, 141] width 297 height 28
type textarea "**********"
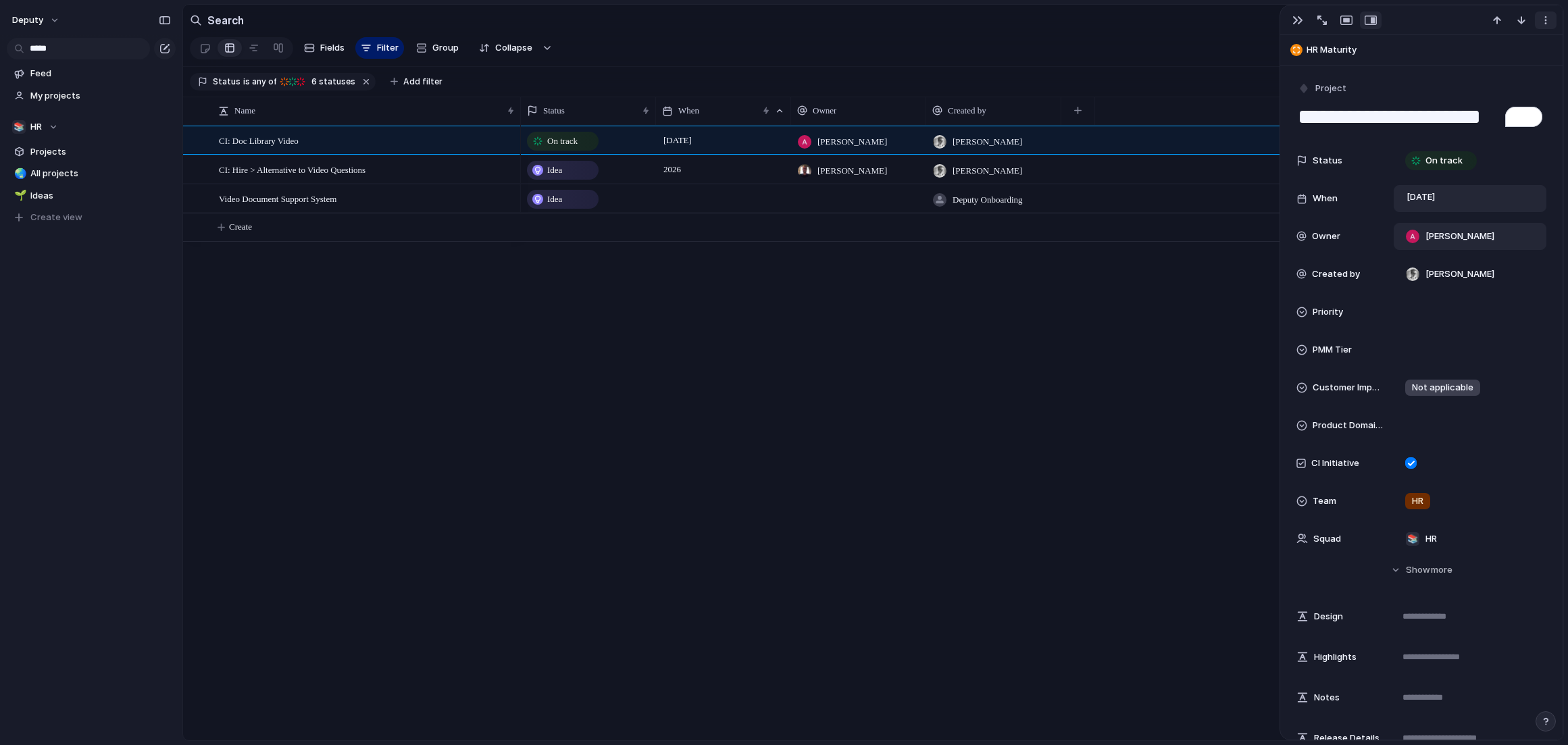
click at [1269, 23] on div "button" at bounding box center [1545, 20] width 11 height 11
click at [54, 92] on span "My projects" at bounding box center [101, 96] width 141 height 14
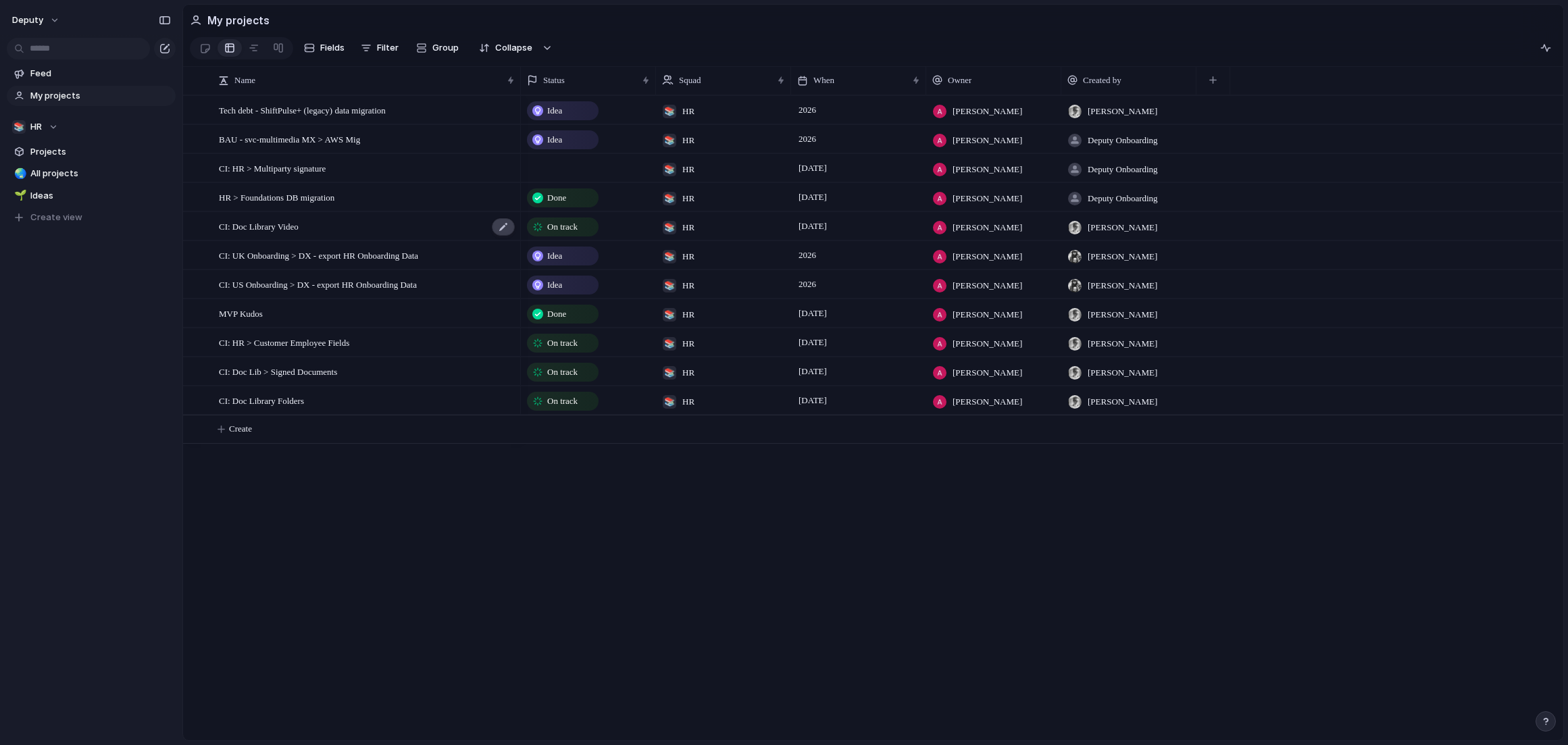
click at [507, 229] on div at bounding box center [503, 227] width 23 height 18
click at [282, 227] on textarea "**********" at bounding box center [365, 228] width 291 height 16
type textarea "**********"
click at [504, 398] on div at bounding box center [503, 402] width 23 height 18
click at [284, 402] on textarea "**********" at bounding box center [365, 402] width 291 height 16
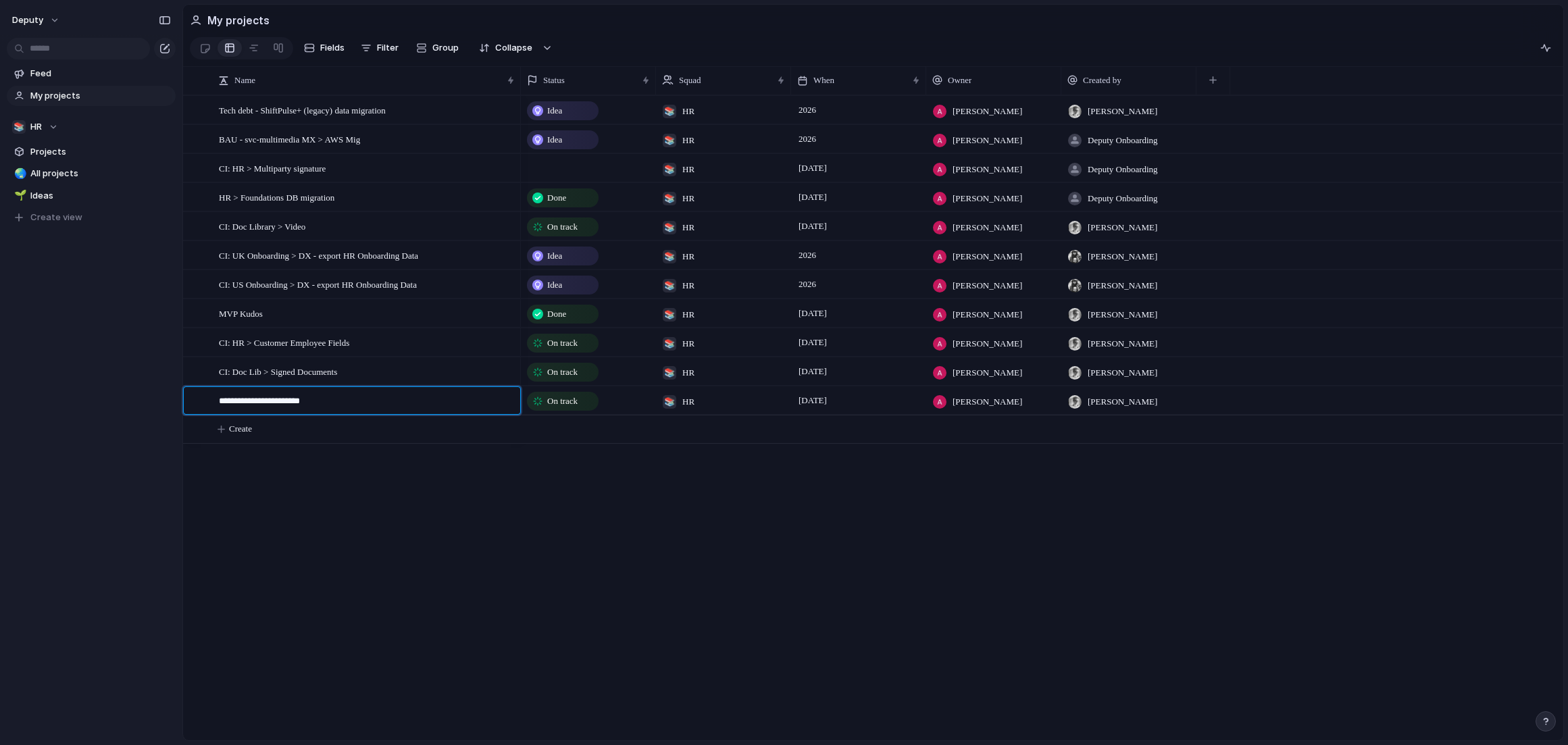
type textarea "**********"
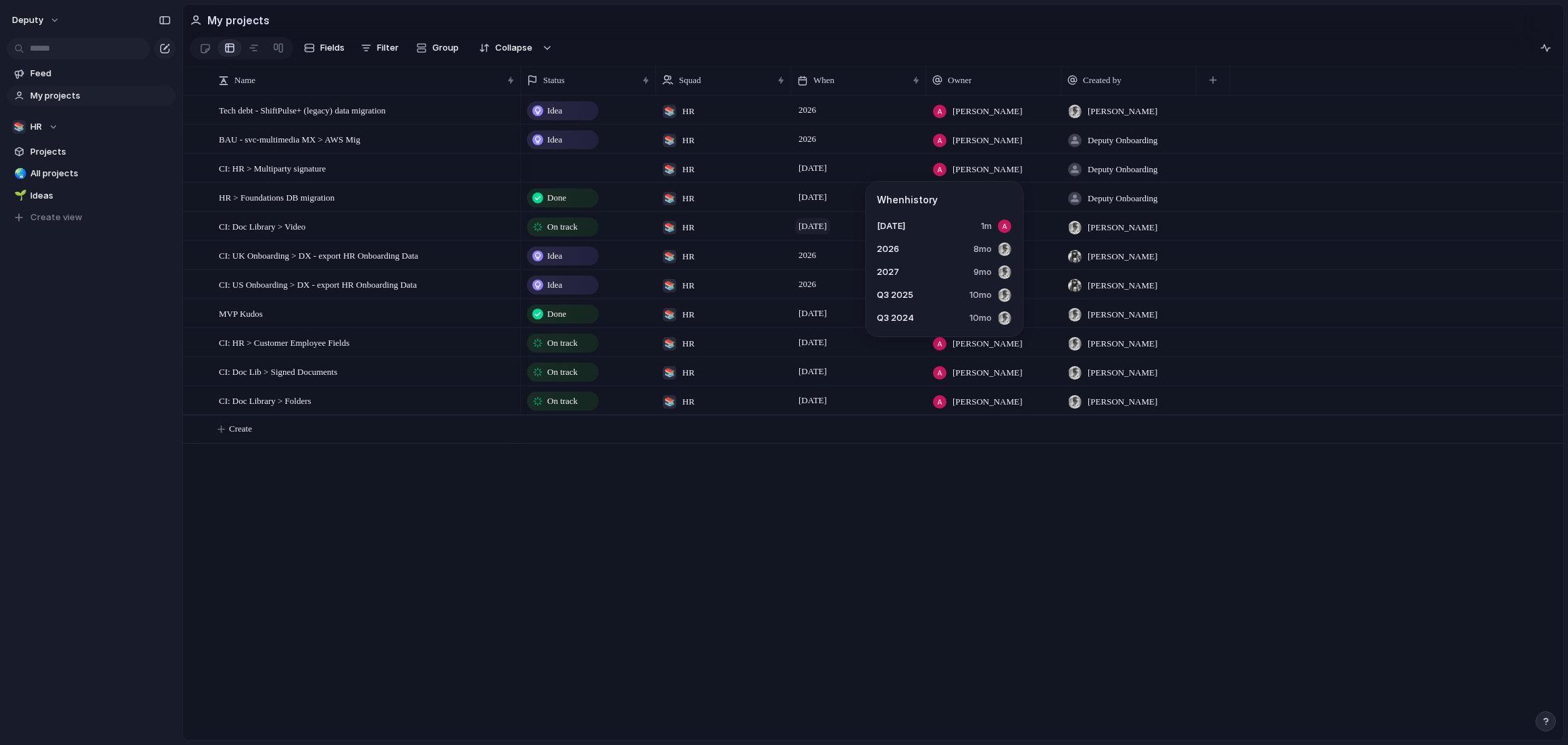
click at [830, 229] on span "[DATE]" at bounding box center [812, 227] width 35 height 16
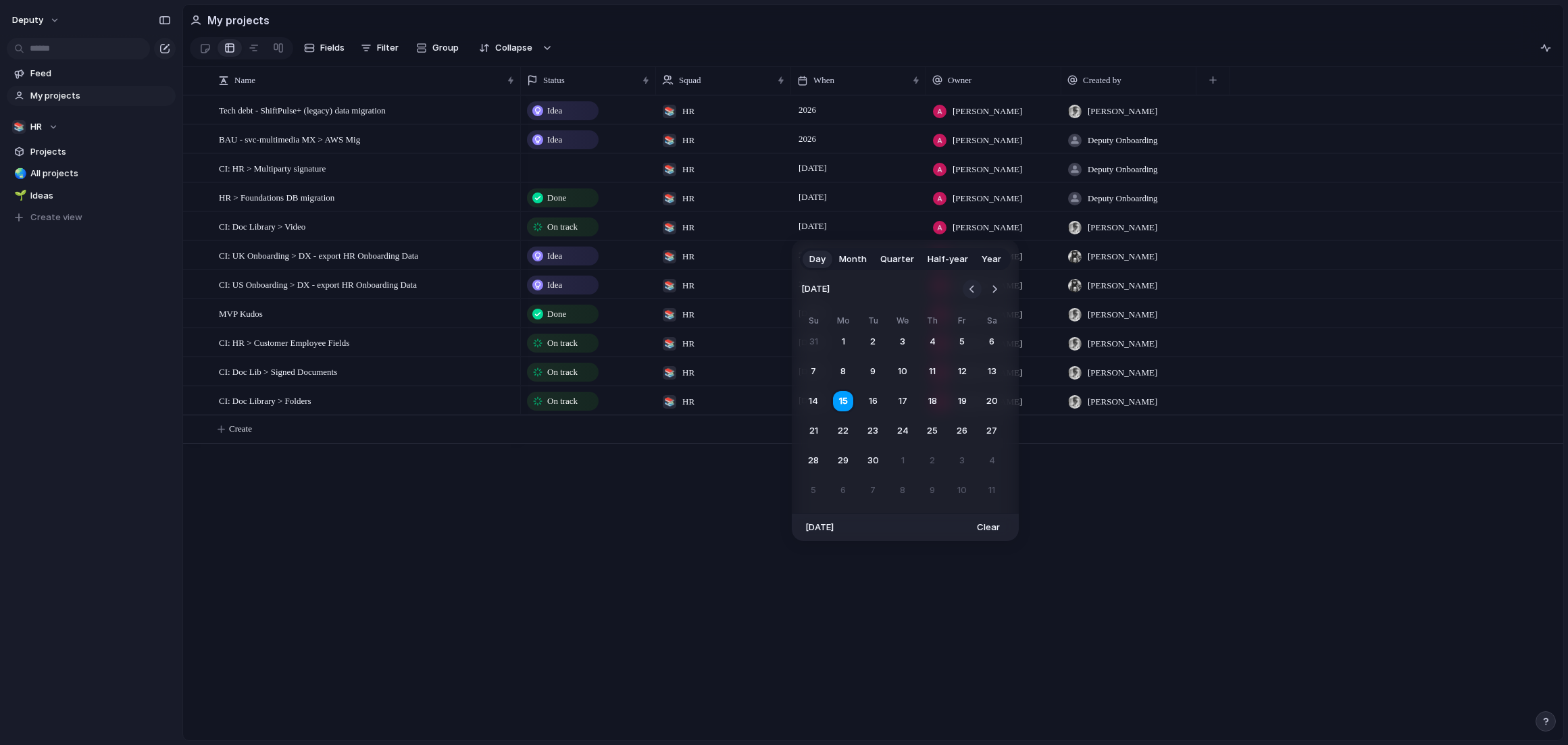
click at [964, 286] on button "Go to the Previous Month" at bounding box center [972, 290] width 19 height 19
click at [994, 291] on button "Go to the Next Month" at bounding box center [995, 290] width 19 height 19
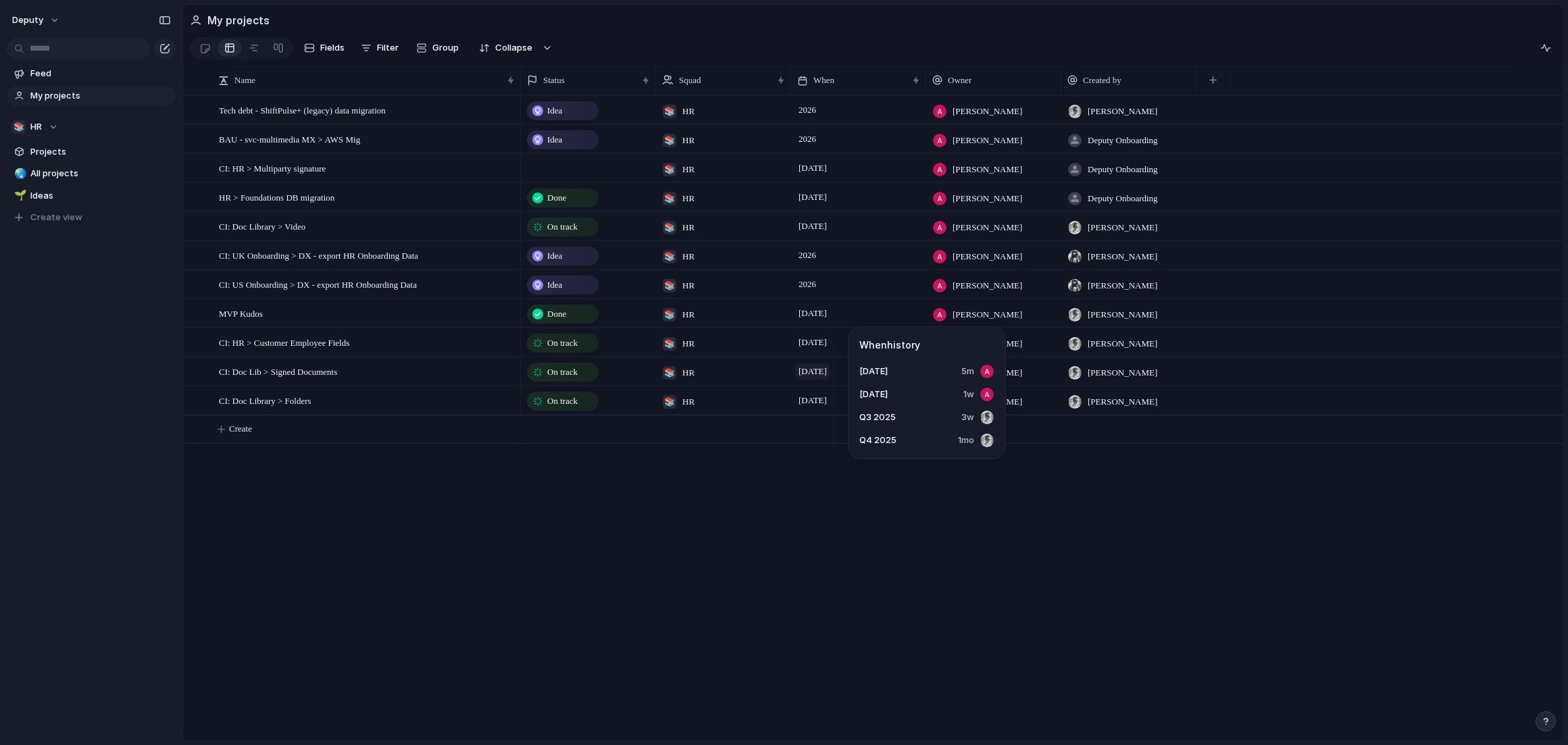
click at [820, 374] on span "[DATE]" at bounding box center [812, 371] width 35 height 16
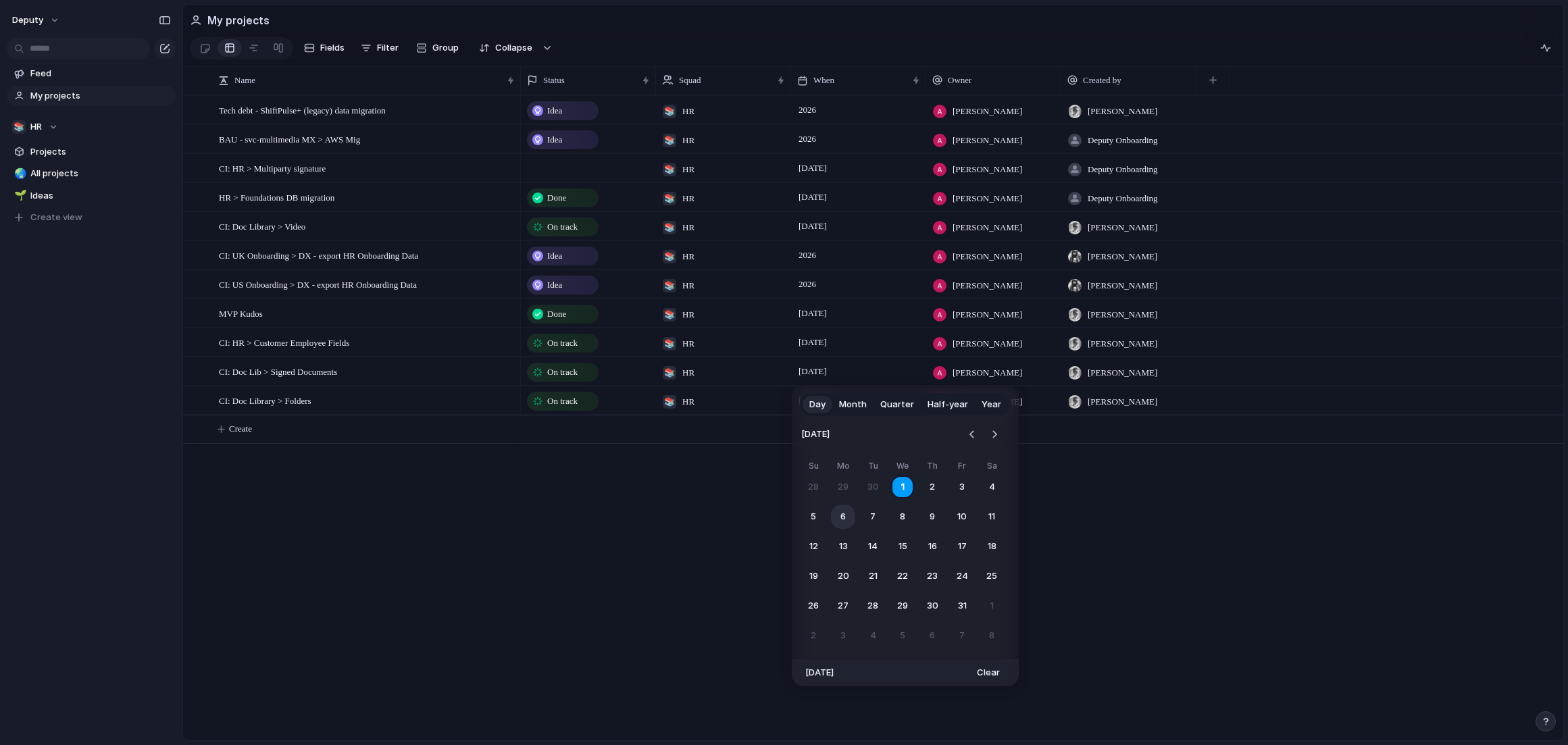
click at [848, 521] on button "6" at bounding box center [843, 517] width 25 height 25
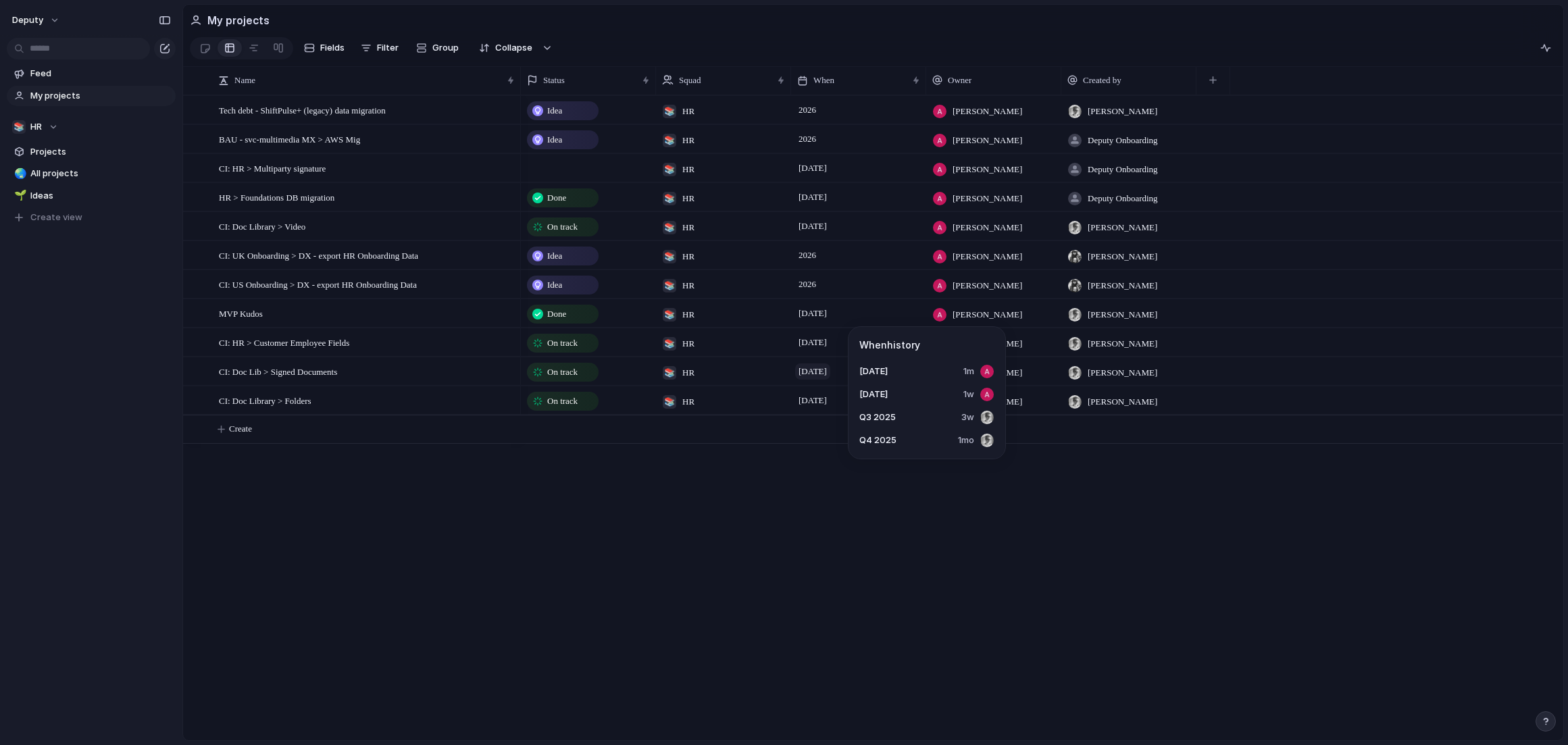
click at [799, 369] on span "[DATE]" at bounding box center [812, 371] width 35 height 16
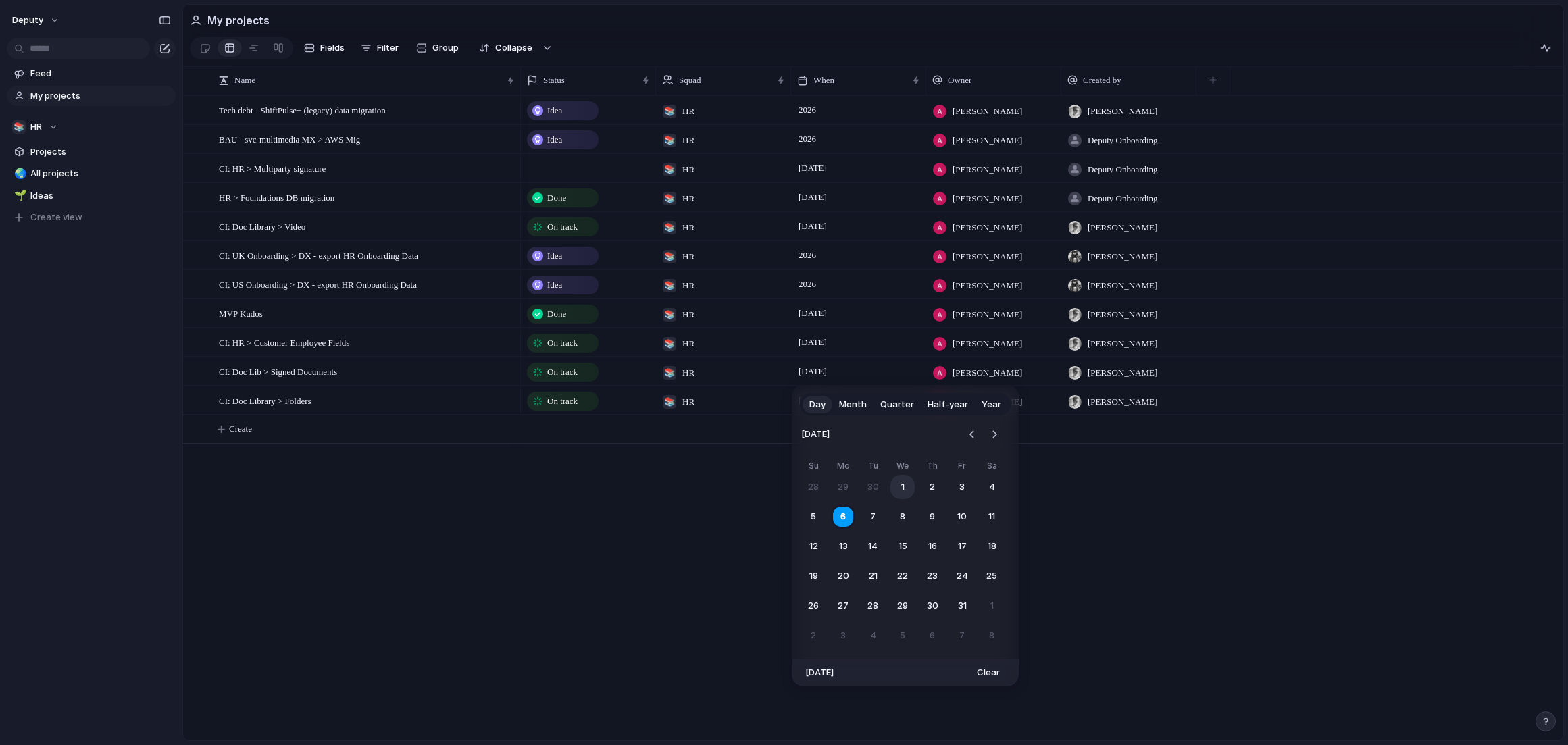
click at [904, 478] on button "1" at bounding box center [902, 488] width 25 height 25
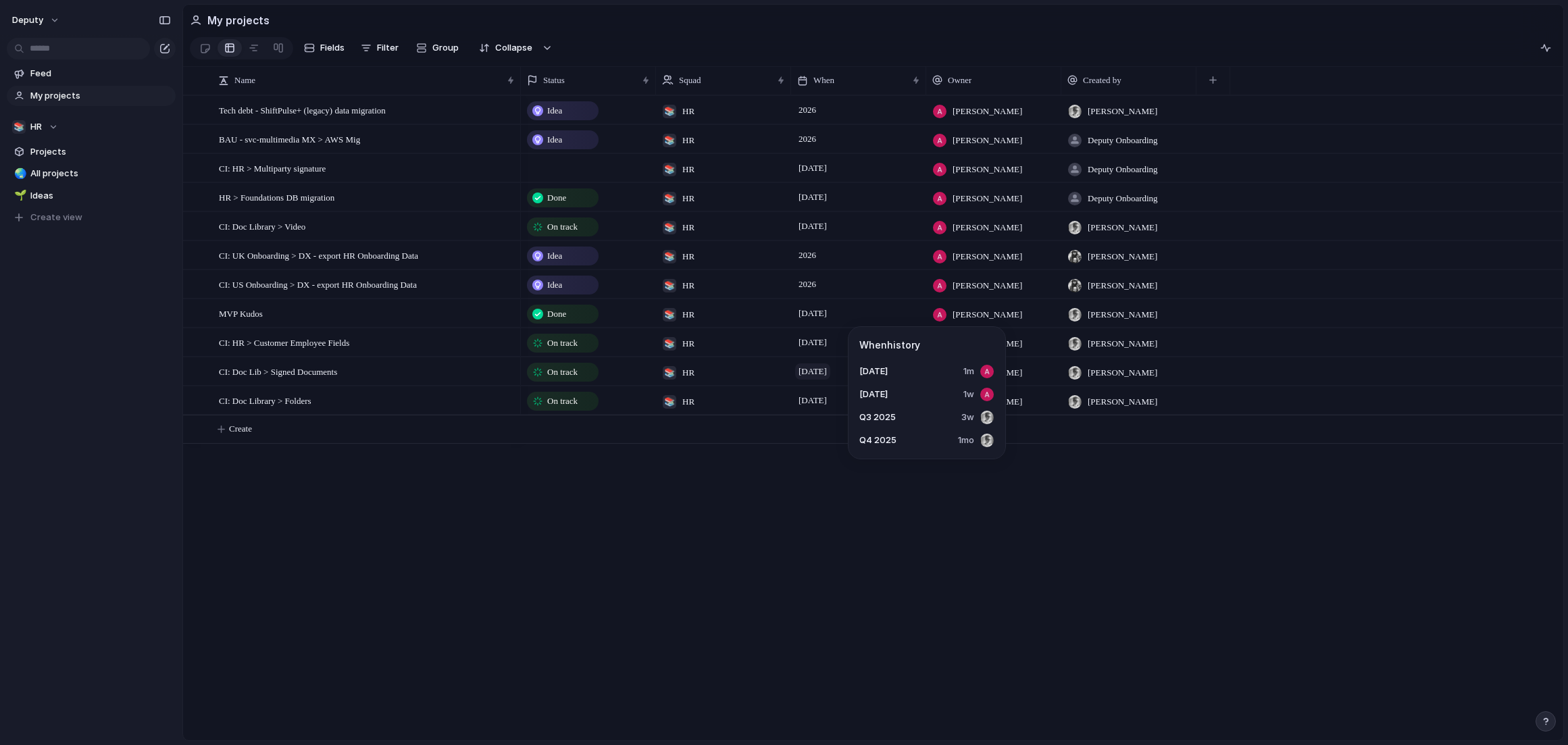
click at [830, 375] on span "[DATE]" at bounding box center [812, 371] width 35 height 16
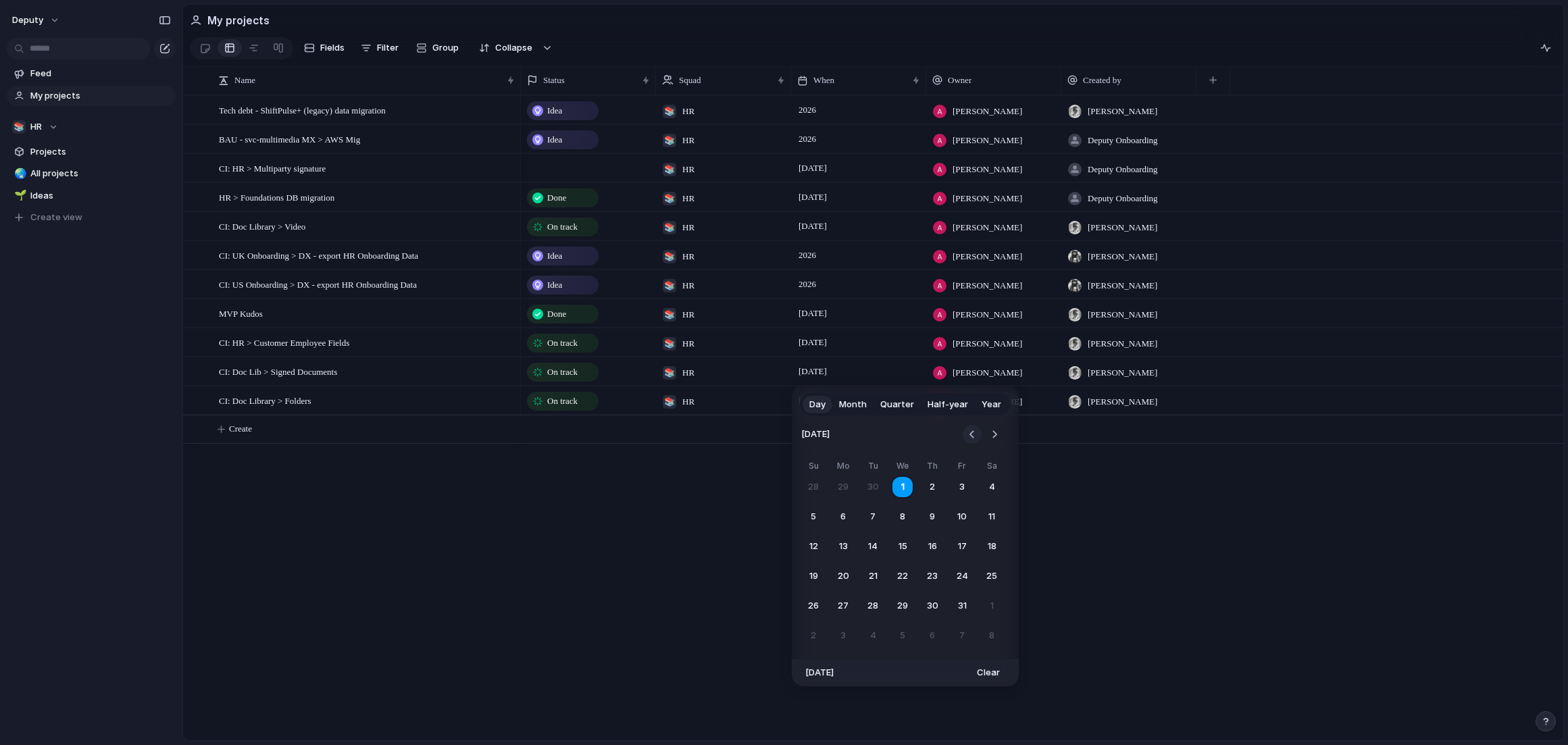
click at [969, 433] on button "Go to the Previous Month" at bounding box center [972, 434] width 19 height 19
click at [835, 638] on button "6" at bounding box center [843, 636] width 25 height 25
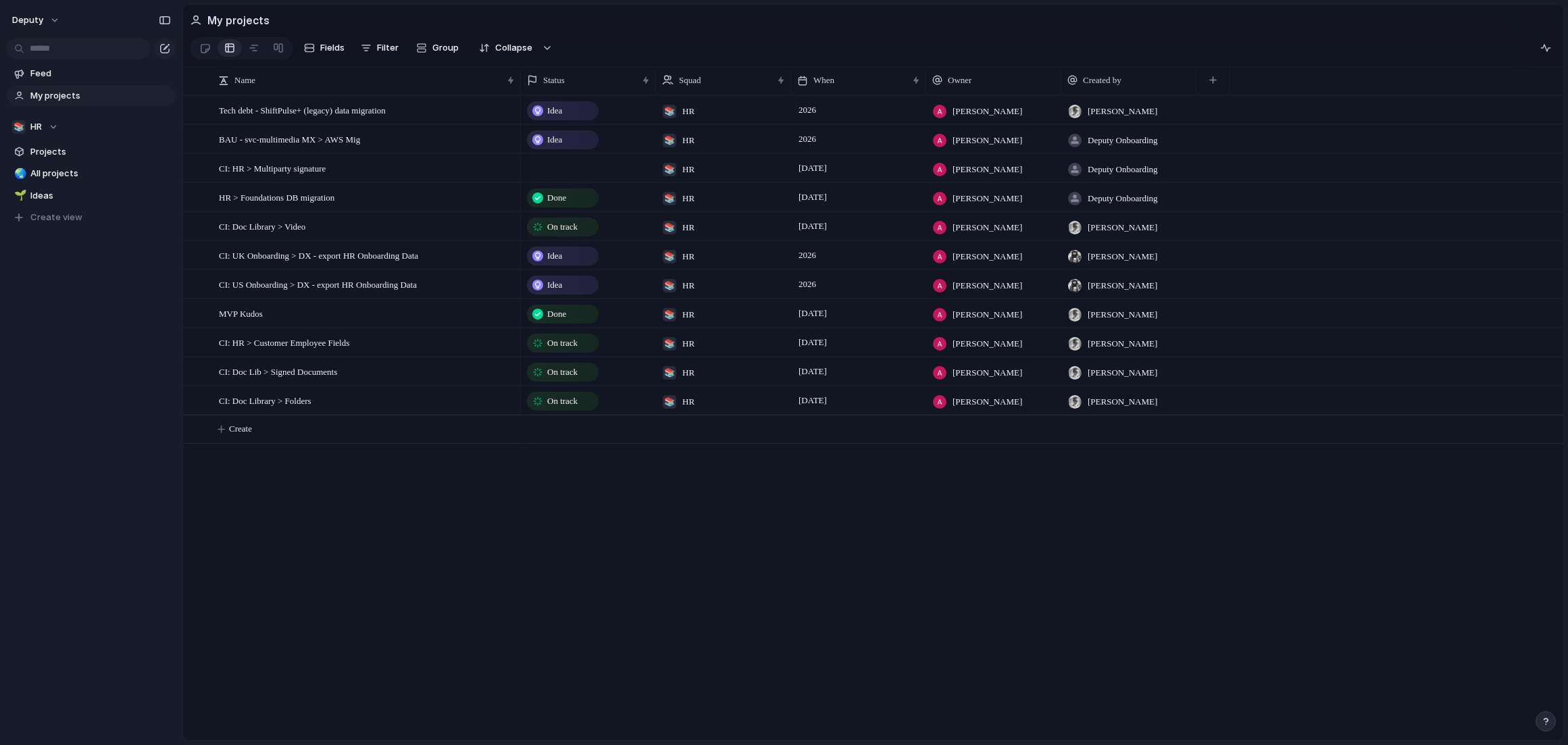
click at [729, 531] on div "Idea 📚 HR 2026 [PERSON_NAME] [PERSON_NAME] Idea 📚 HR 2026 [PERSON_NAME] Deputy …" at bounding box center [1042, 418] width 1042 height 645
